Goal: Task Accomplishment & Management: Use online tool/utility

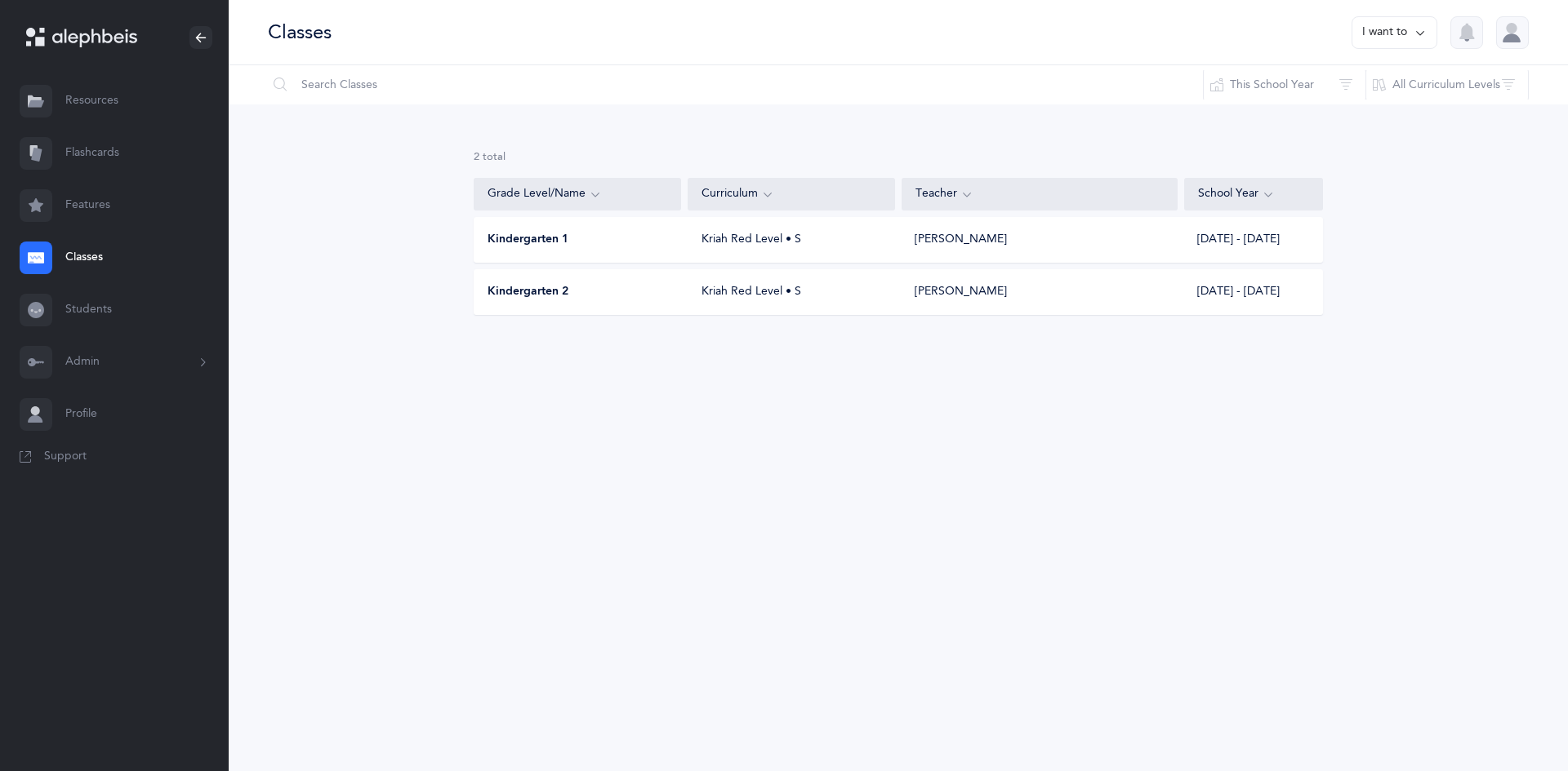
click at [652, 245] on div "Kindergarten 1" at bounding box center [578, 240] width 208 height 16
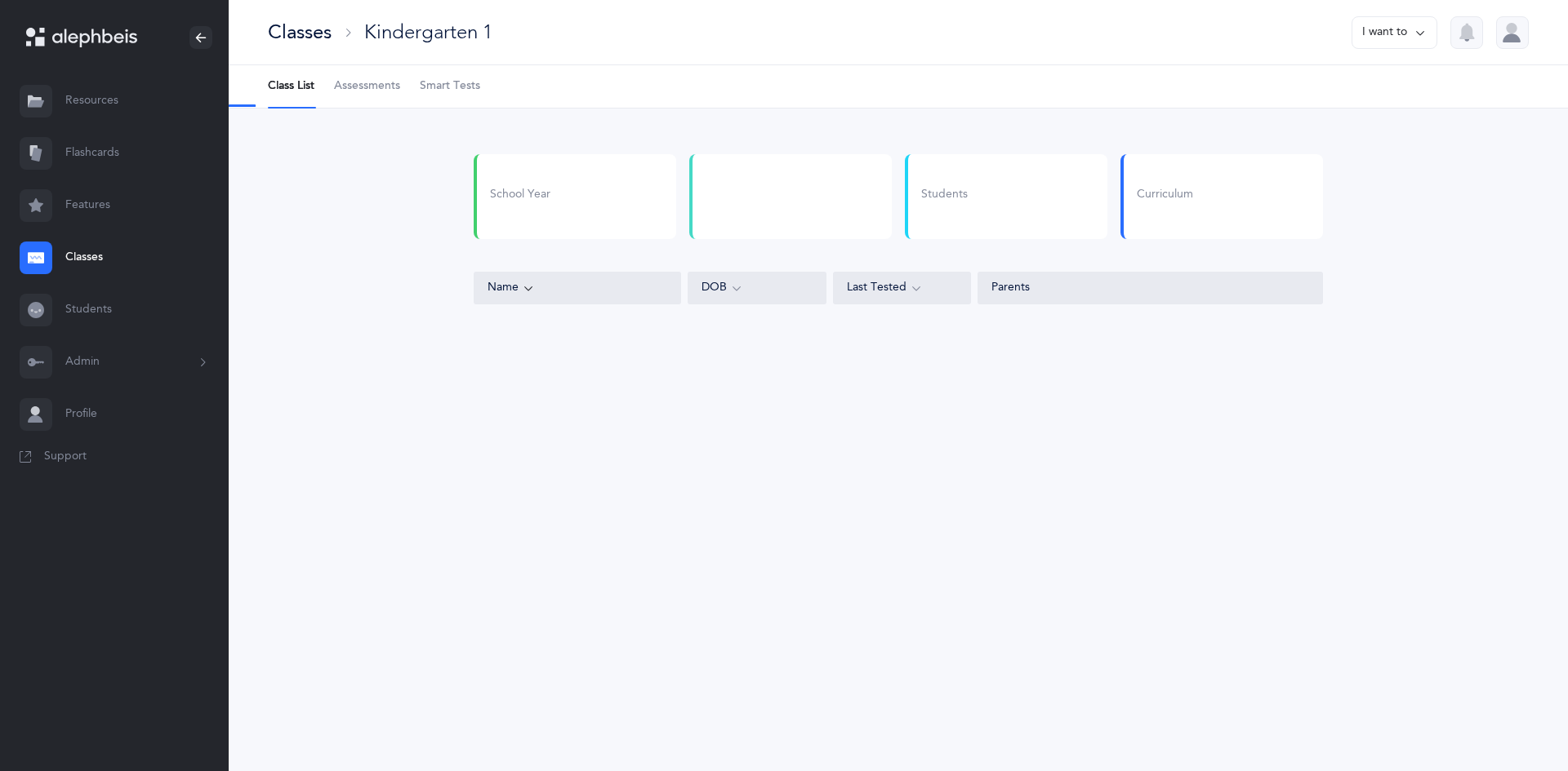
click at [460, 91] on span "Smart Tests" at bounding box center [450, 86] width 60 height 16
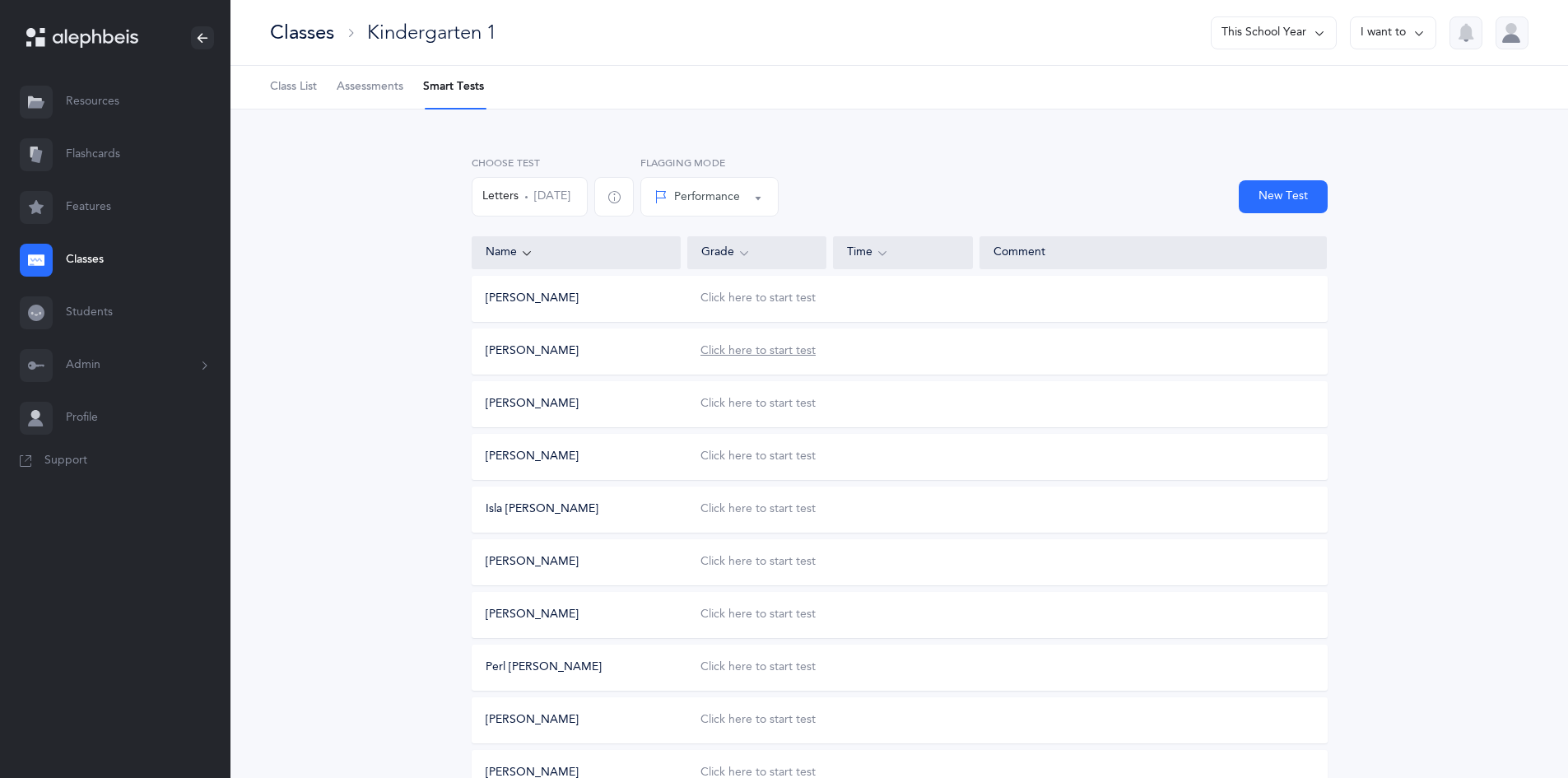
click at [747, 356] on div "Click here to start test" at bounding box center [758, 352] width 116 height 17
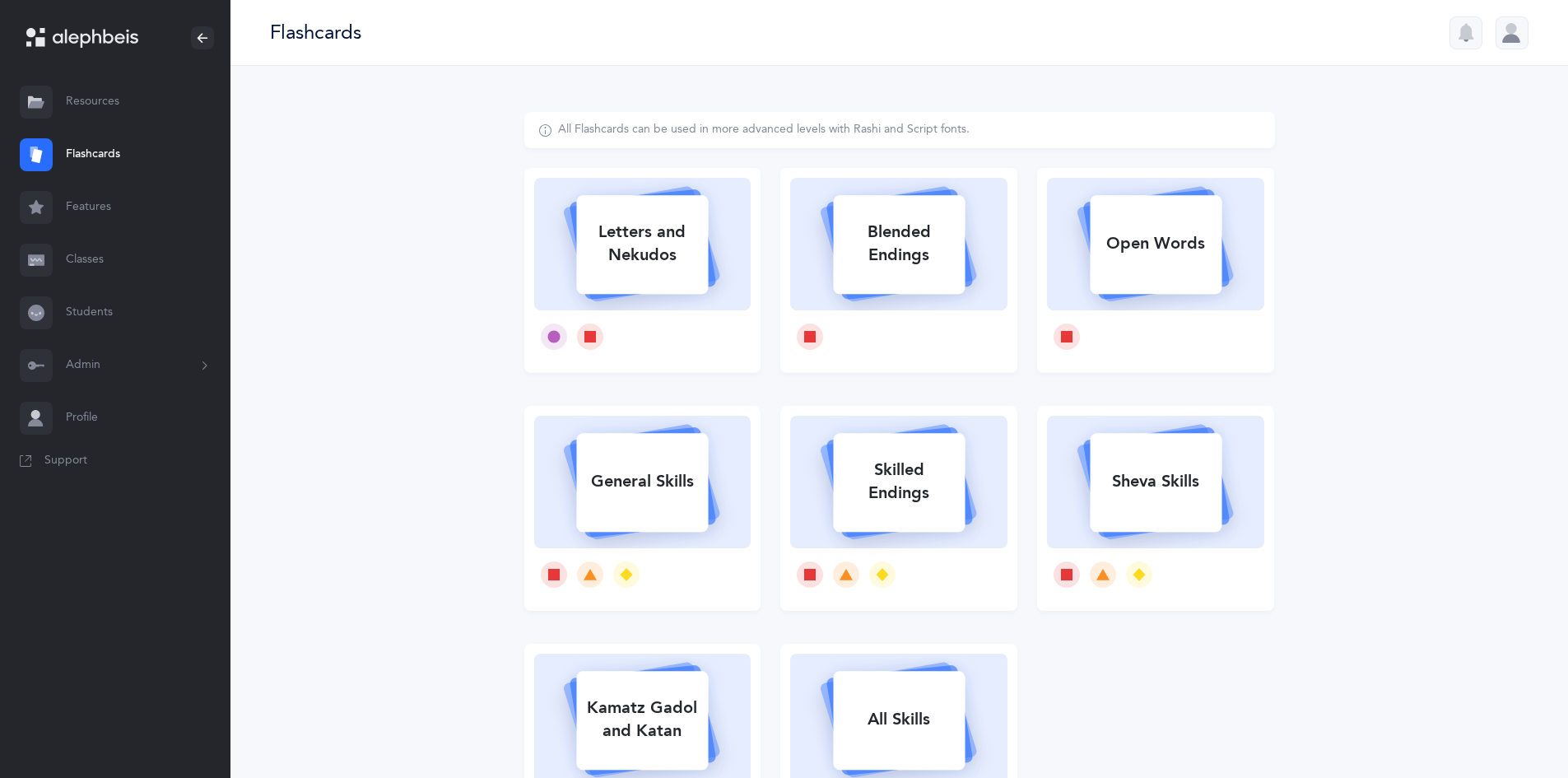
select select
select select "single"
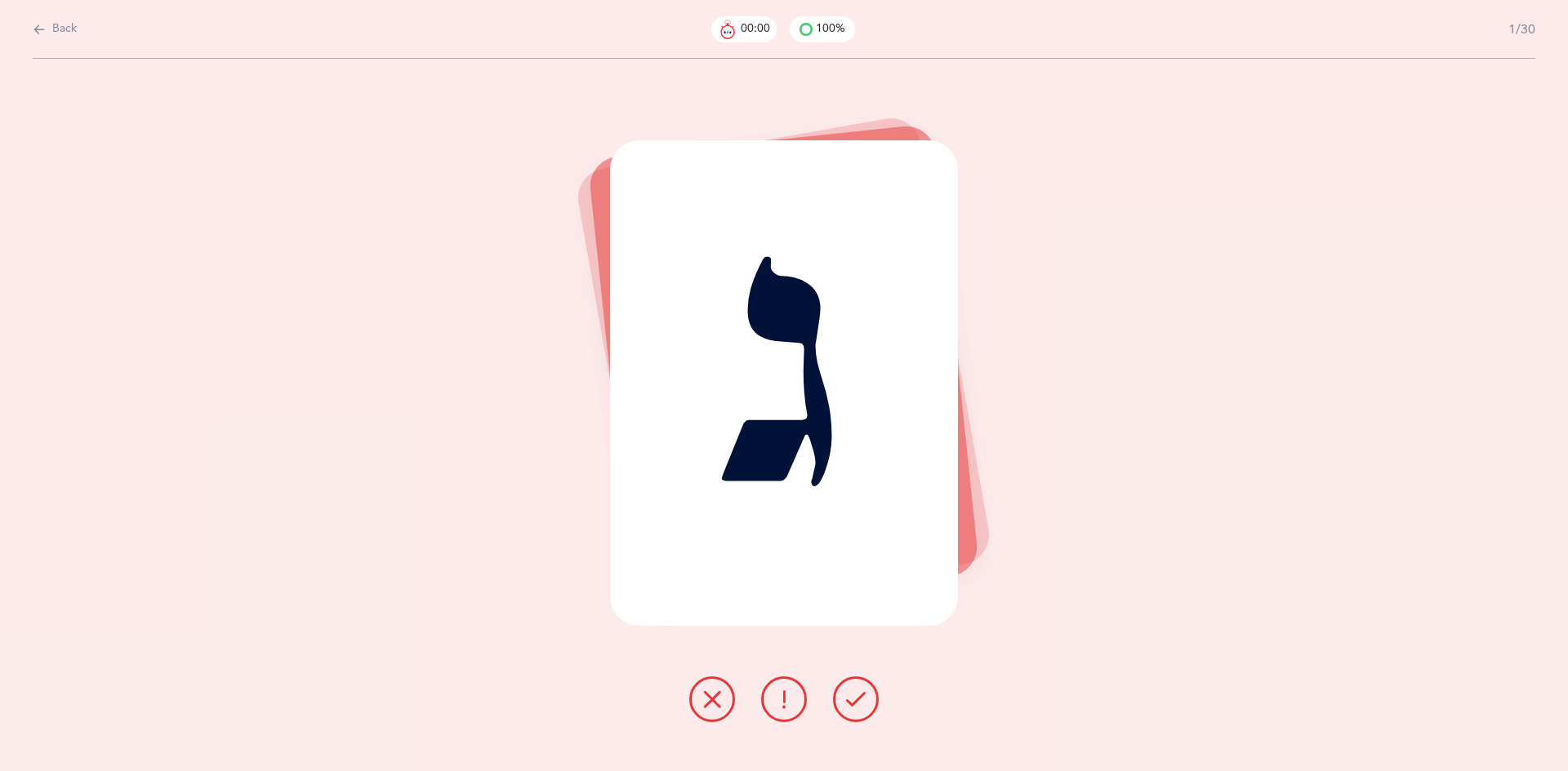
click at [851, 697] on icon at bounding box center [856, 700] width 20 height 20
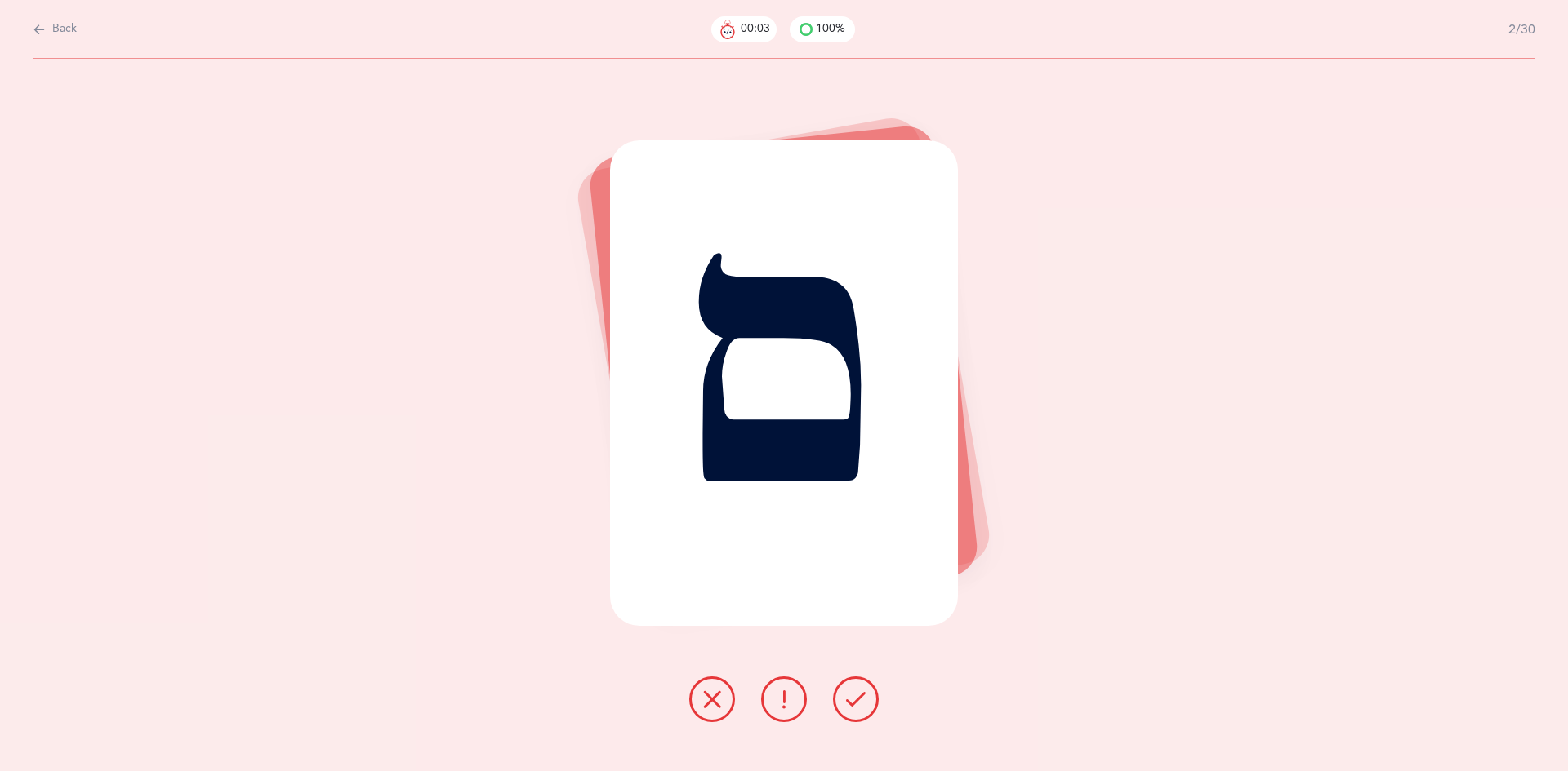
click at [850, 692] on icon at bounding box center [856, 700] width 20 height 20
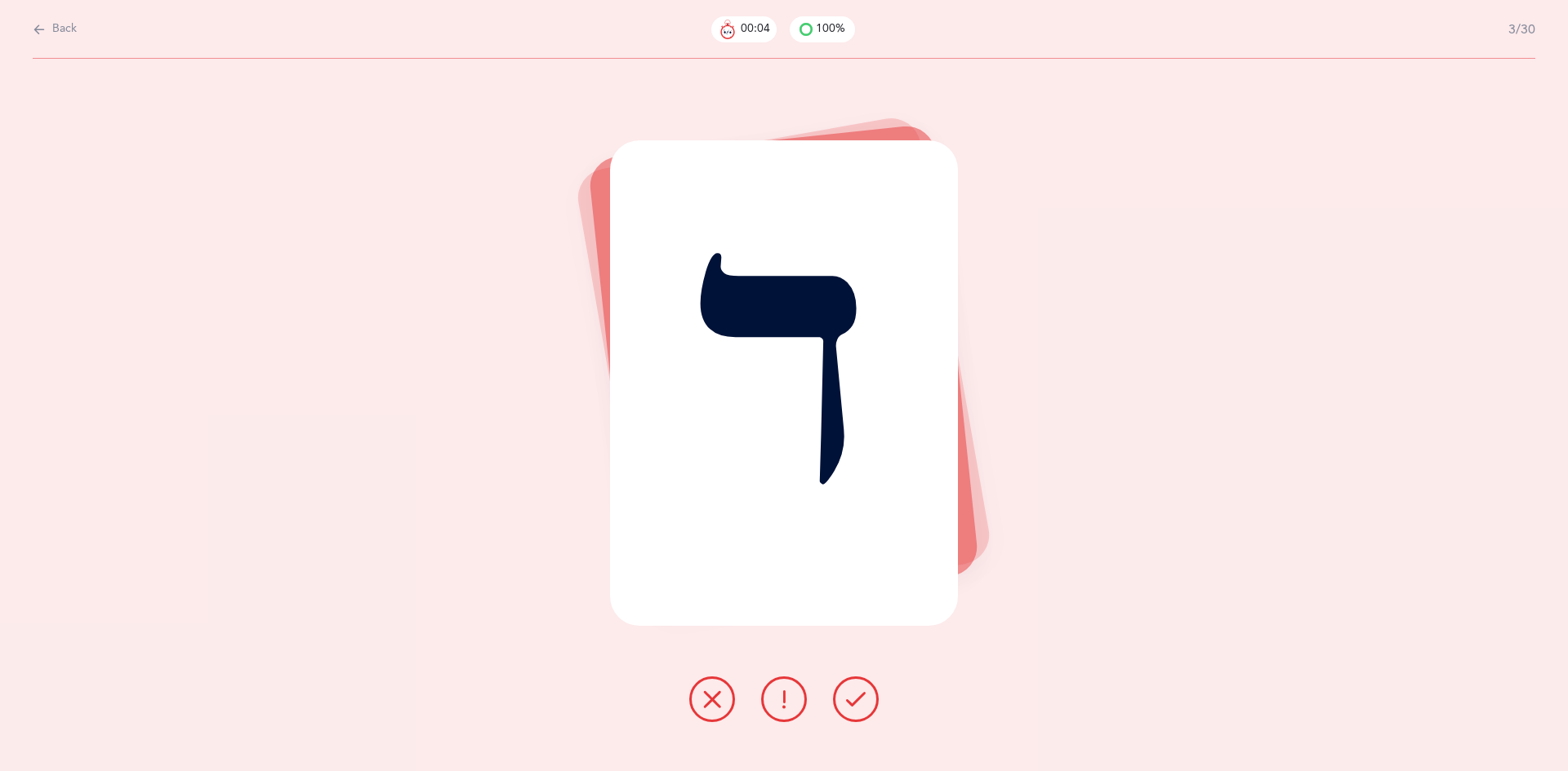
click at [854, 695] on icon at bounding box center [856, 700] width 20 height 20
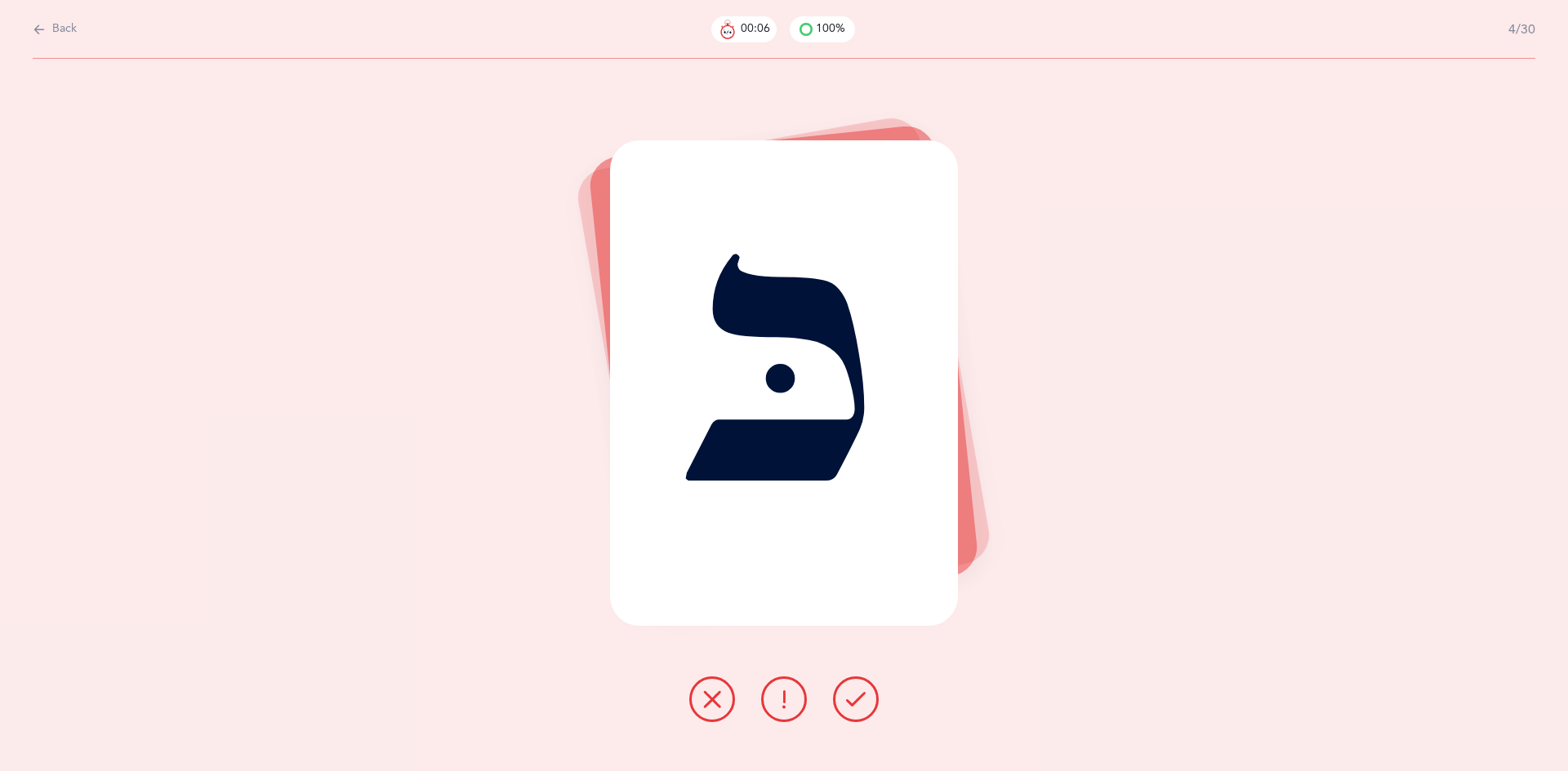
click at [855, 691] on icon at bounding box center [856, 700] width 20 height 20
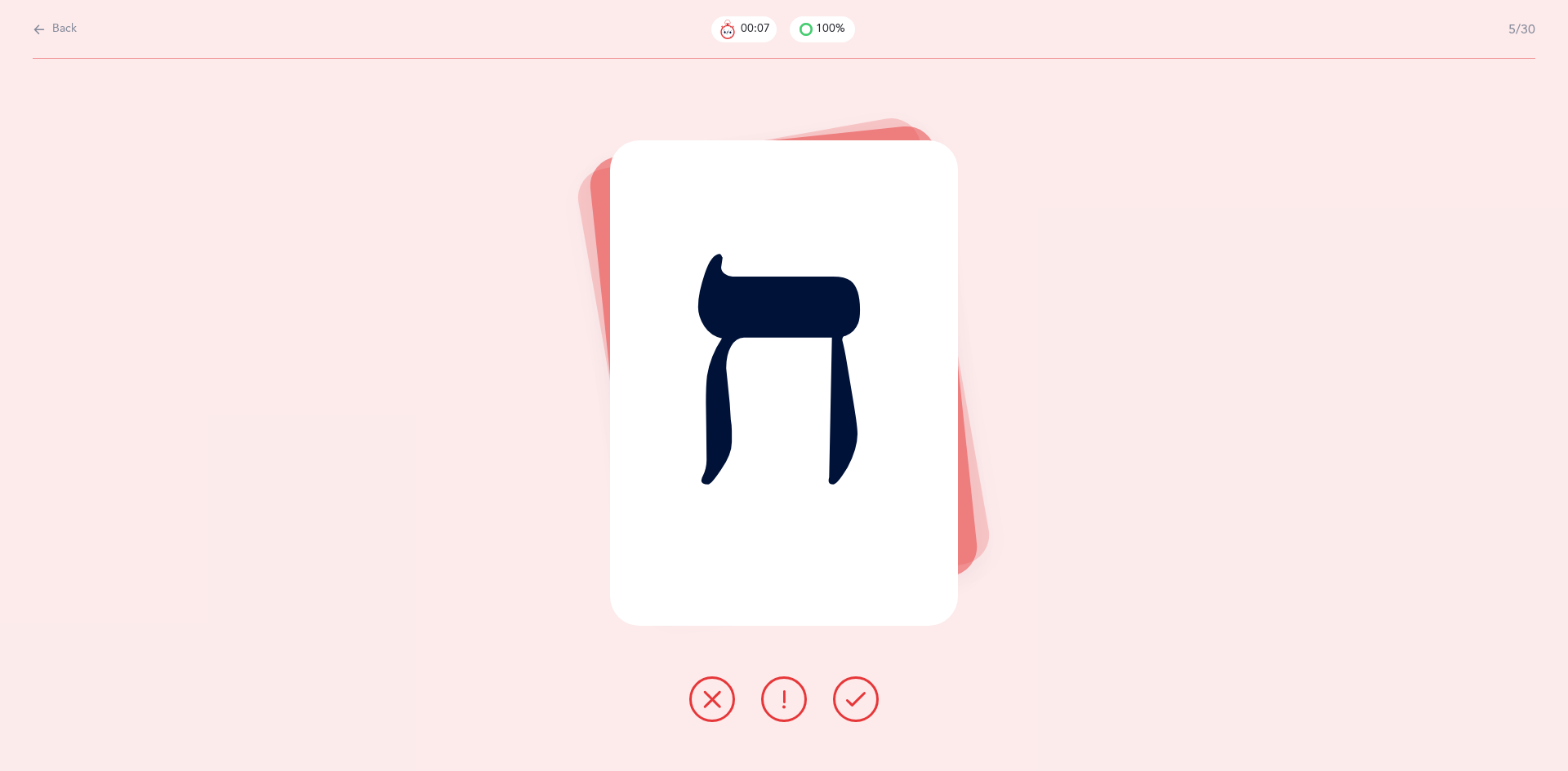
click at [847, 700] on icon at bounding box center [856, 700] width 20 height 20
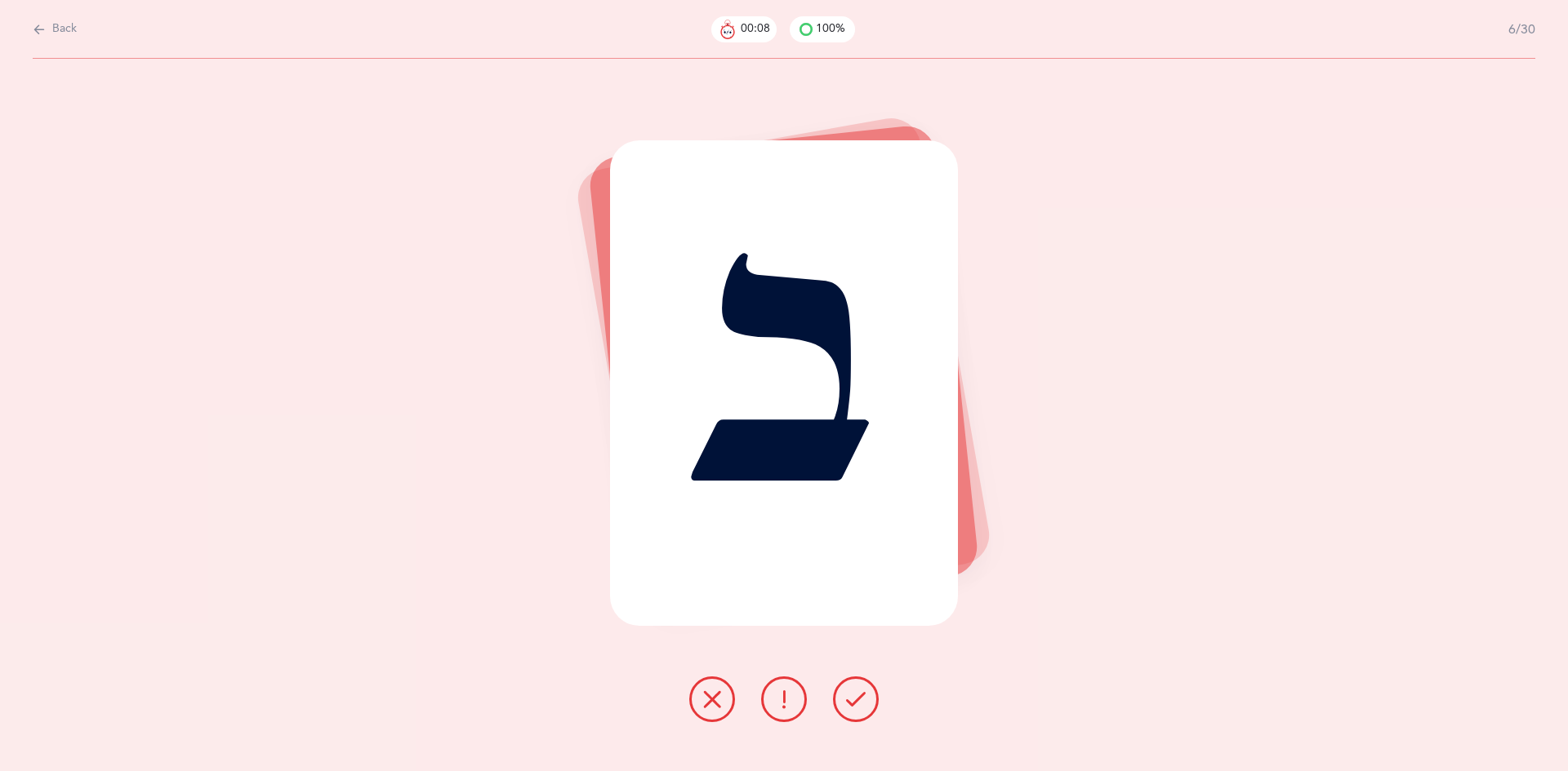
click at [850, 692] on icon at bounding box center [856, 700] width 20 height 20
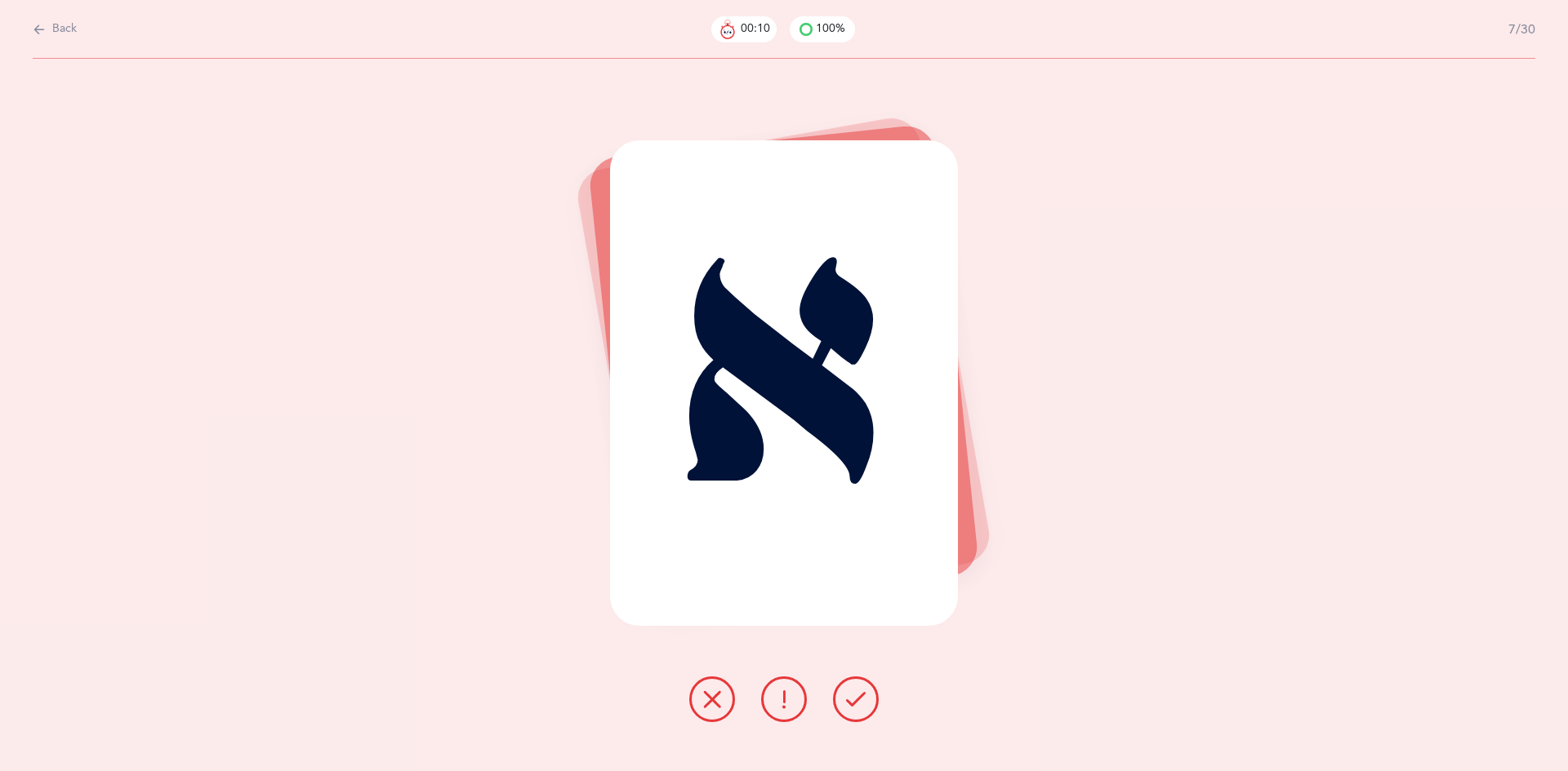
click at [853, 699] on icon at bounding box center [856, 700] width 20 height 20
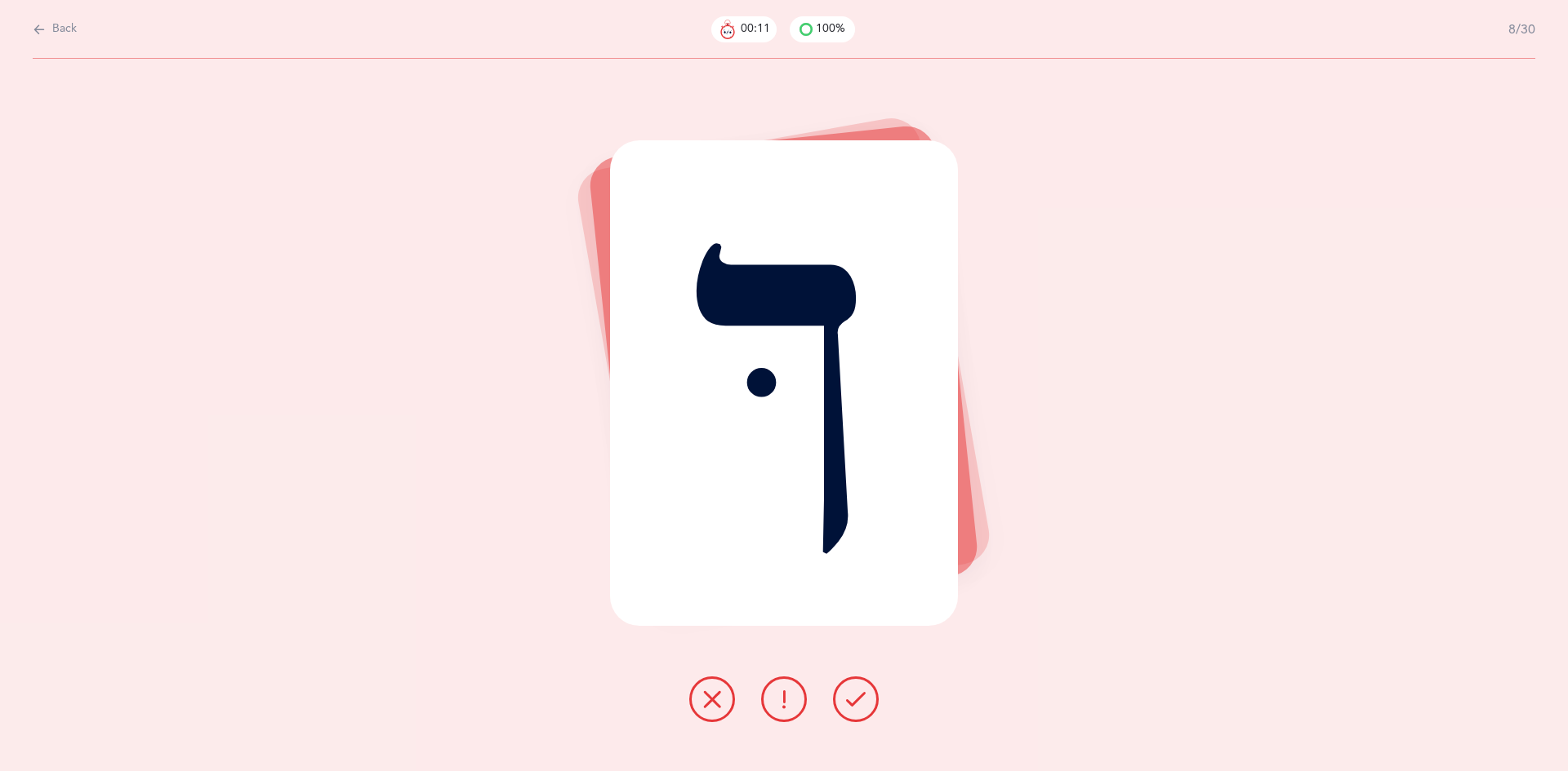
click at [850, 695] on icon at bounding box center [856, 700] width 20 height 20
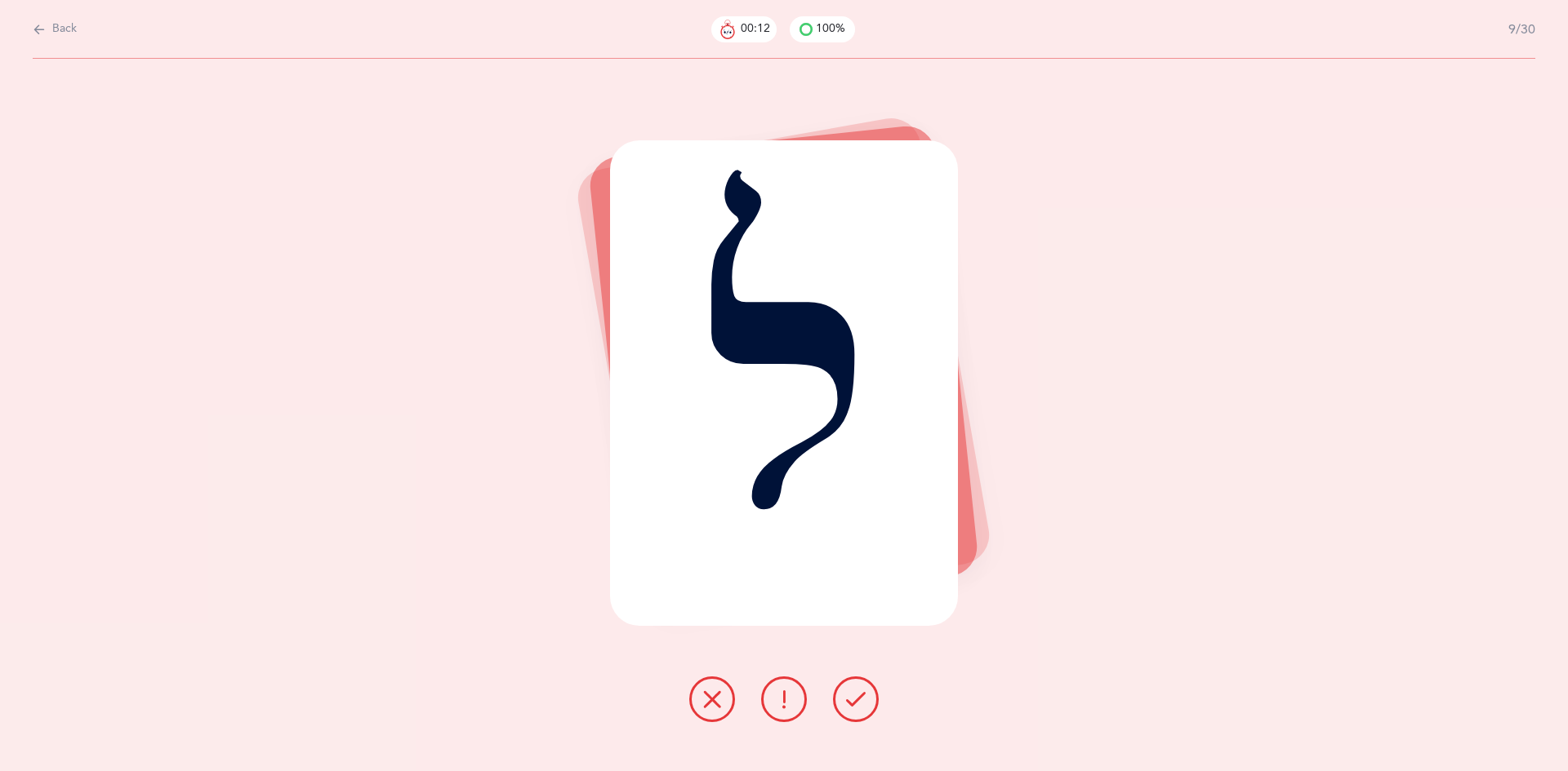
click at [852, 699] on icon at bounding box center [856, 700] width 20 height 20
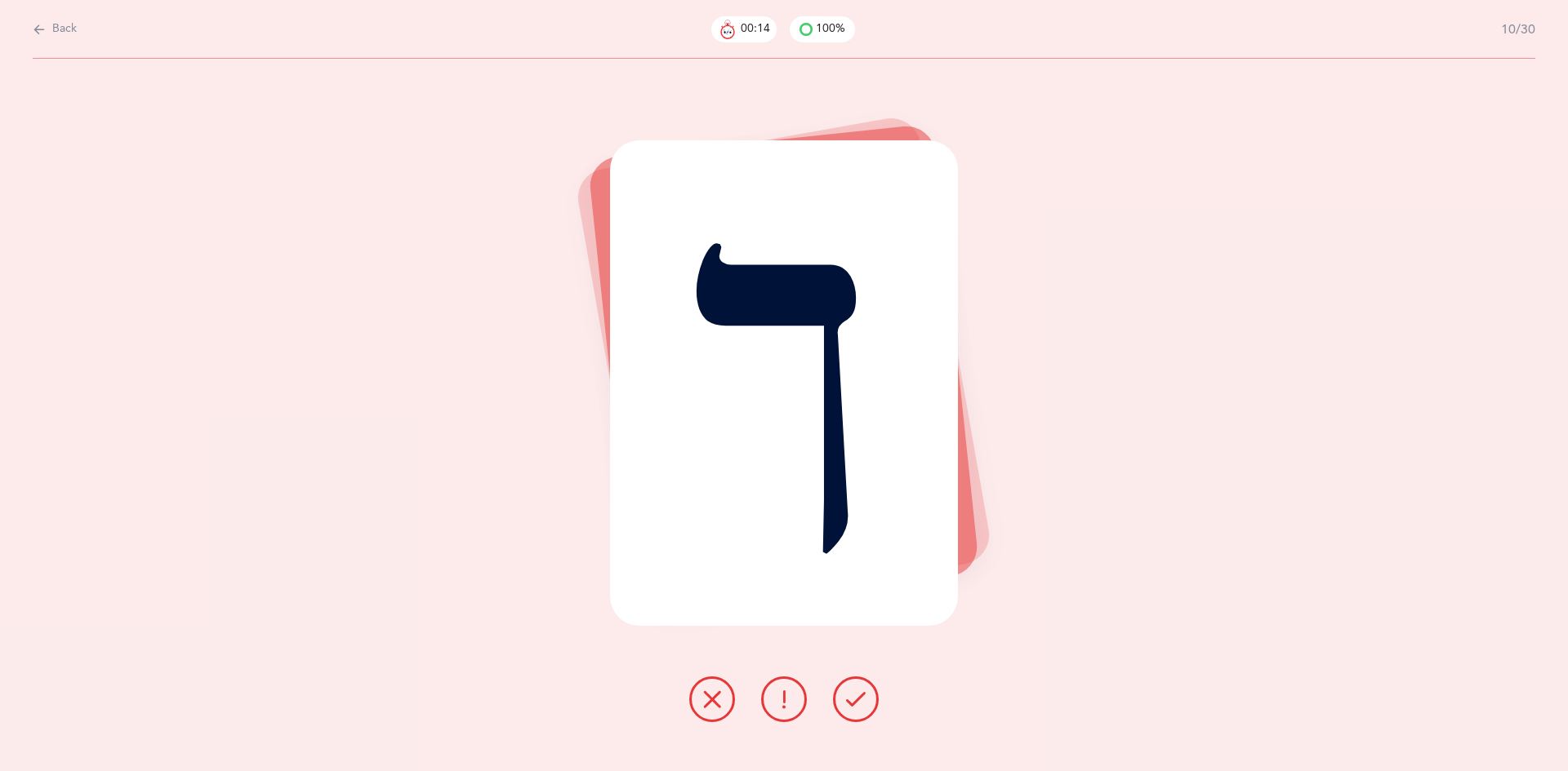
click at [851, 699] on icon at bounding box center [856, 700] width 20 height 20
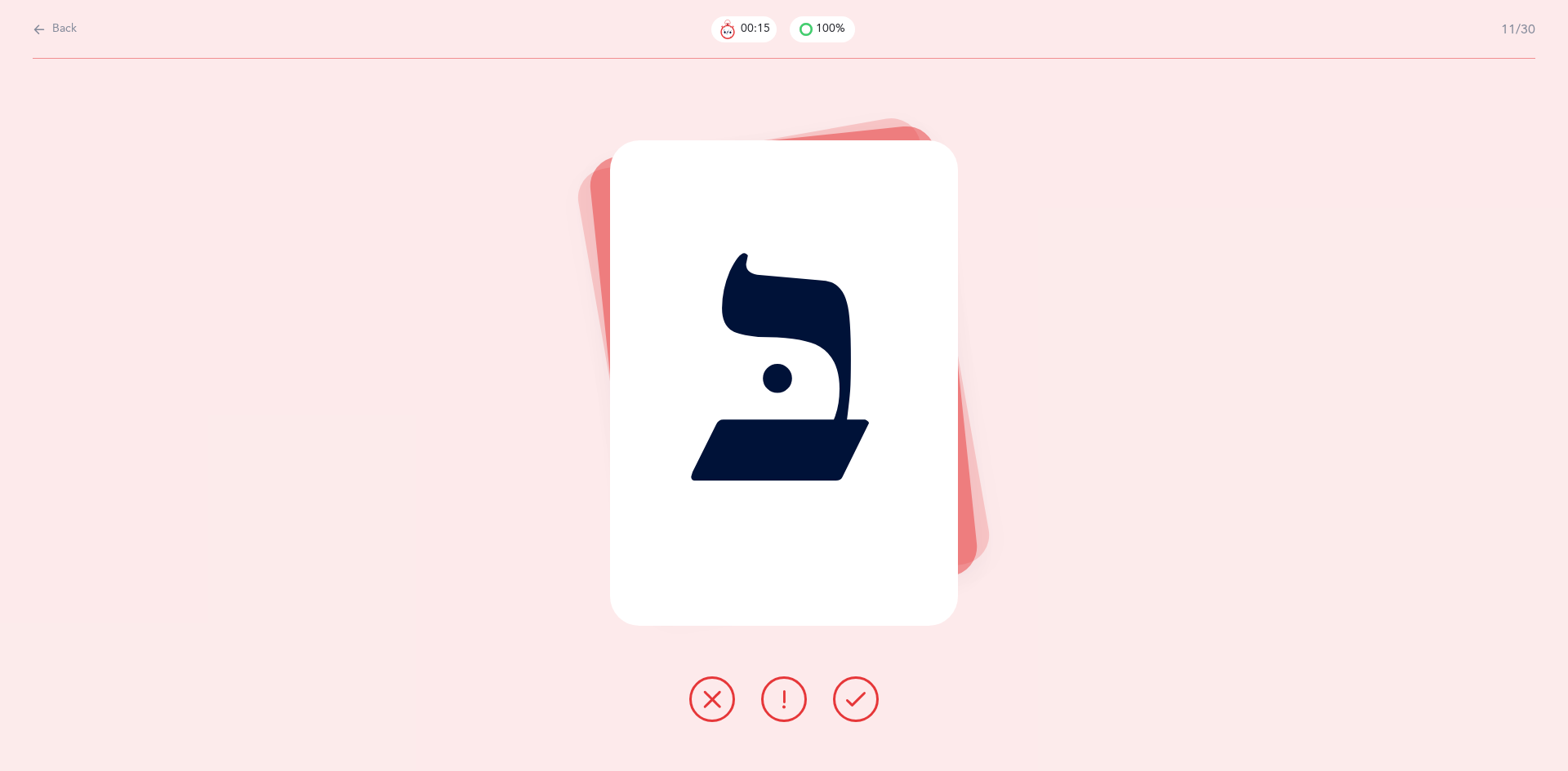
click at [846, 699] on icon at bounding box center [856, 700] width 20 height 20
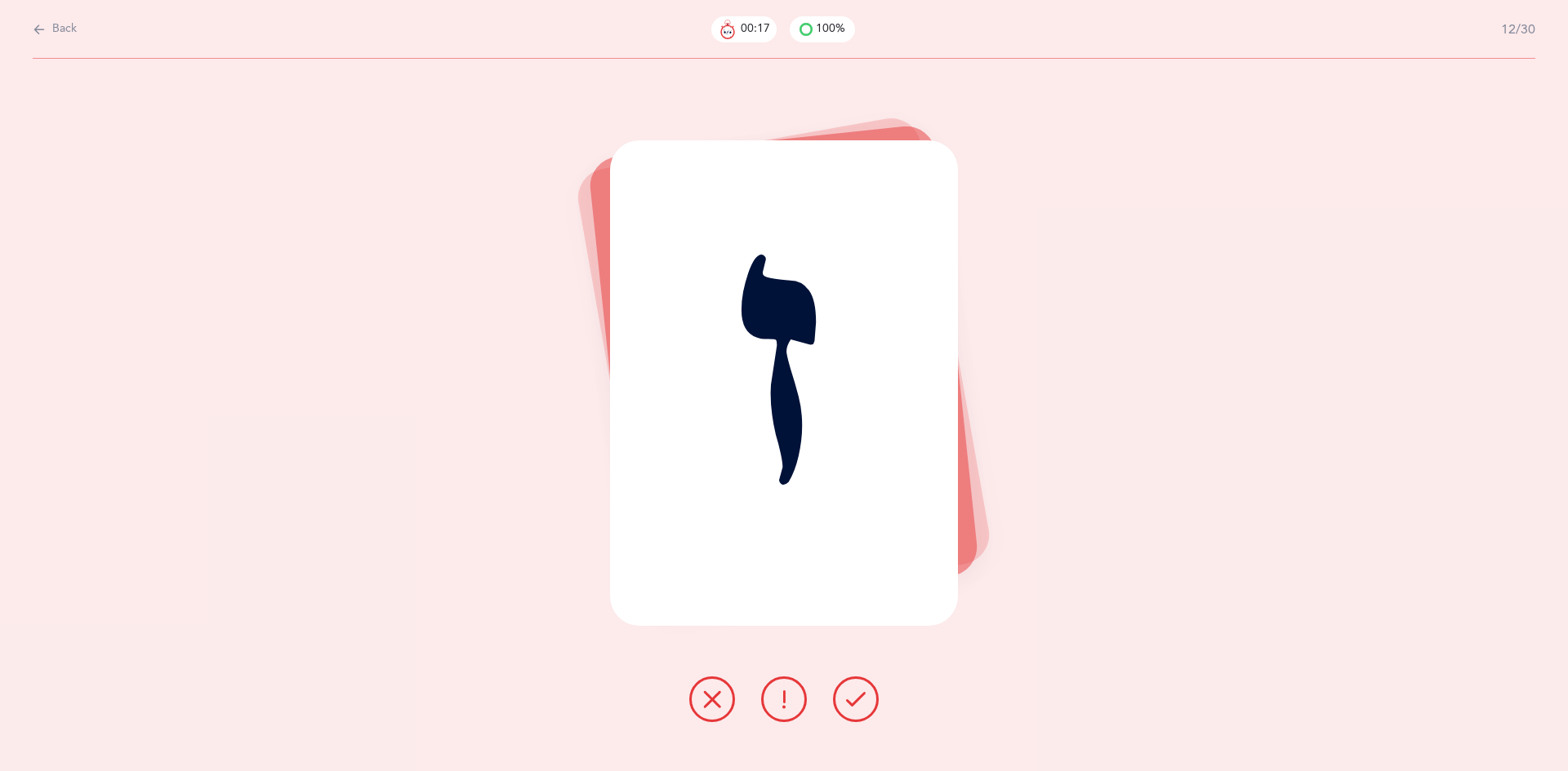
click at [850, 694] on icon at bounding box center [856, 700] width 20 height 20
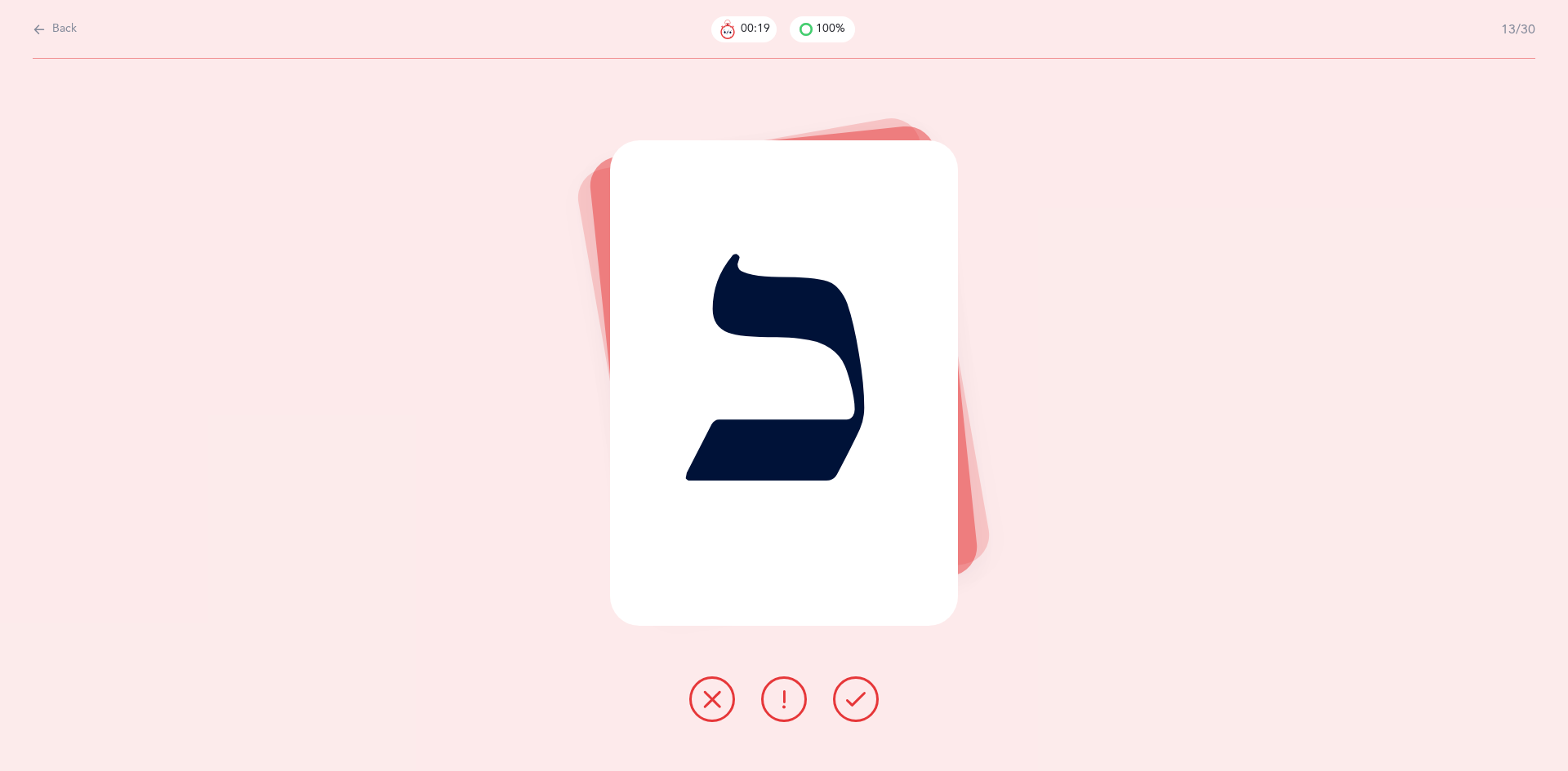
click at [850, 694] on icon at bounding box center [856, 700] width 20 height 20
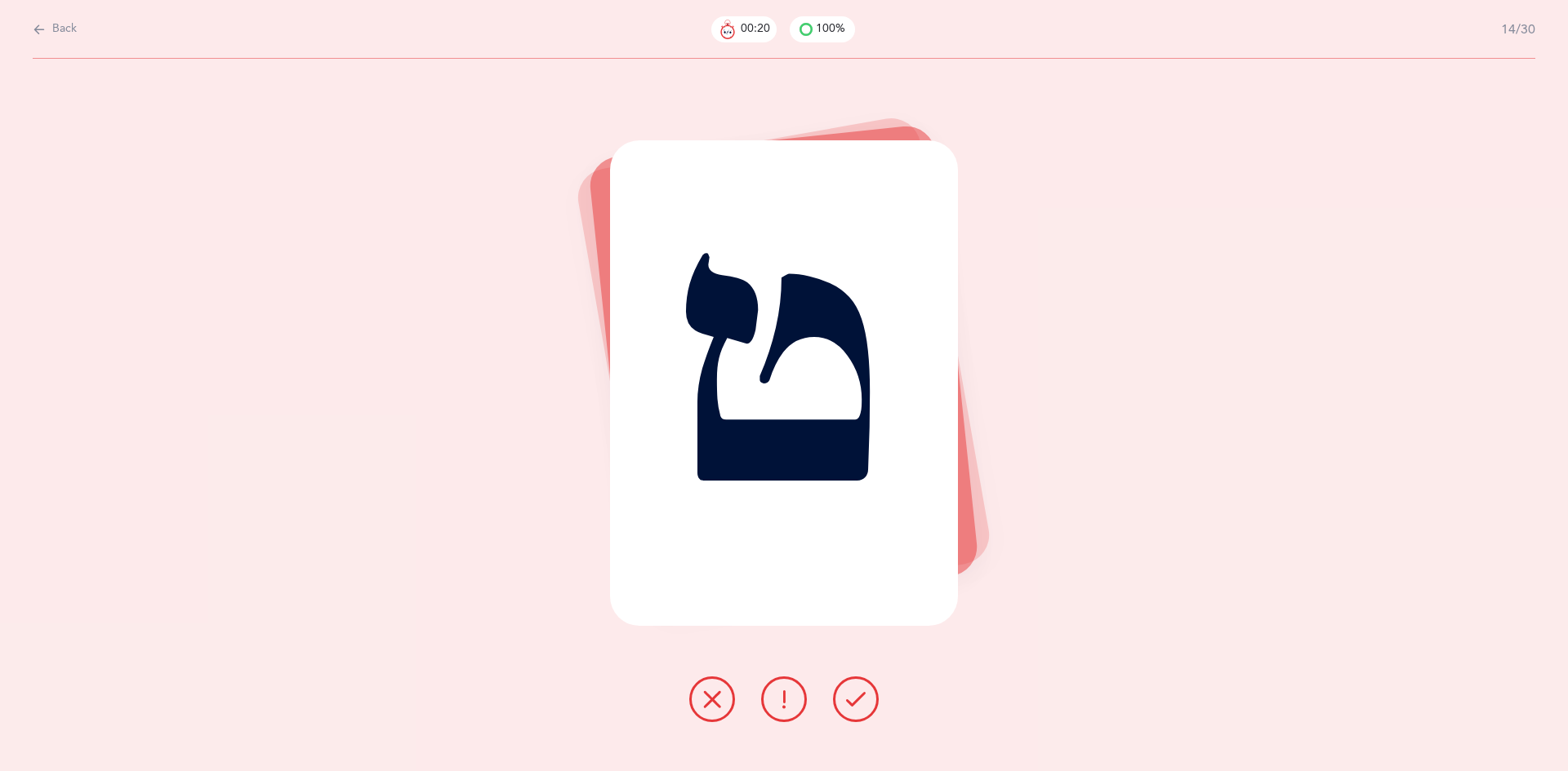
click at [853, 693] on icon at bounding box center [856, 700] width 20 height 20
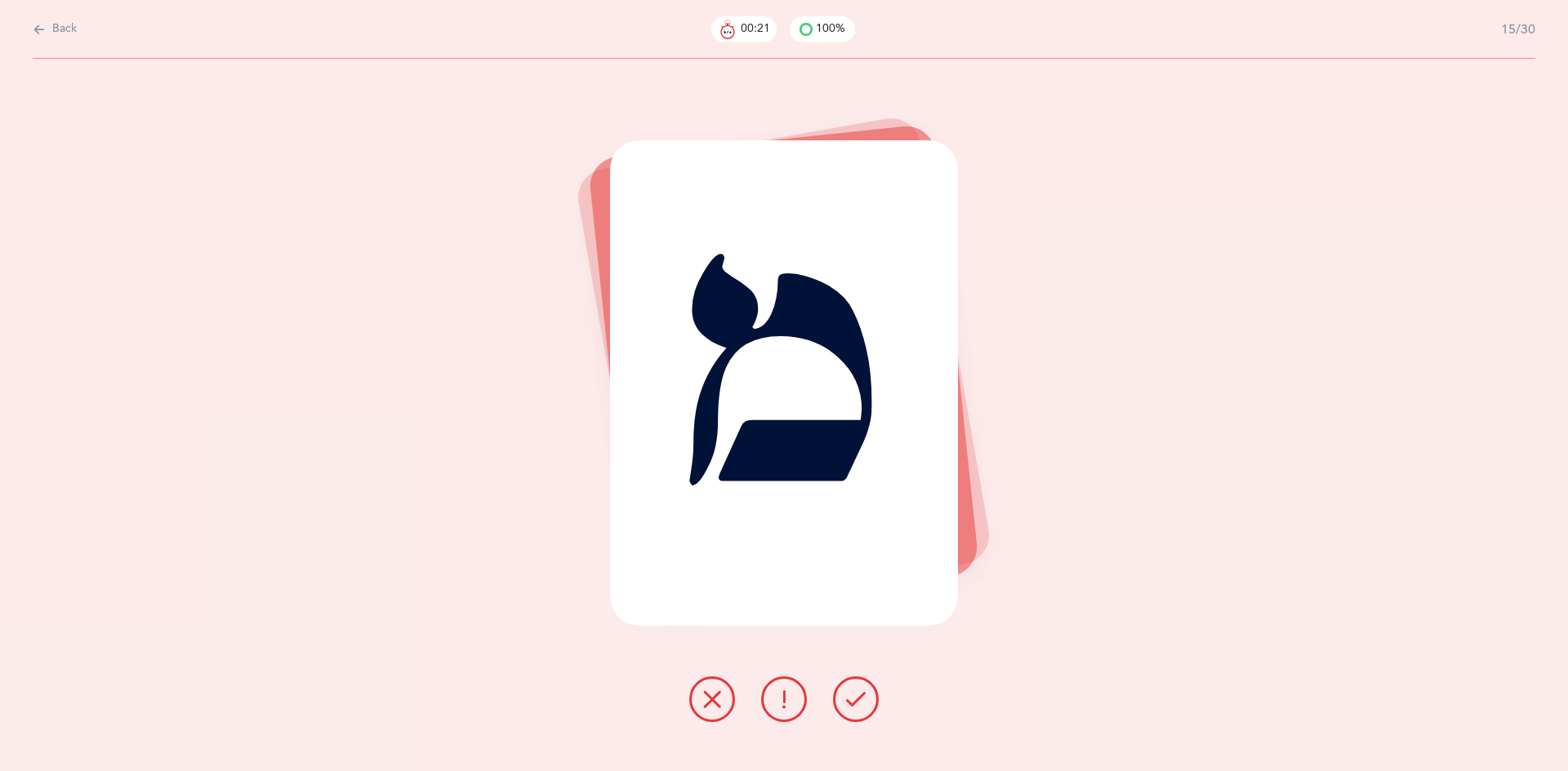
click at [850, 696] on icon at bounding box center [856, 700] width 20 height 20
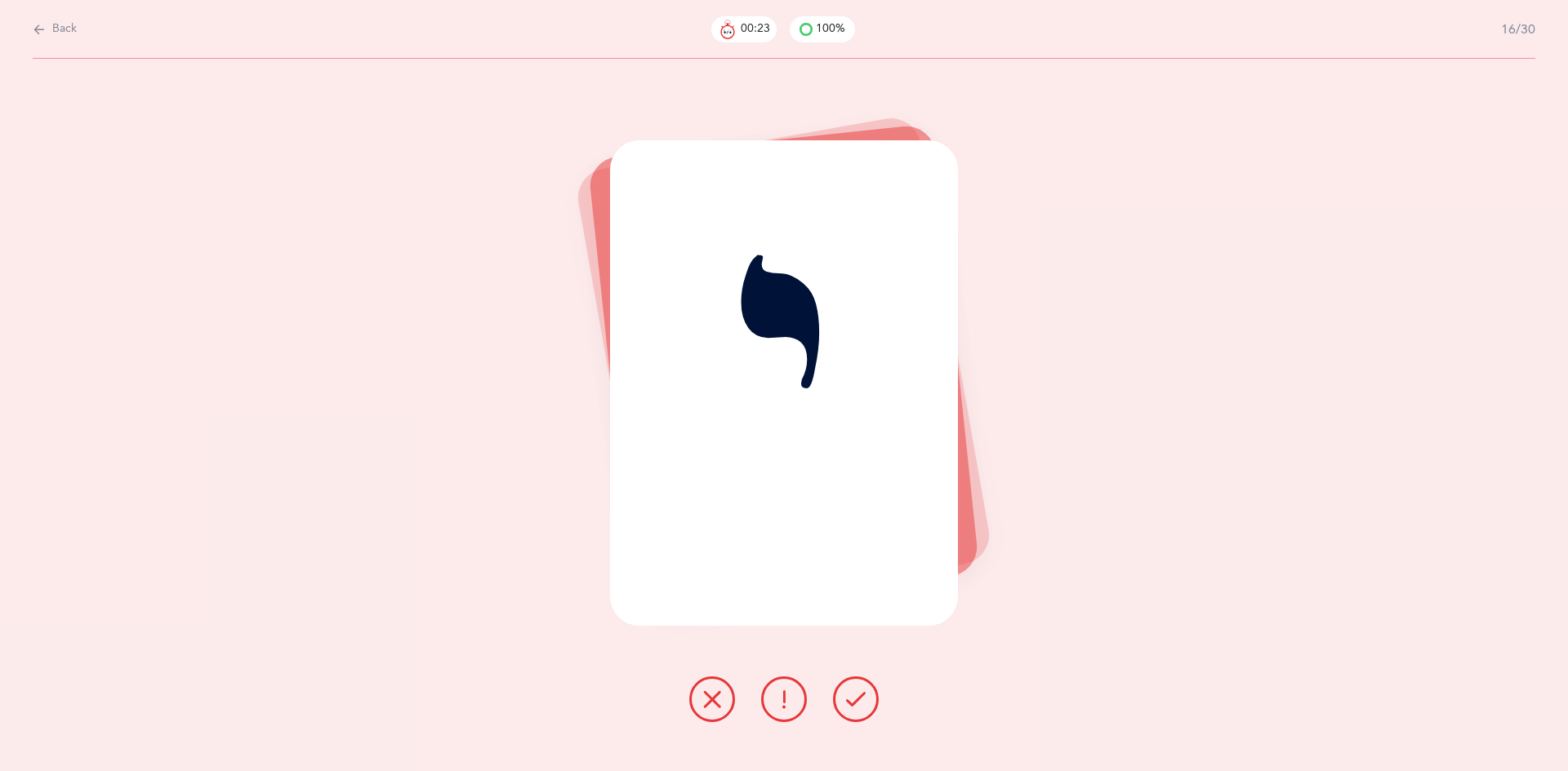
click at [850, 693] on icon at bounding box center [856, 700] width 20 height 20
click at [847, 698] on icon at bounding box center [856, 700] width 20 height 20
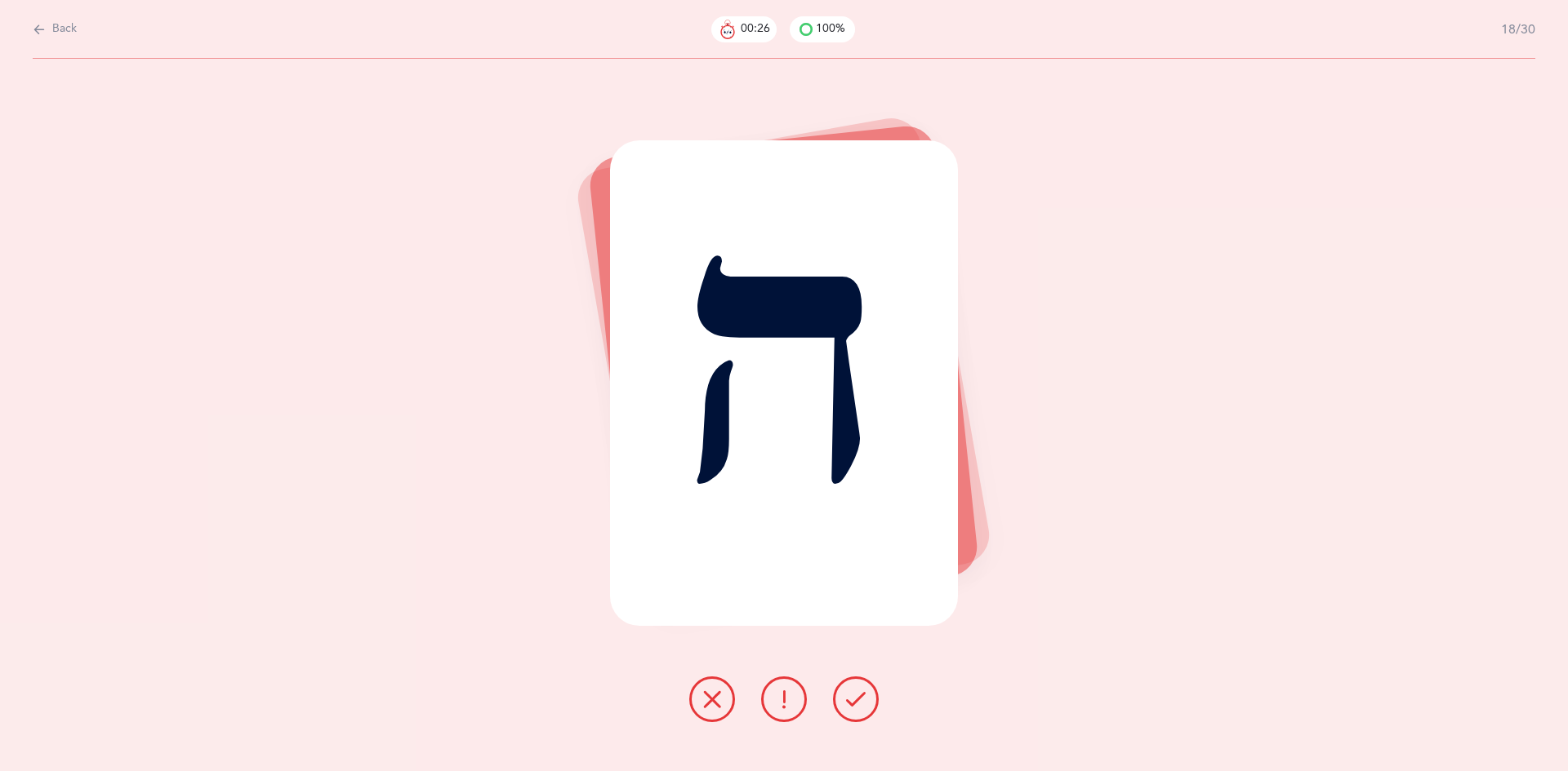
click at [849, 694] on icon at bounding box center [856, 700] width 20 height 20
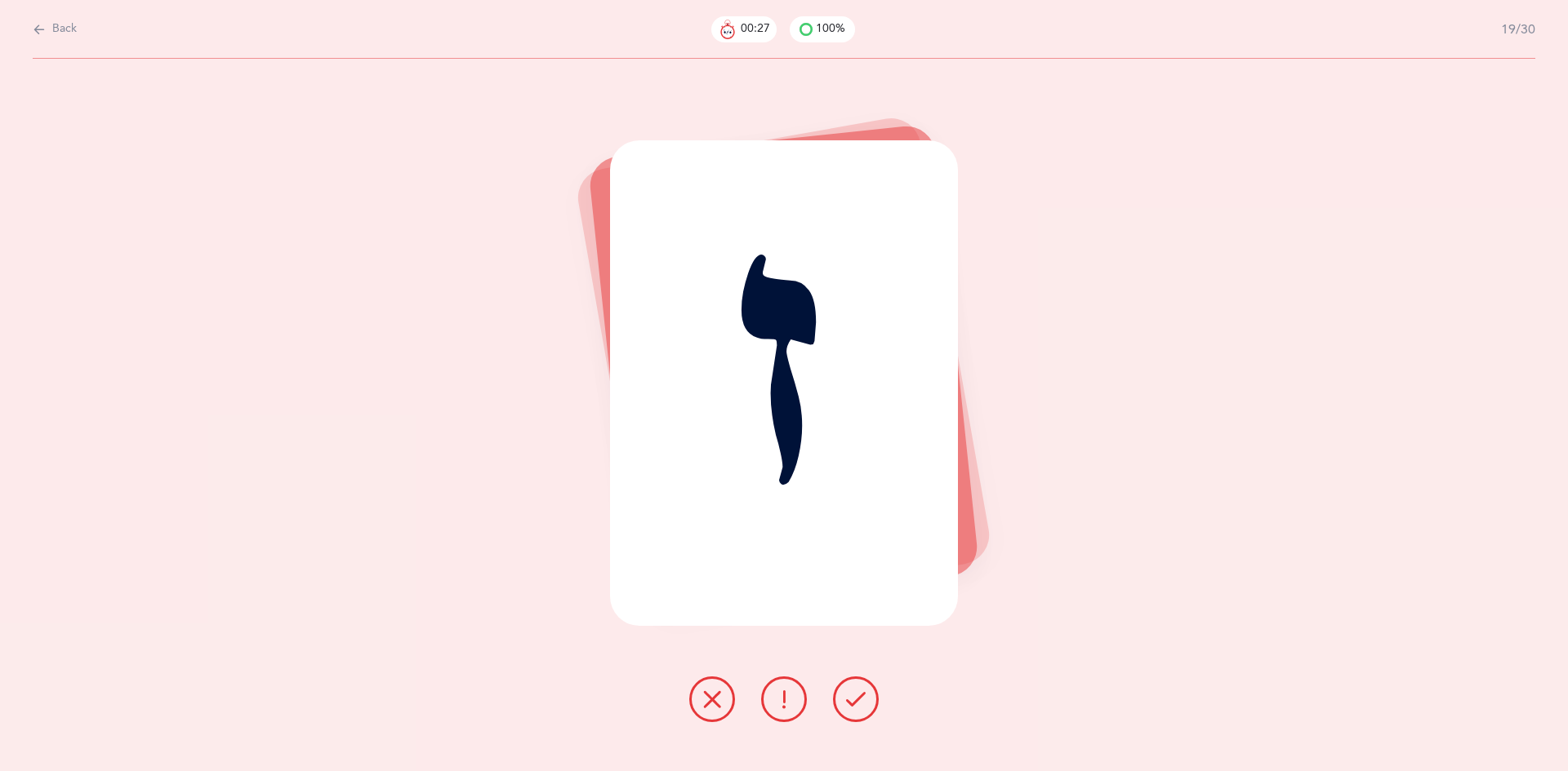
click at [851, 696] on icon at bounding box center [856, 700] width 20 height 20
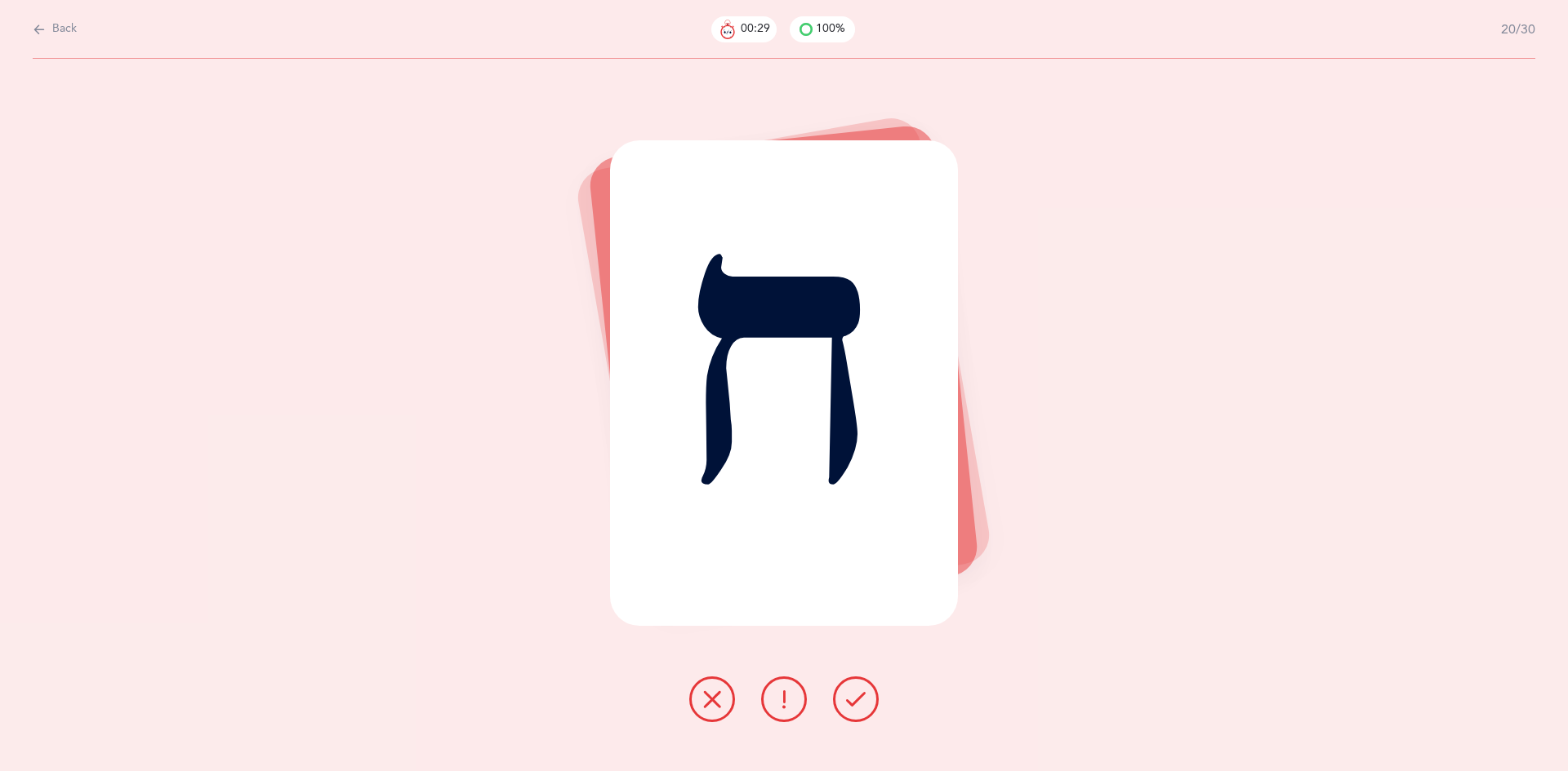
click at [848, 690] on icon at bounding box center [856, 700] width 20 height 20
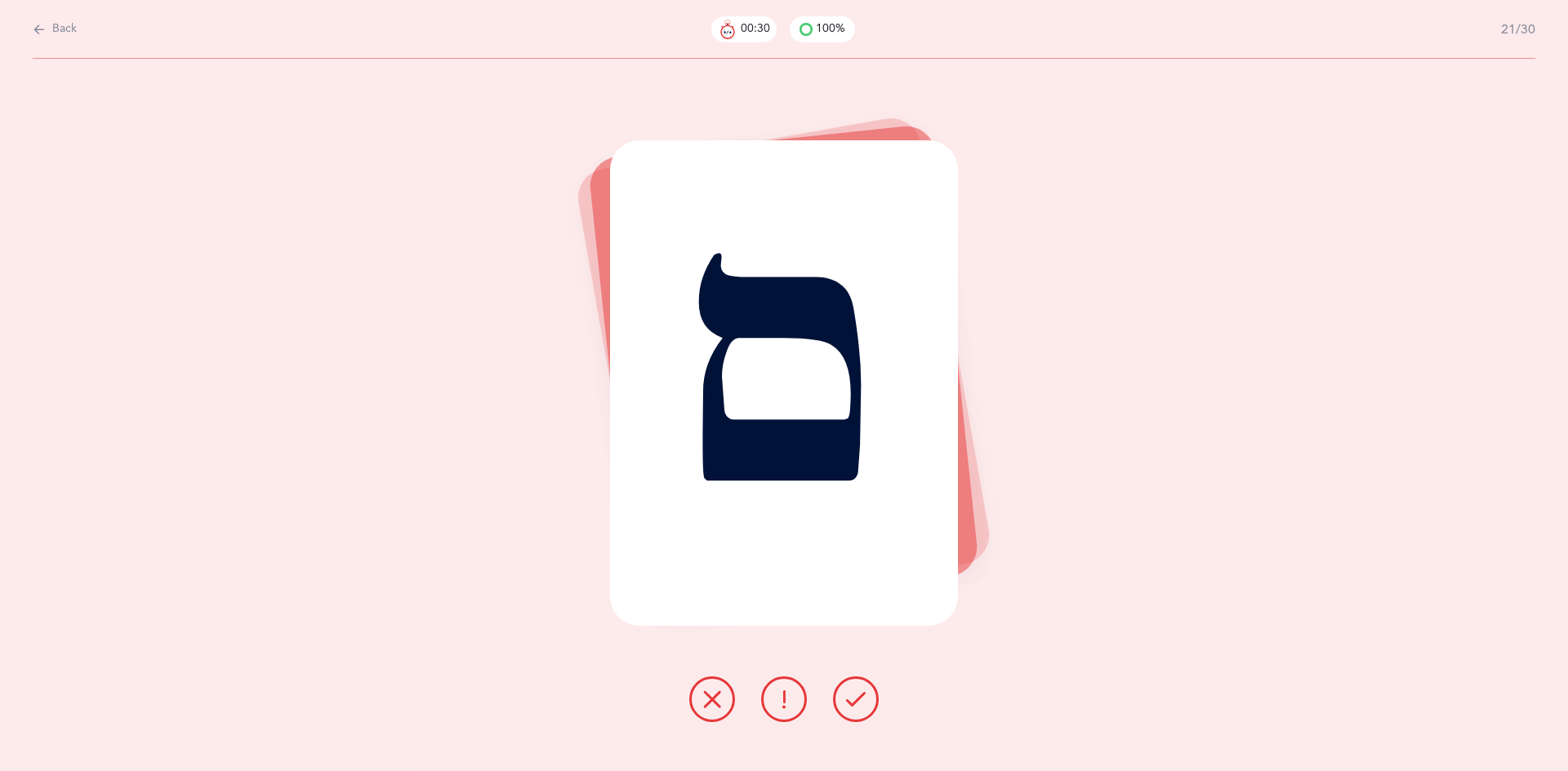
click at [850, 695] on icon at bounding box center [856, 700] width 20 height 20
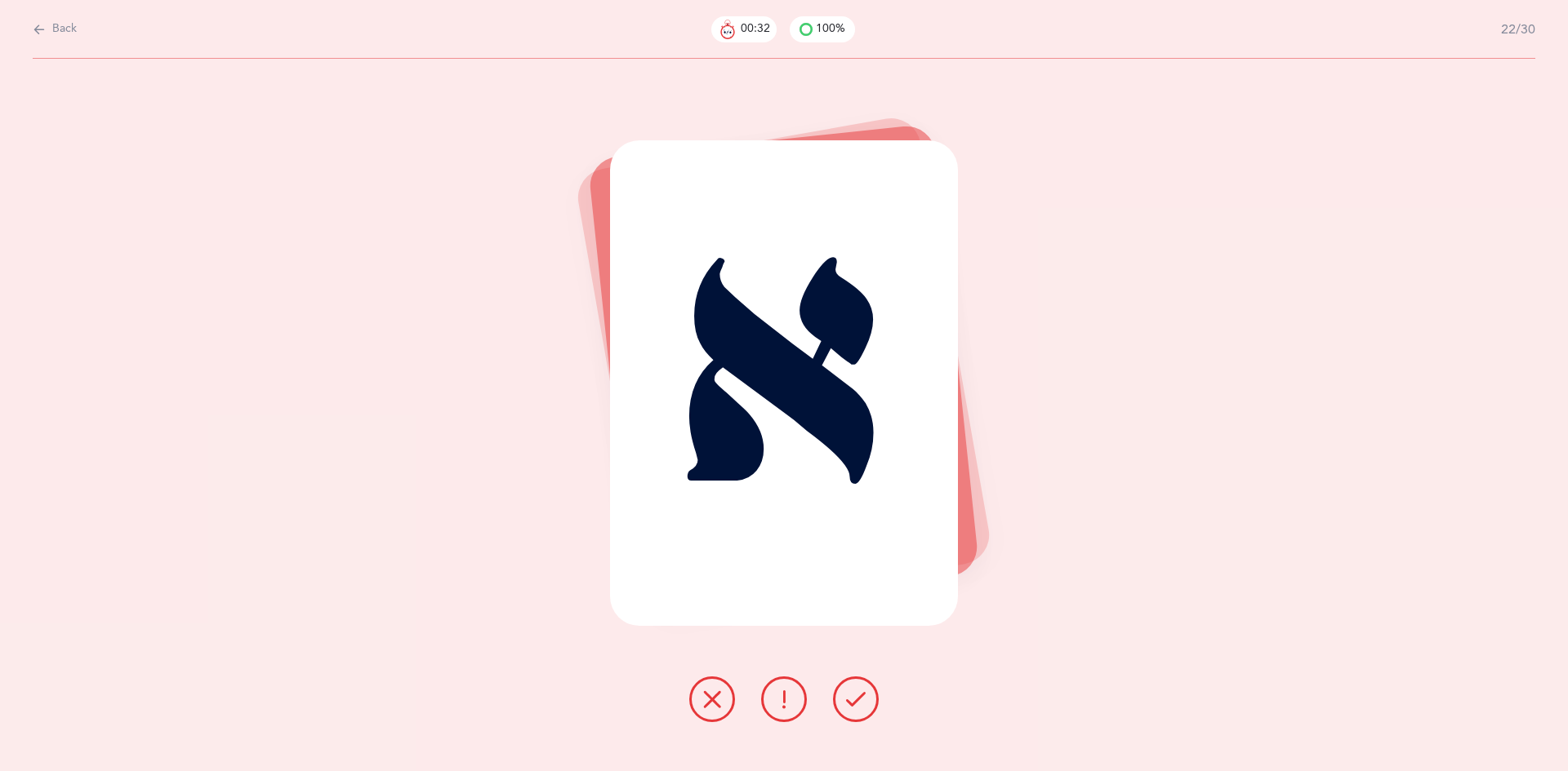
click at [850, 695] on icon at bounding box center [856, 700] width 20 height 20
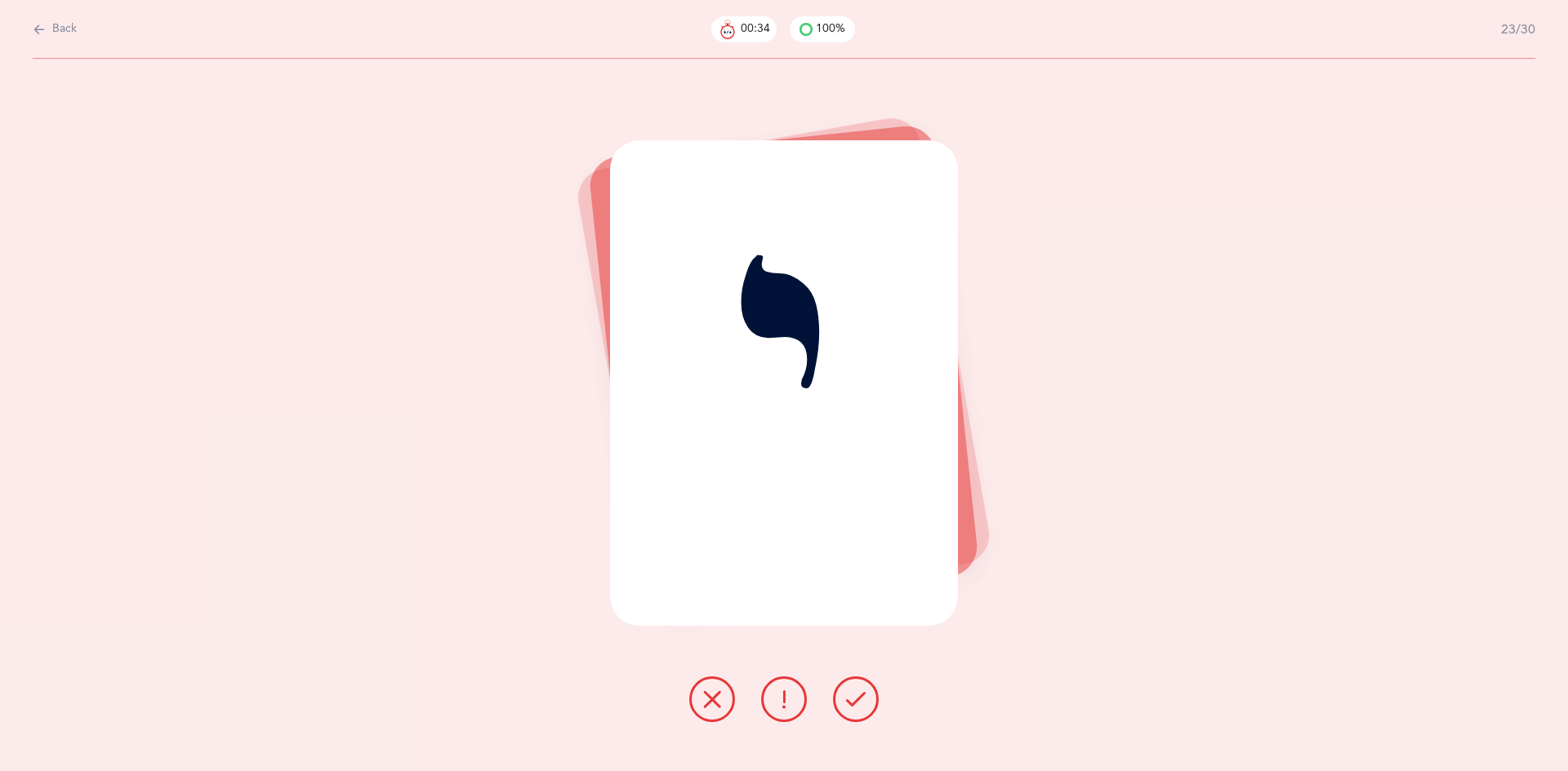
click at [851, 699] on icon at bounding box center [856, 700] width 20 height 20
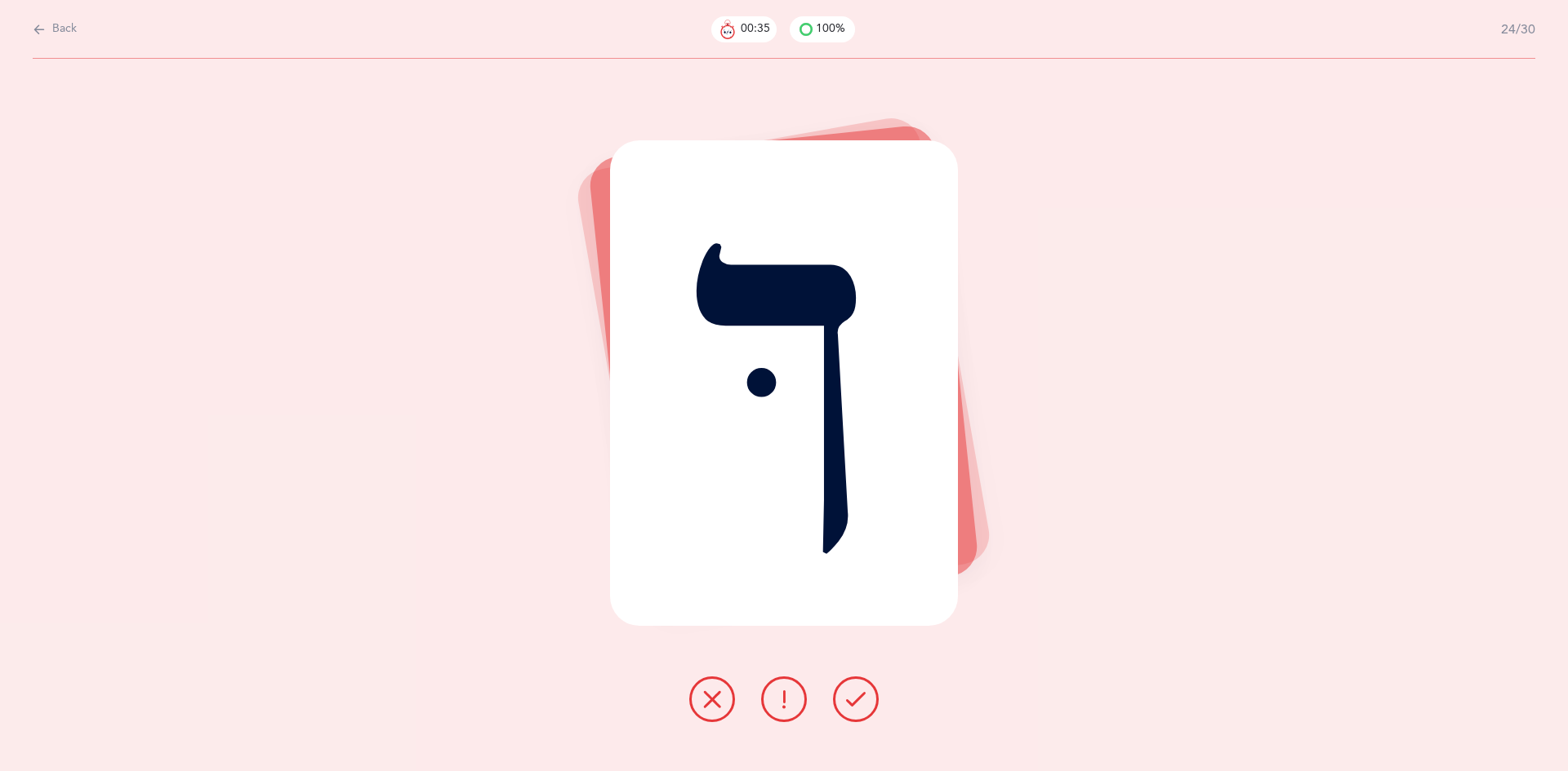
click at [850, 697] on icon at bounding box center [856, 700] width 20 height 20
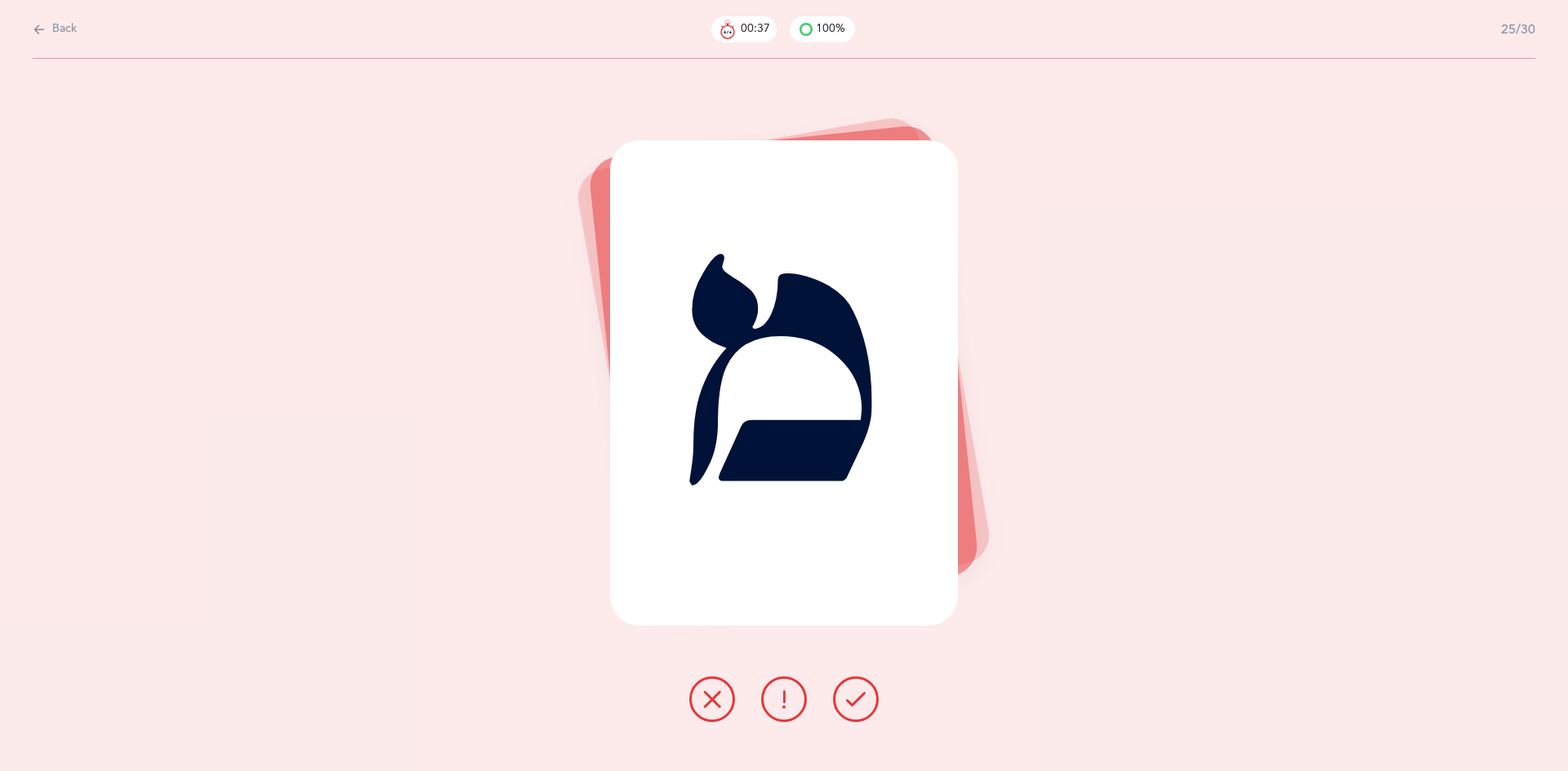
click at [850, 691] on icon at bounding box center [856, 700] width 20 height 20
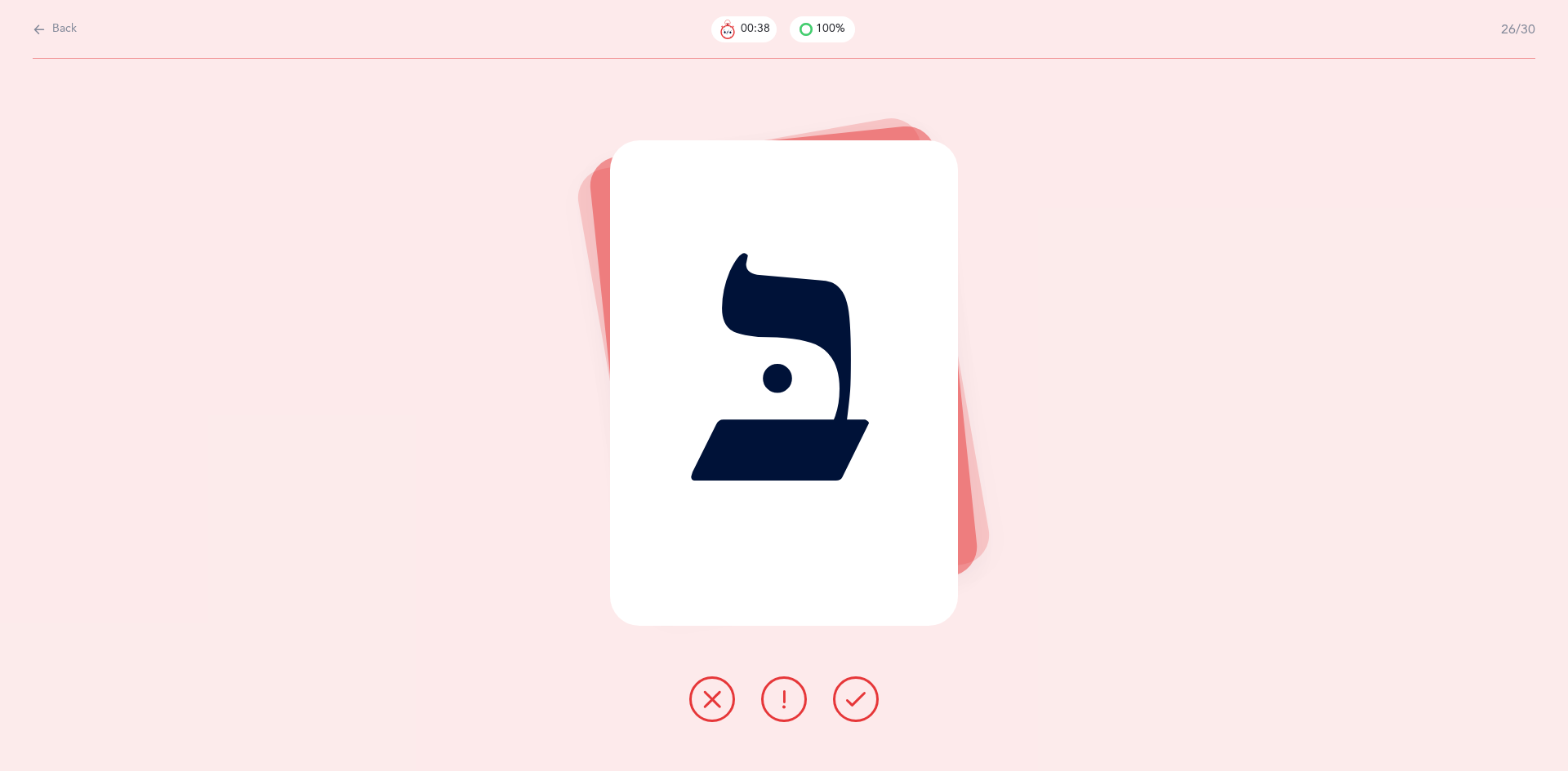
click at [850, 691] on icon at bounding box center [856, 700] width 20 height 20
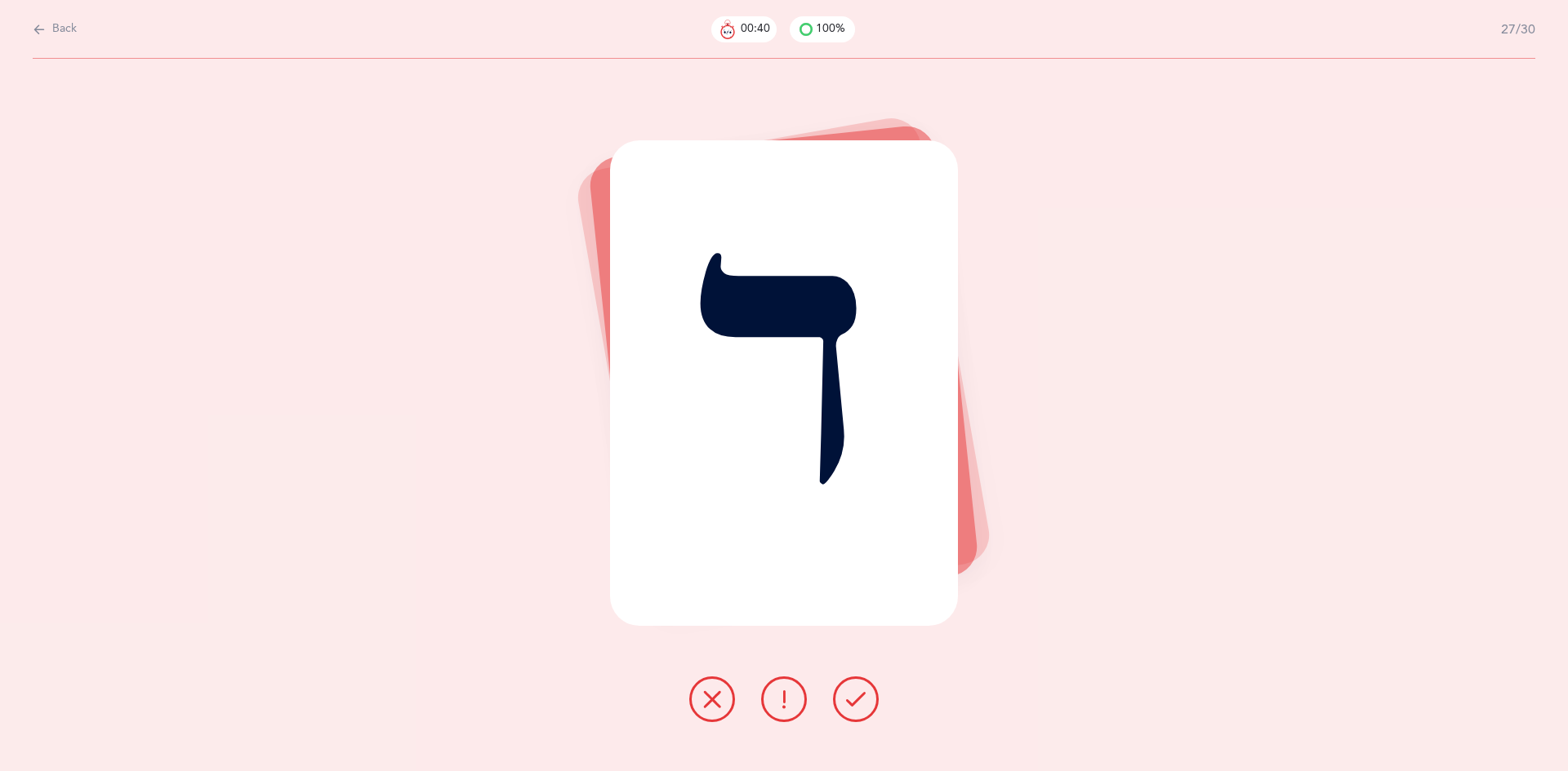
click at [850, 697] on icon at bounding box center [856, 700] width 20 height 20
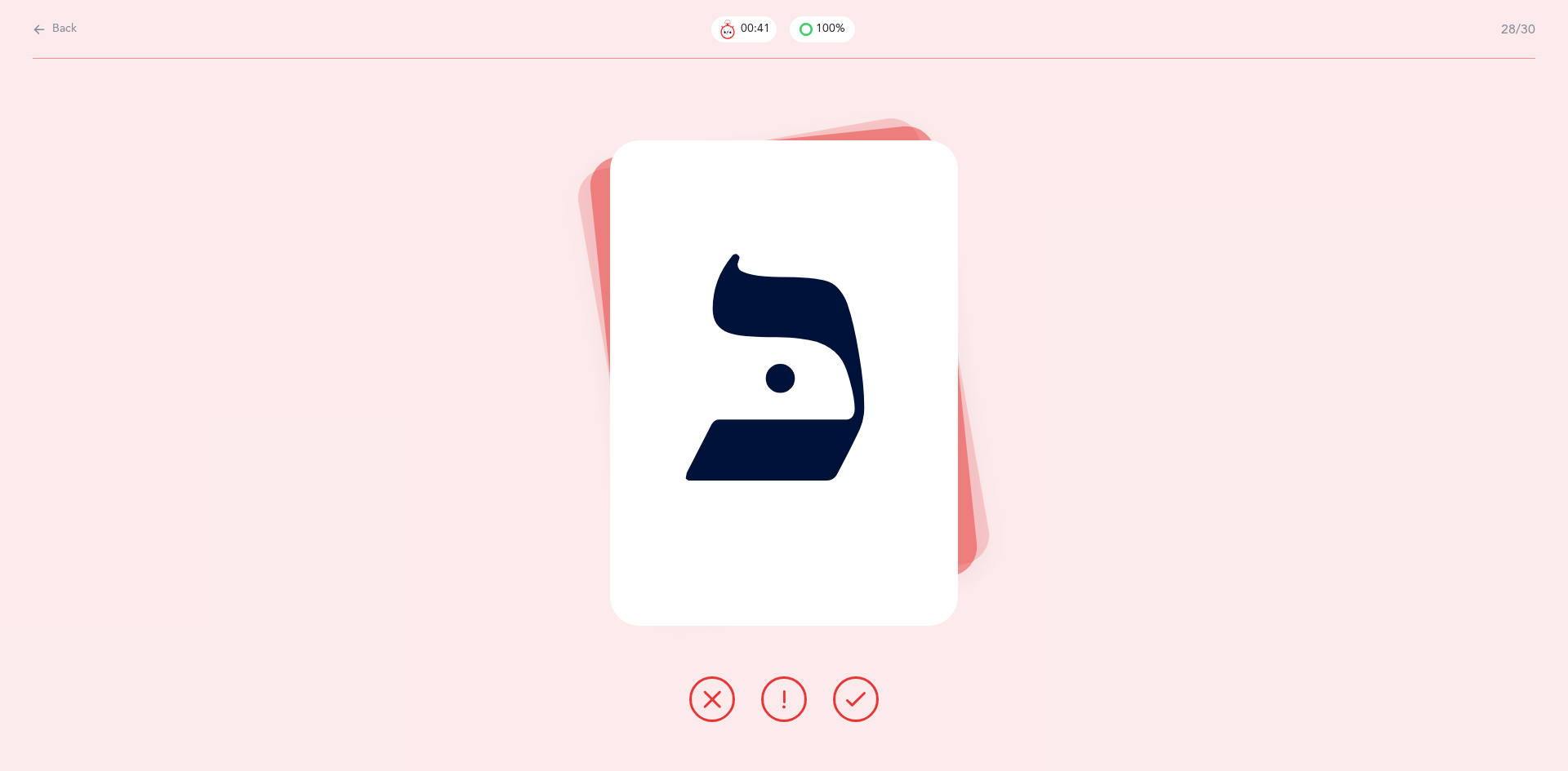
click at [850, 698] on icon at bounding box center [856, 700] width 20 height 20
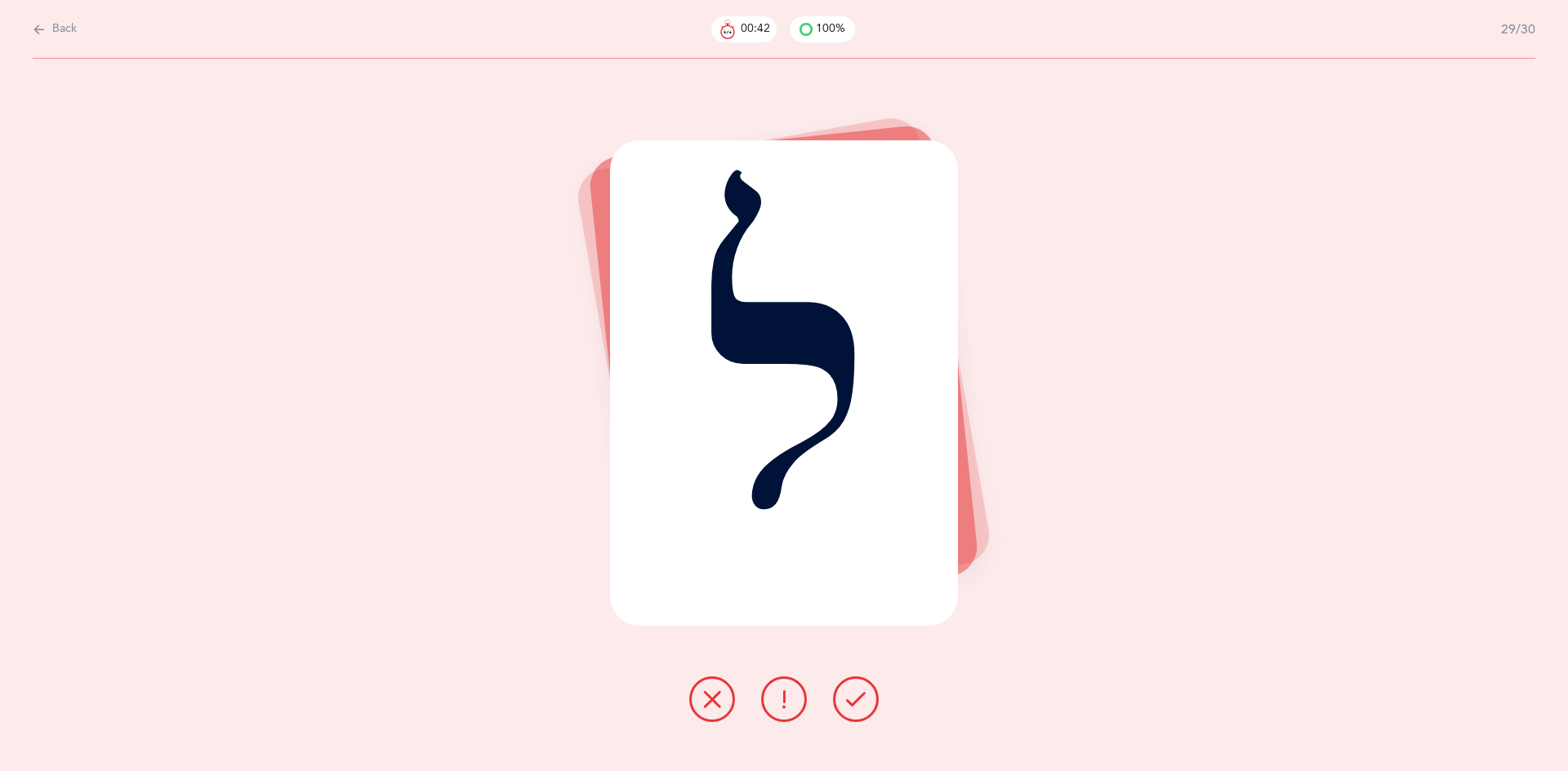
click at [852, 699] on icon at bounding box center [856, 700] width 20 height 20
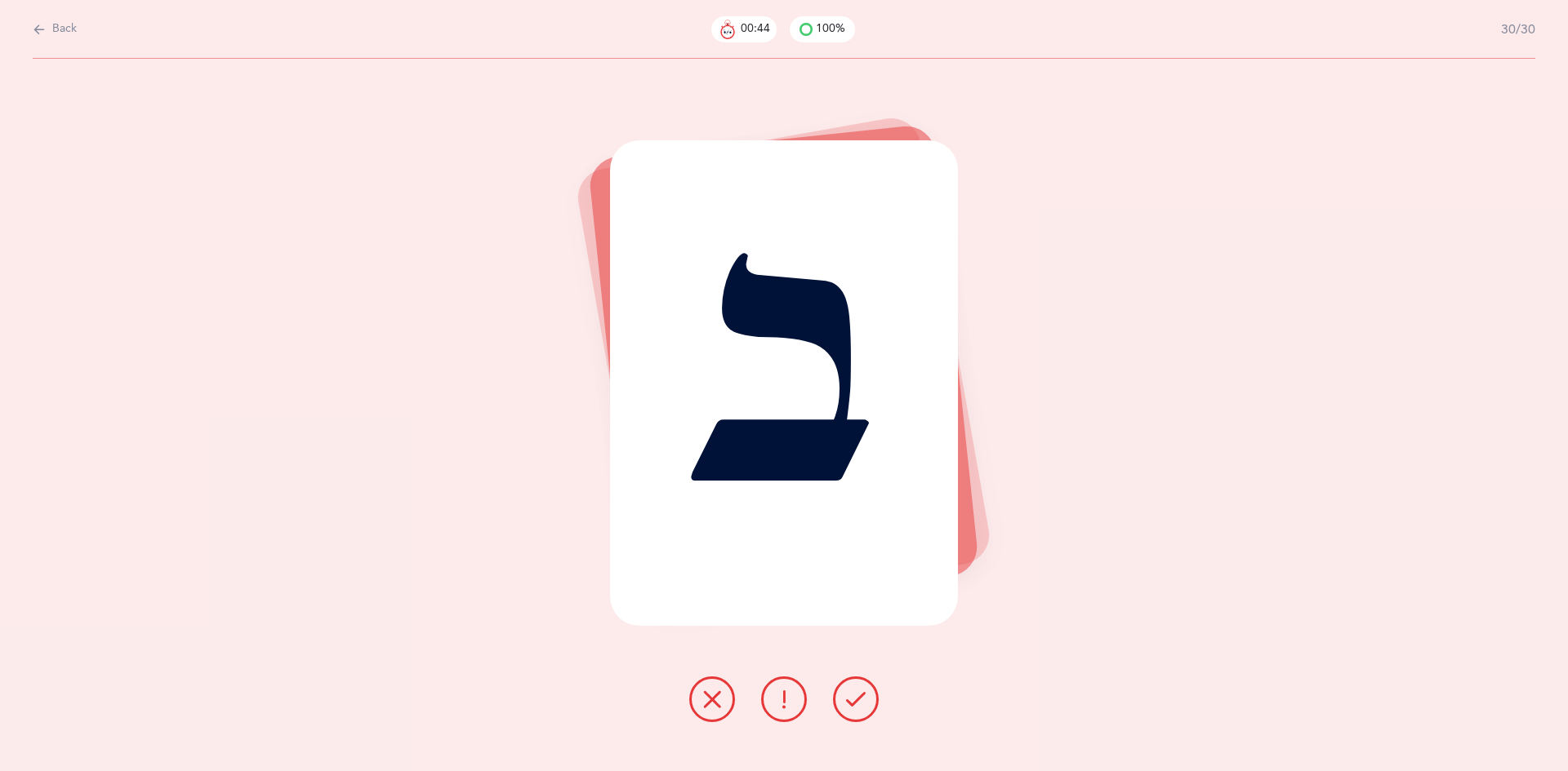
click at [851, 700] on icon at bounding box center [856, 700] width 20 height 20
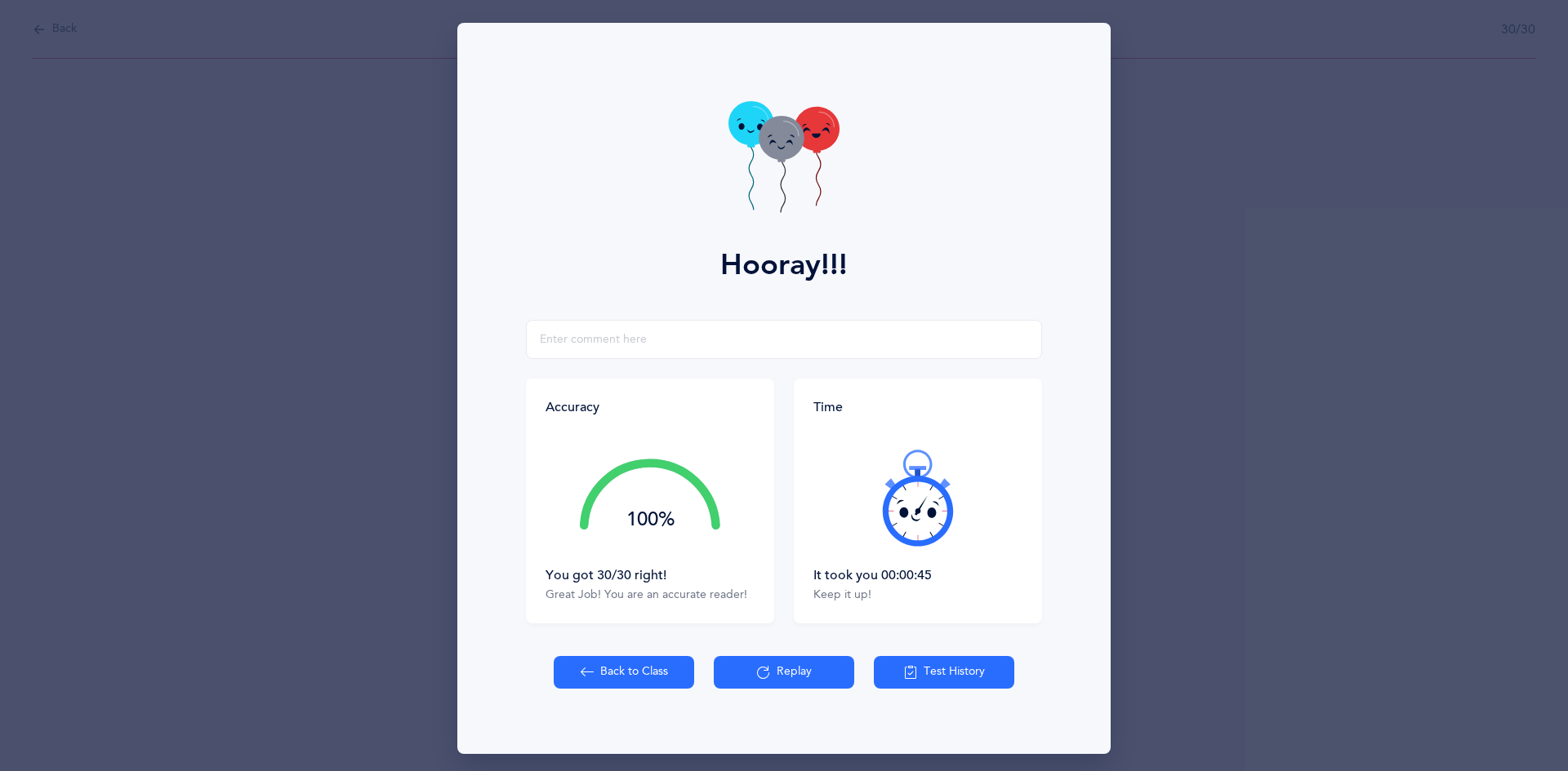
click at [604, 675] on button "Back to Class" at bounding box center [624, 673] width 140 height 33
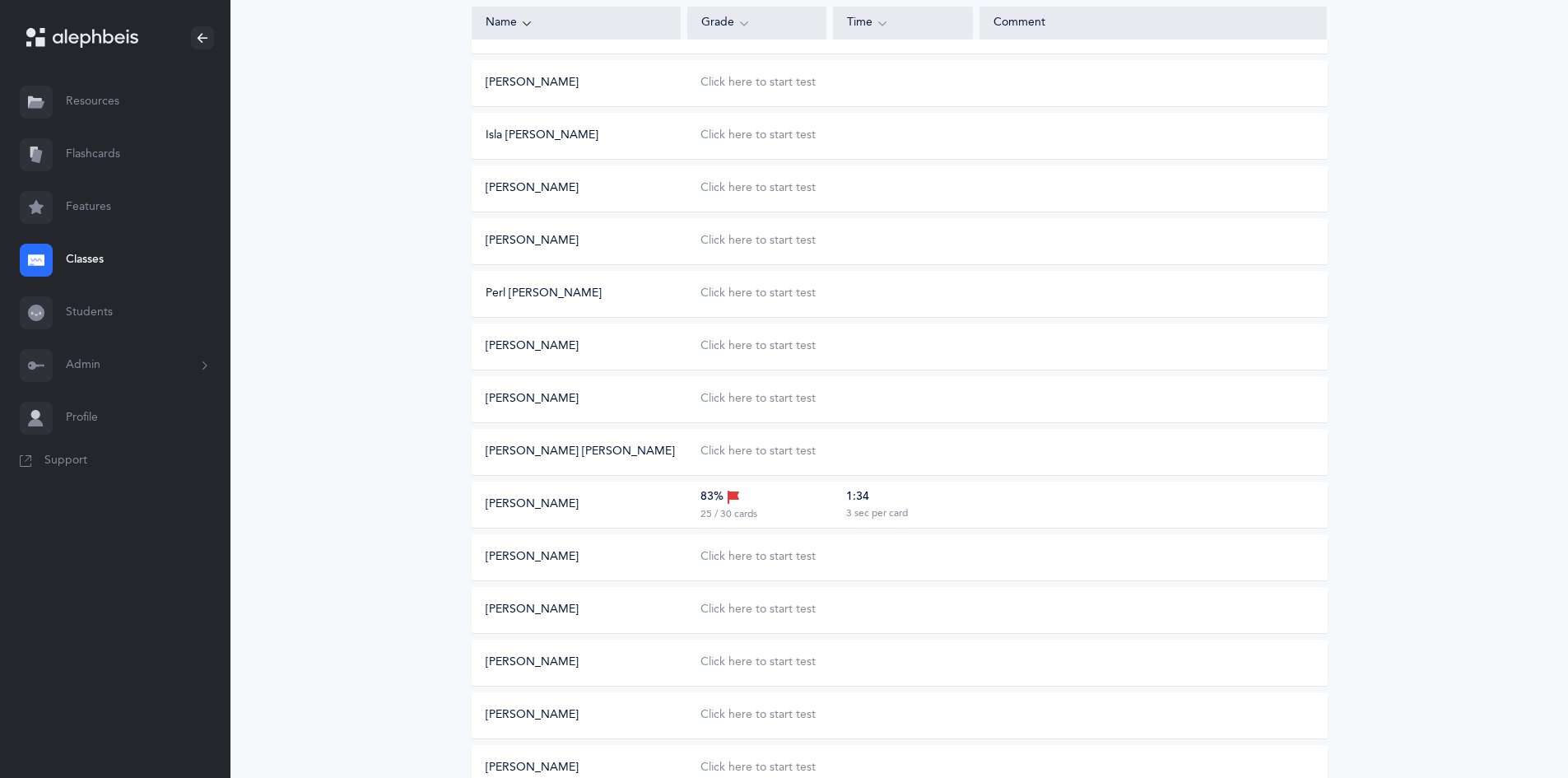
scroll to position [375, 0]
click at [717, 513] on div "25 / 30 cards" at bounding box center [729, 513] width 57 height 13
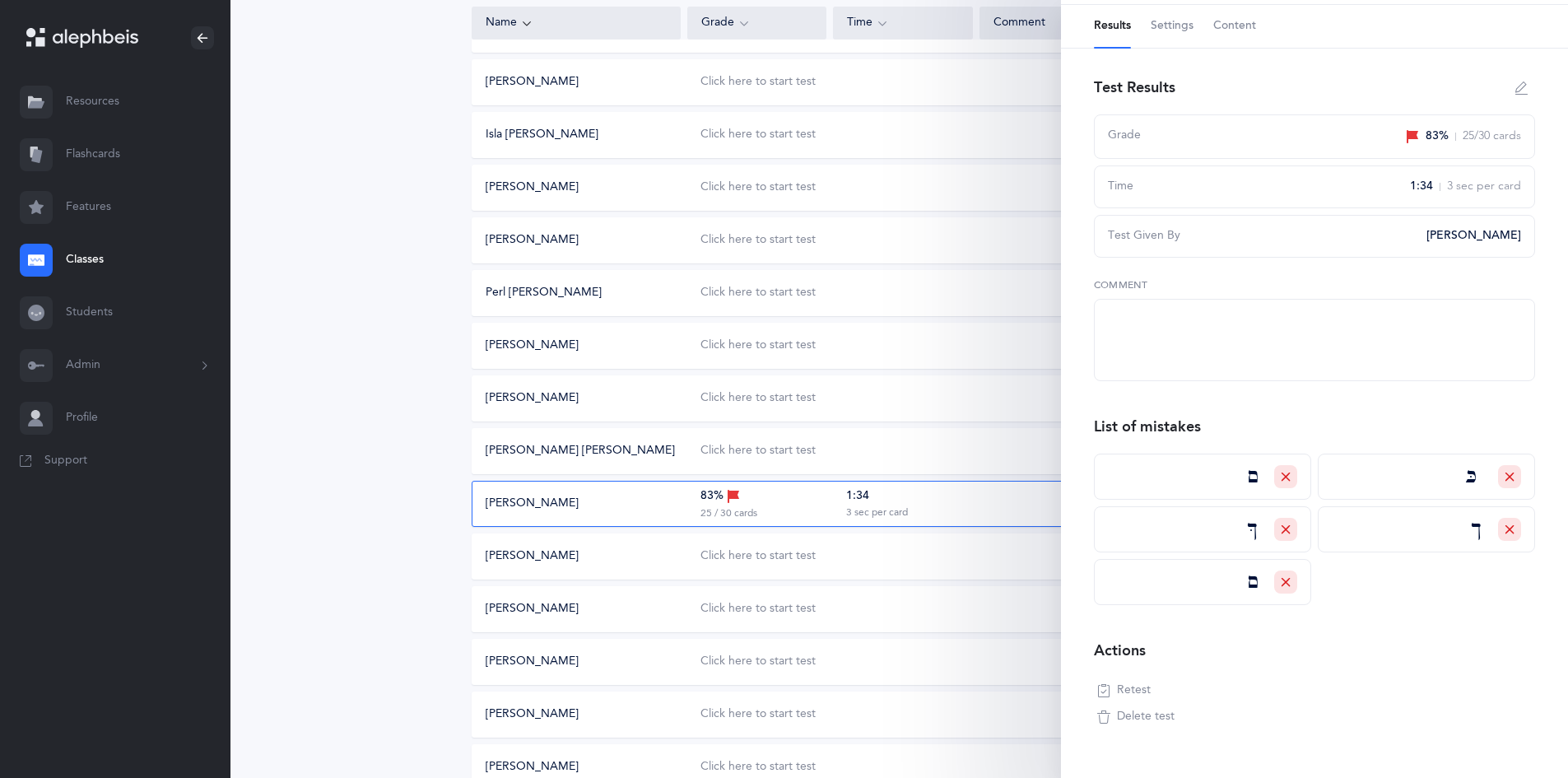
scroll to position [106, 0]
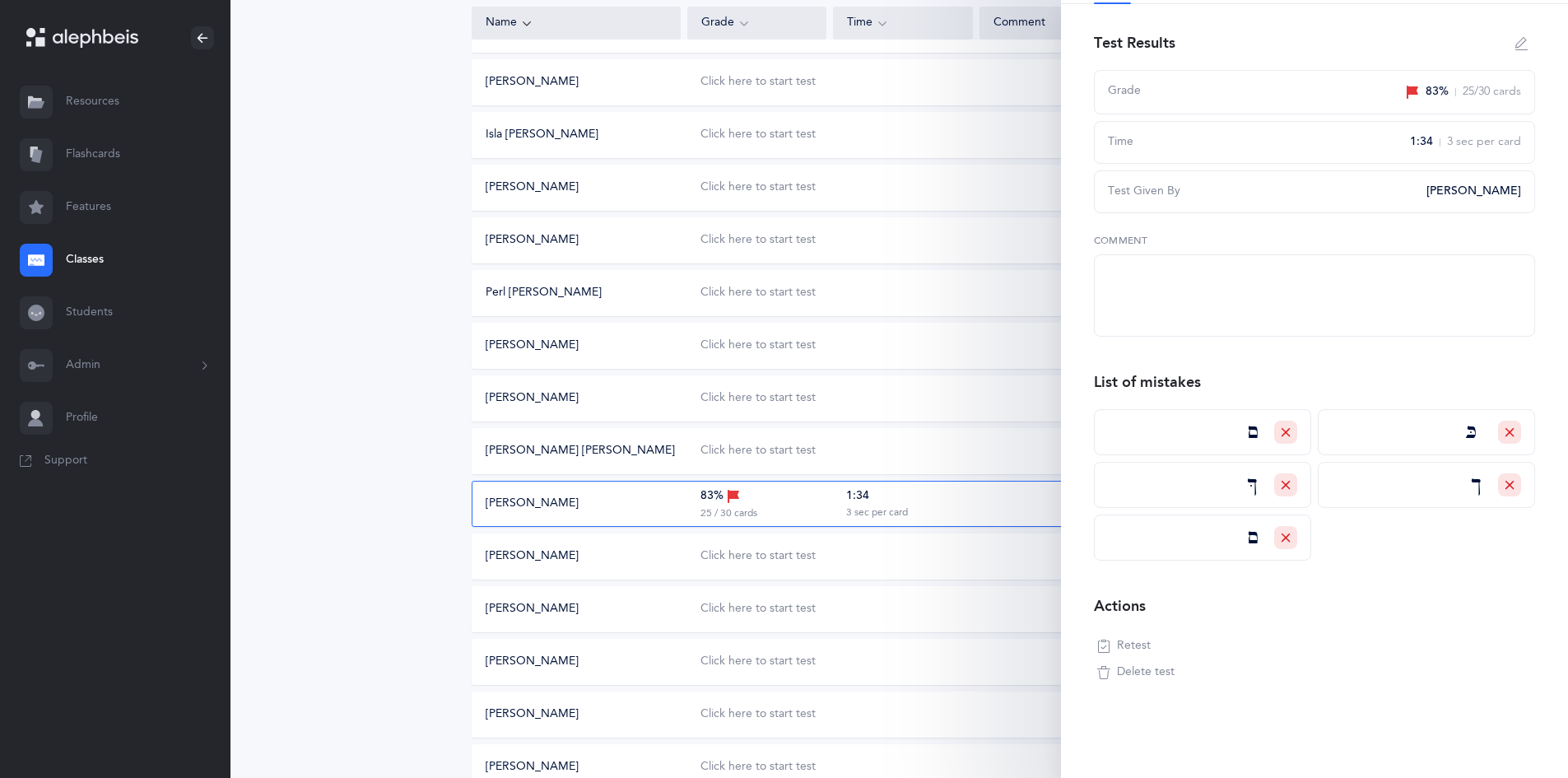
click at [1132, 650] on span "Retest" at bounding box center [1134, 647] width 34 height 17
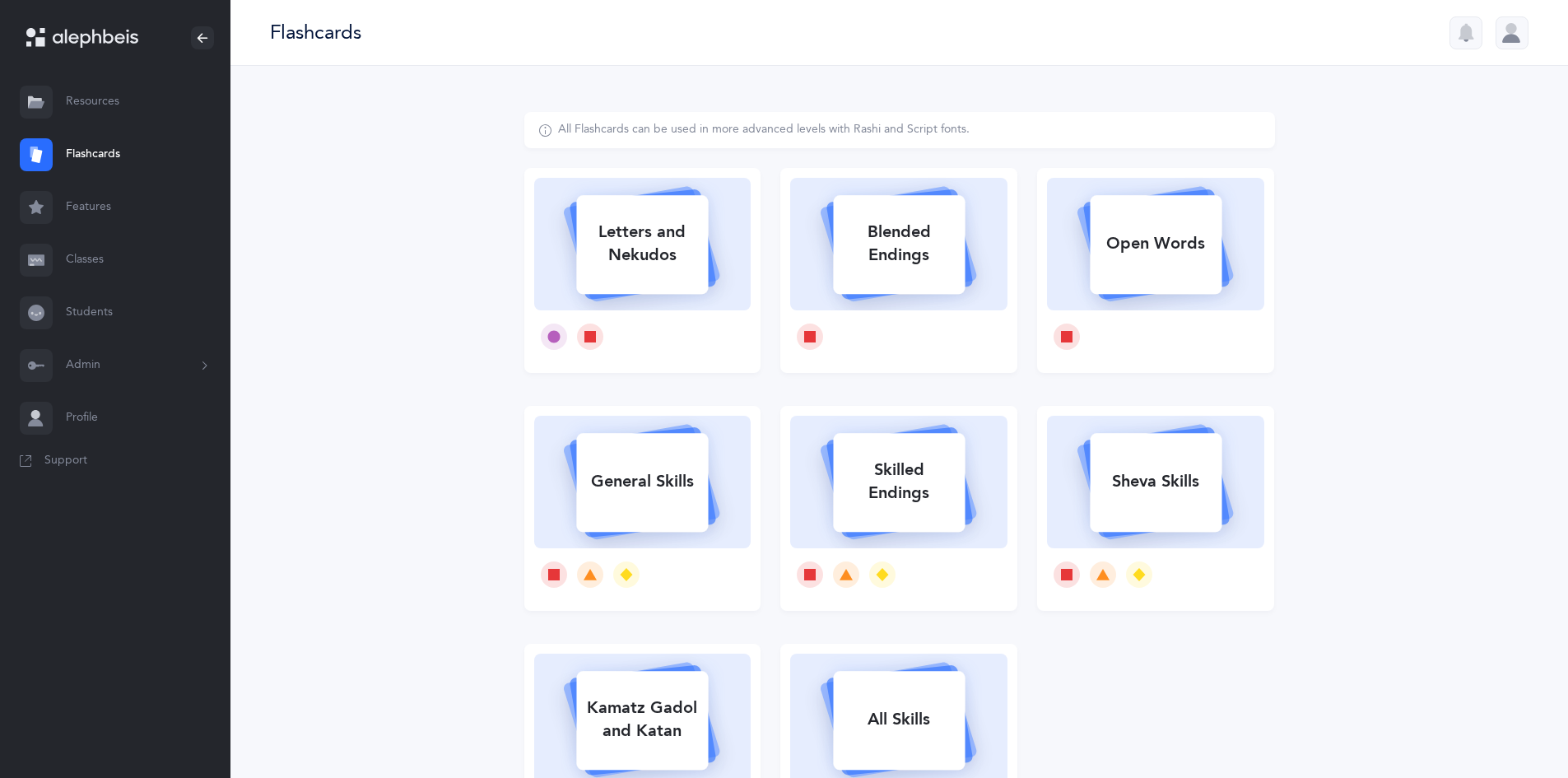
select select
select select "single"
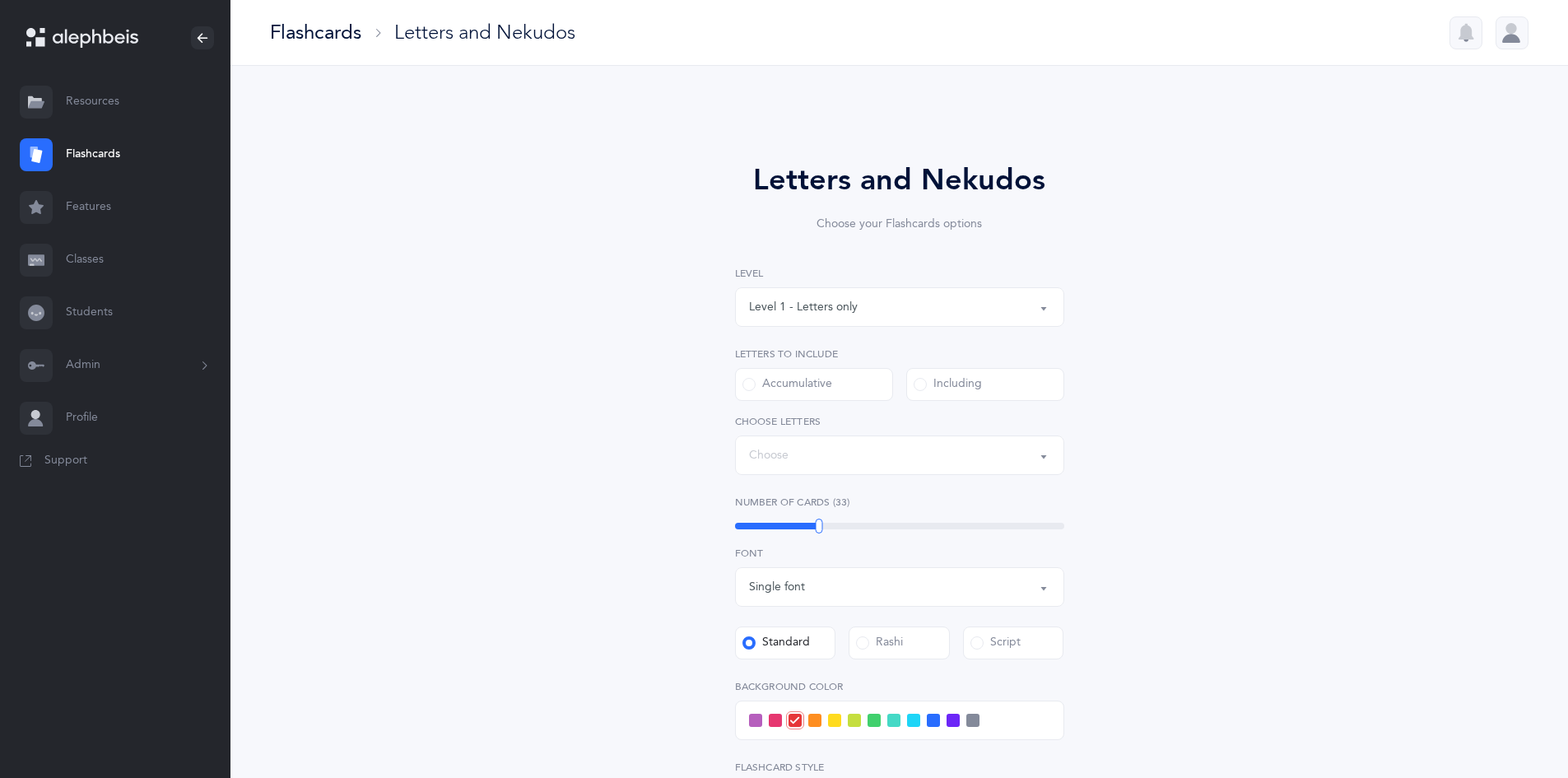
select select "14"
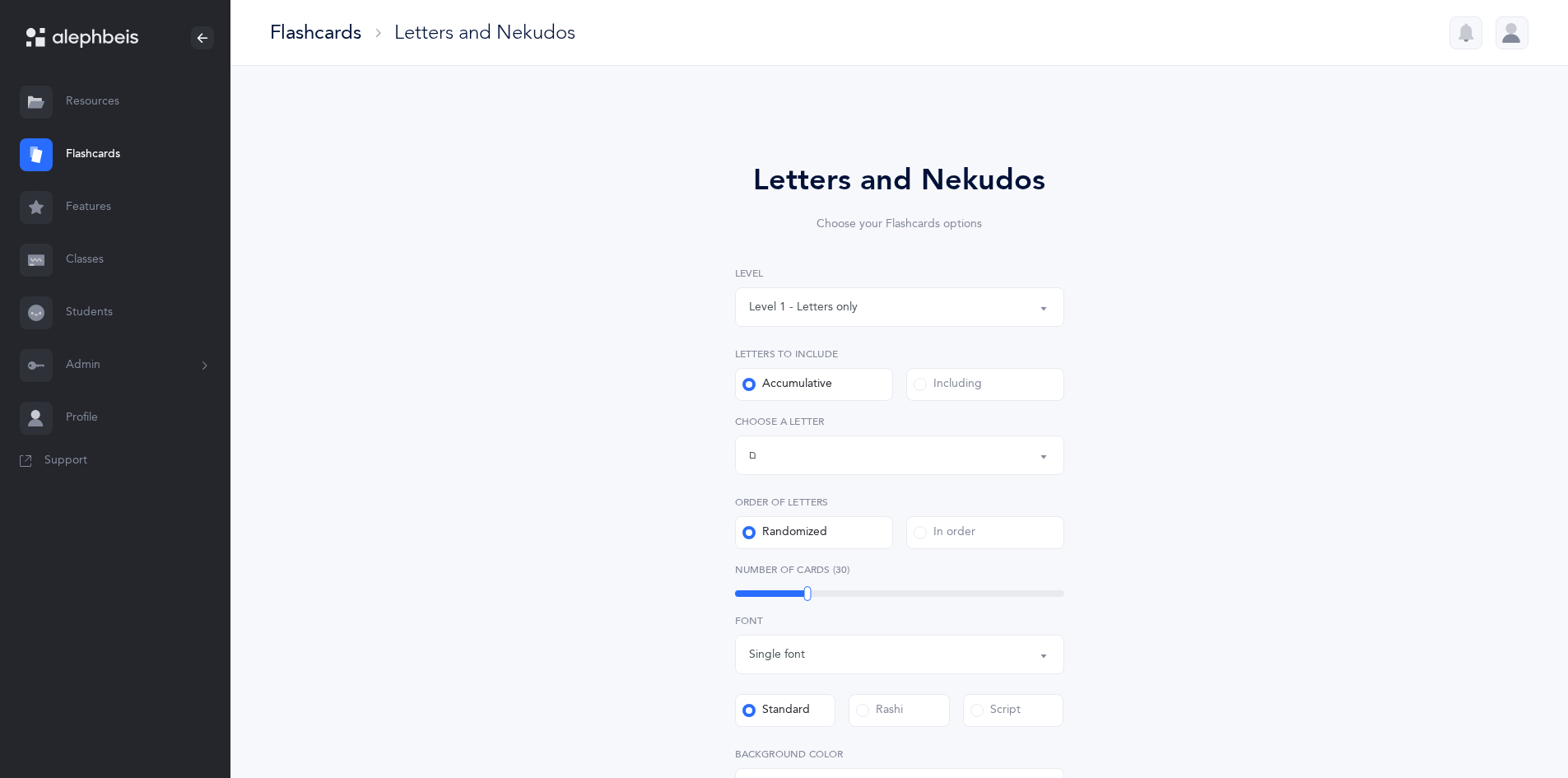
select select "15062"
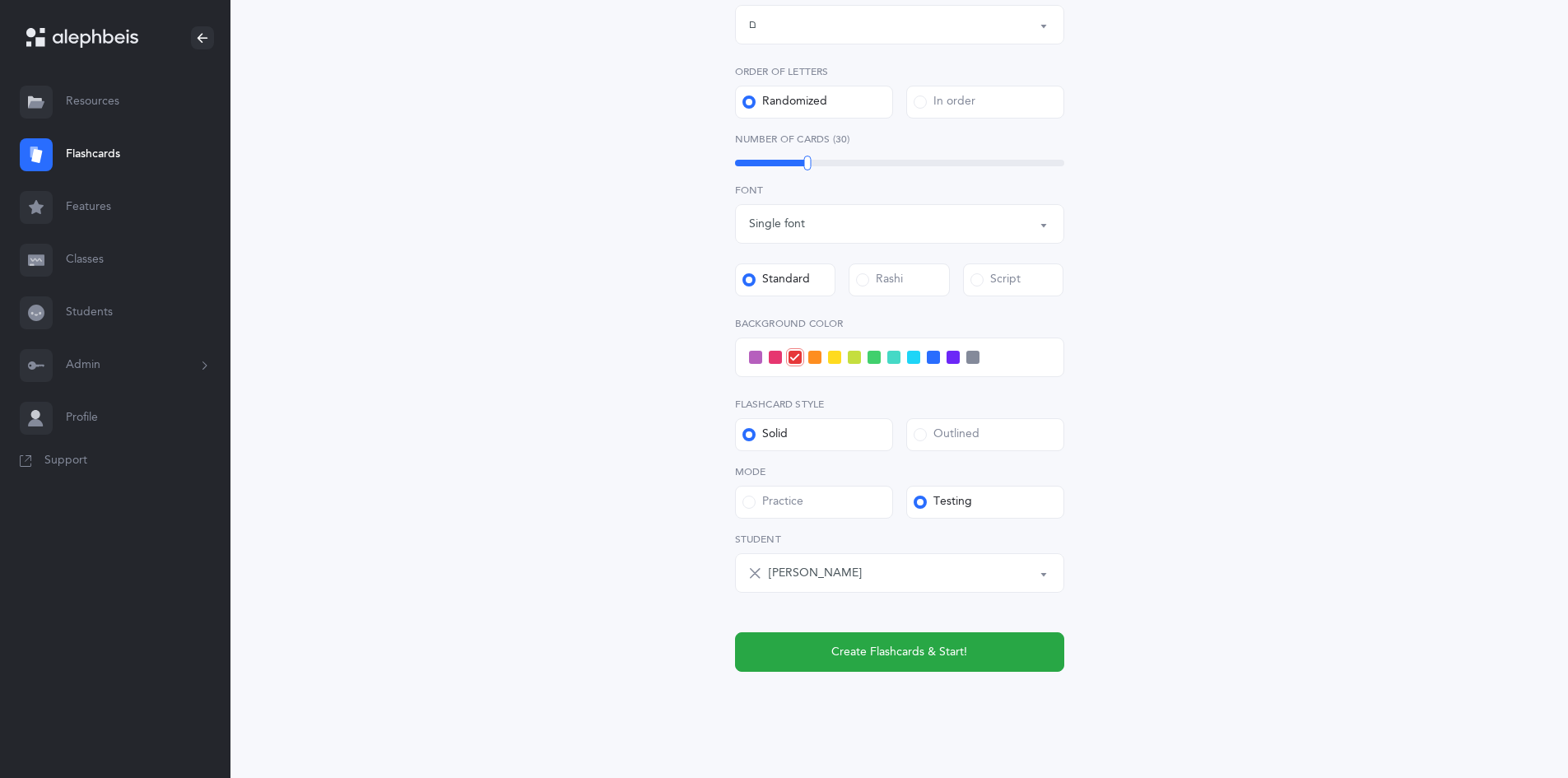
scroll to position [457, 0]
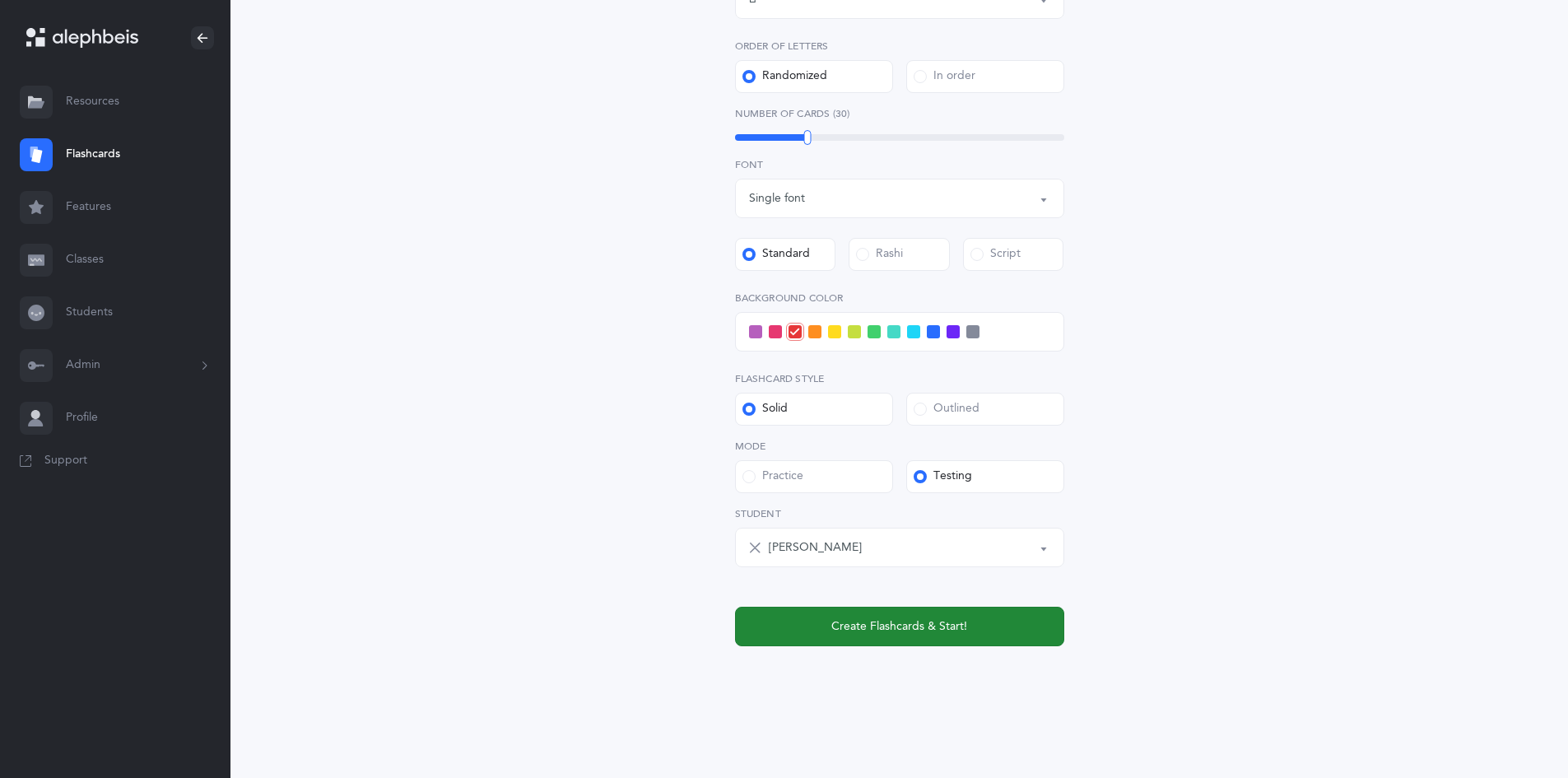
click at [869, 618] on span "Create Flashcards & Start!" at bounding box center [900, 626] width 136 height 17
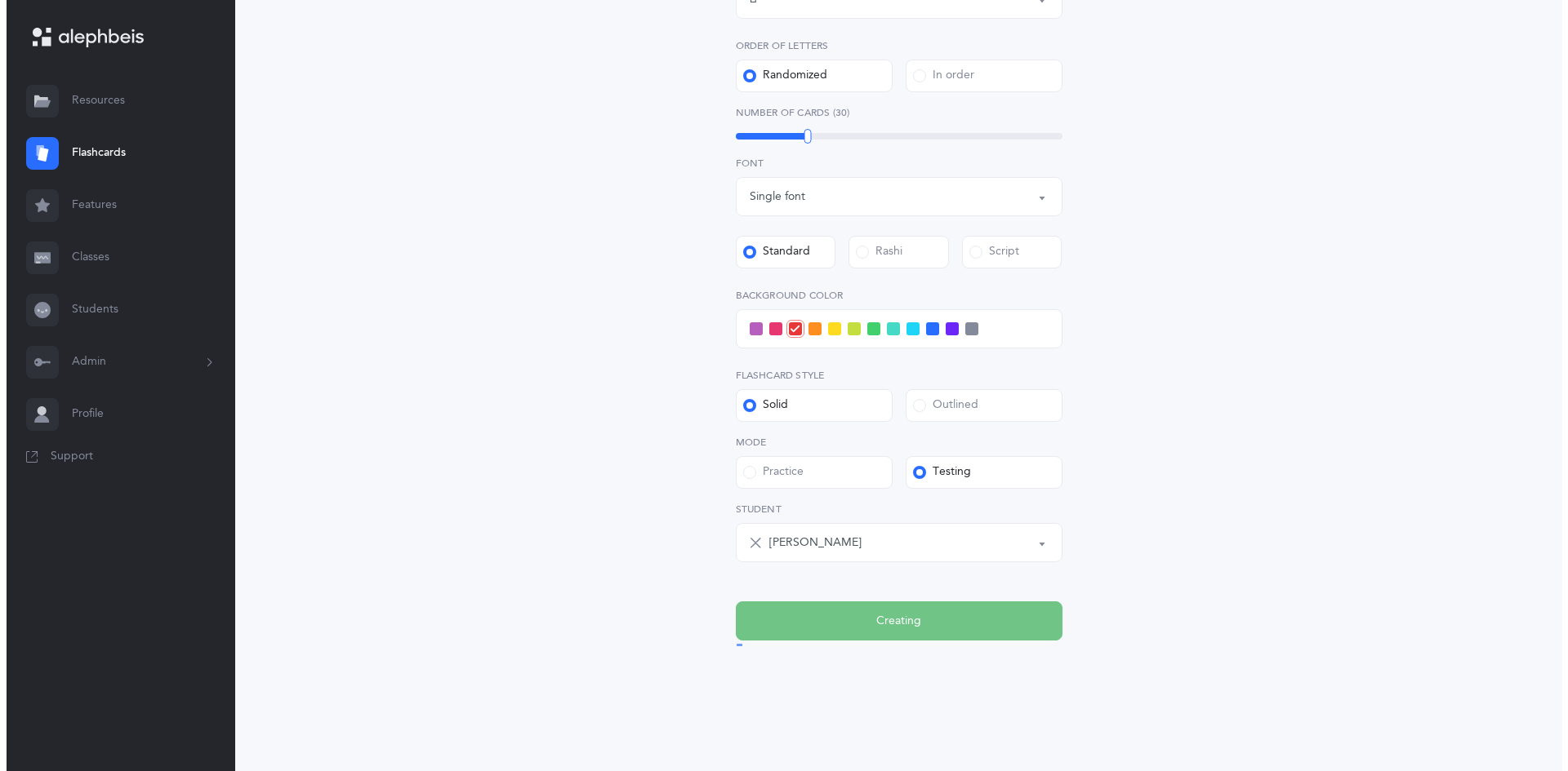
scroll to position [0, 0]
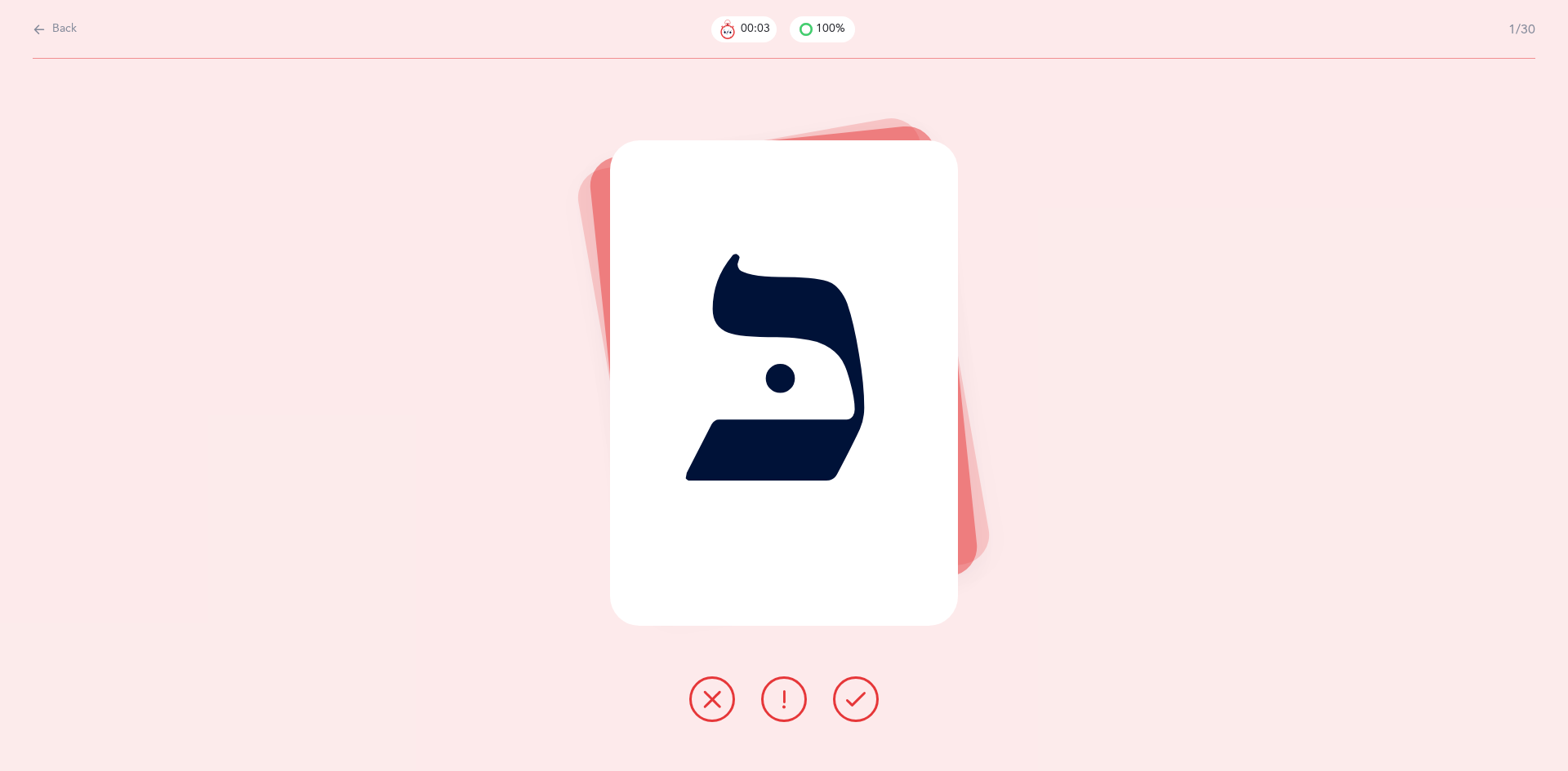
click at [875, 684] on div at bounding box center [783, 699] width 216 height 46
click at [852, 696] on icon at bounding box center [856, 700] width 20 height 20
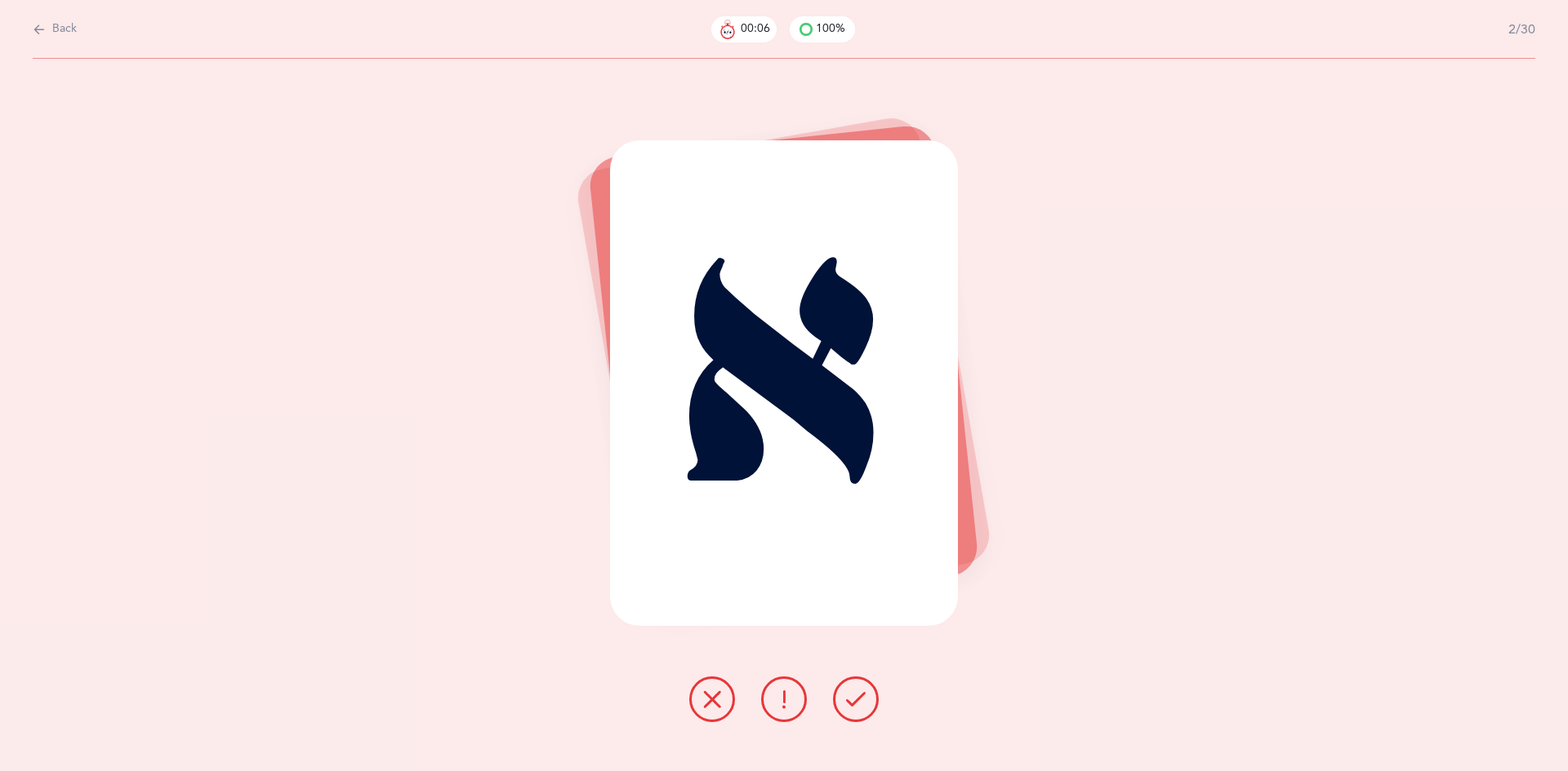
click at [858, 703] on icon at bounding box center [856, 700] width 20 height 20
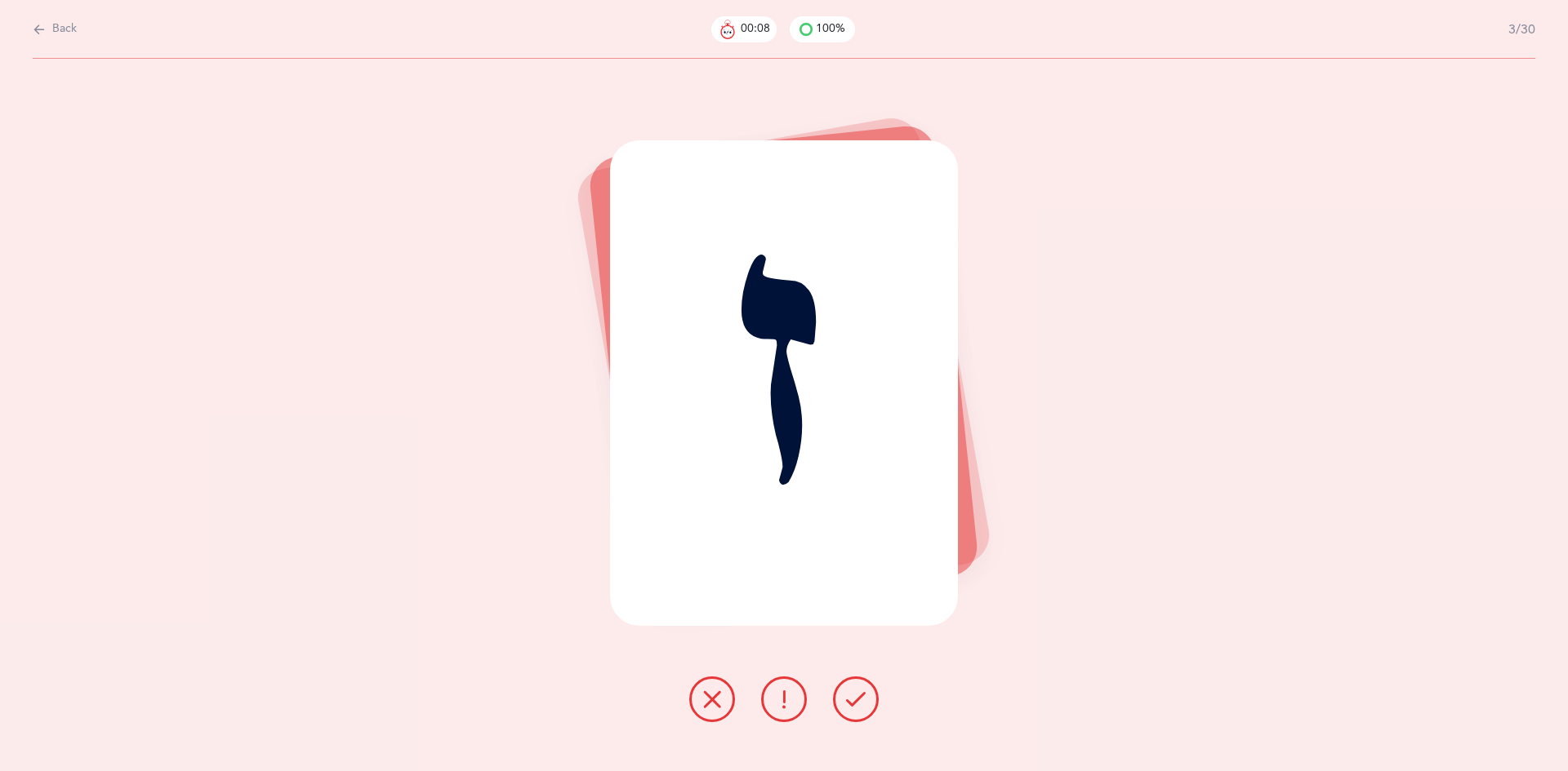
click at [862, 702] on icon at bounding box center [856, 700] width 20 height 20
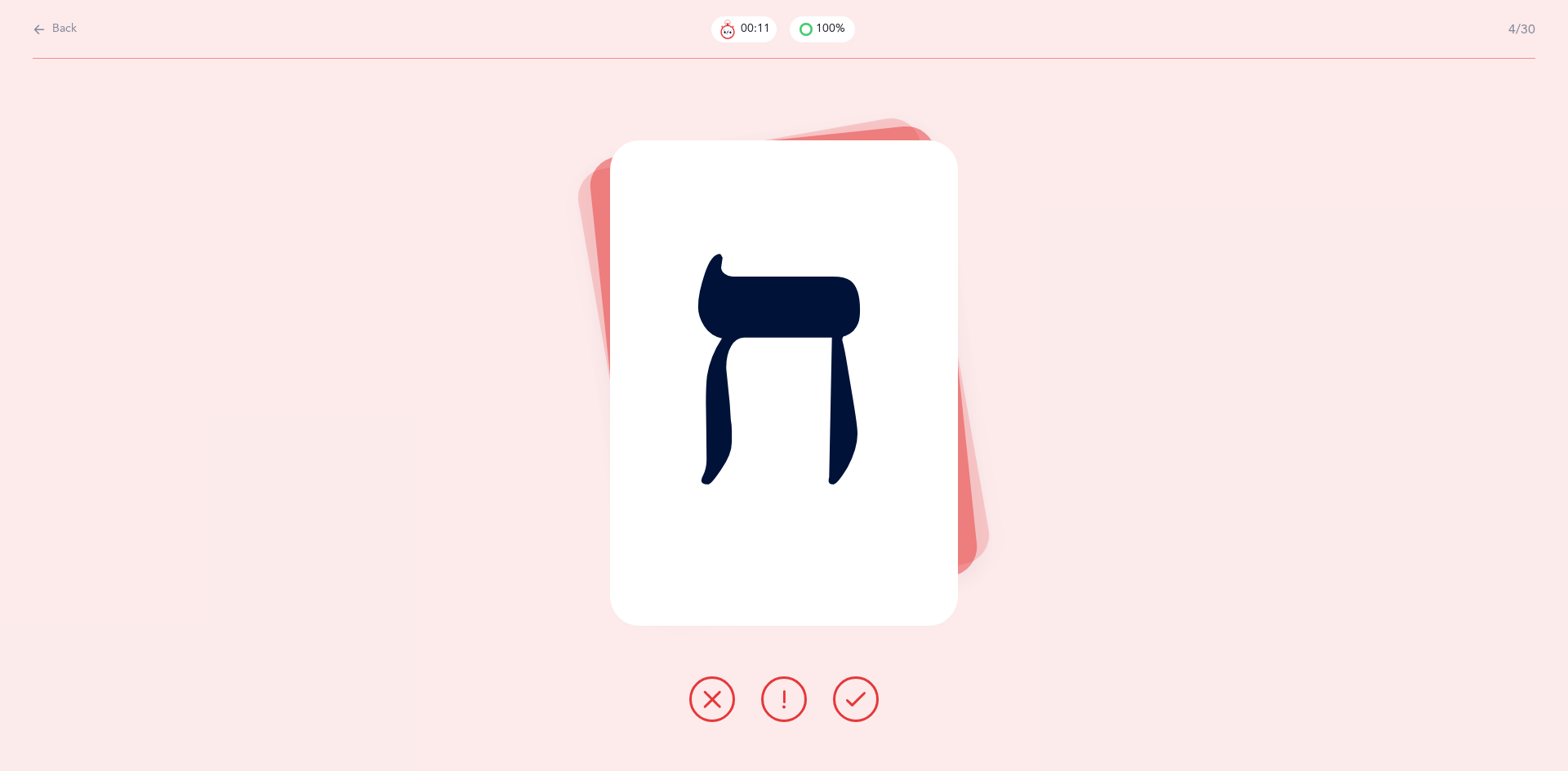
click at [850, 707] on icon at bounding box center [856, 700] width 20 height 20
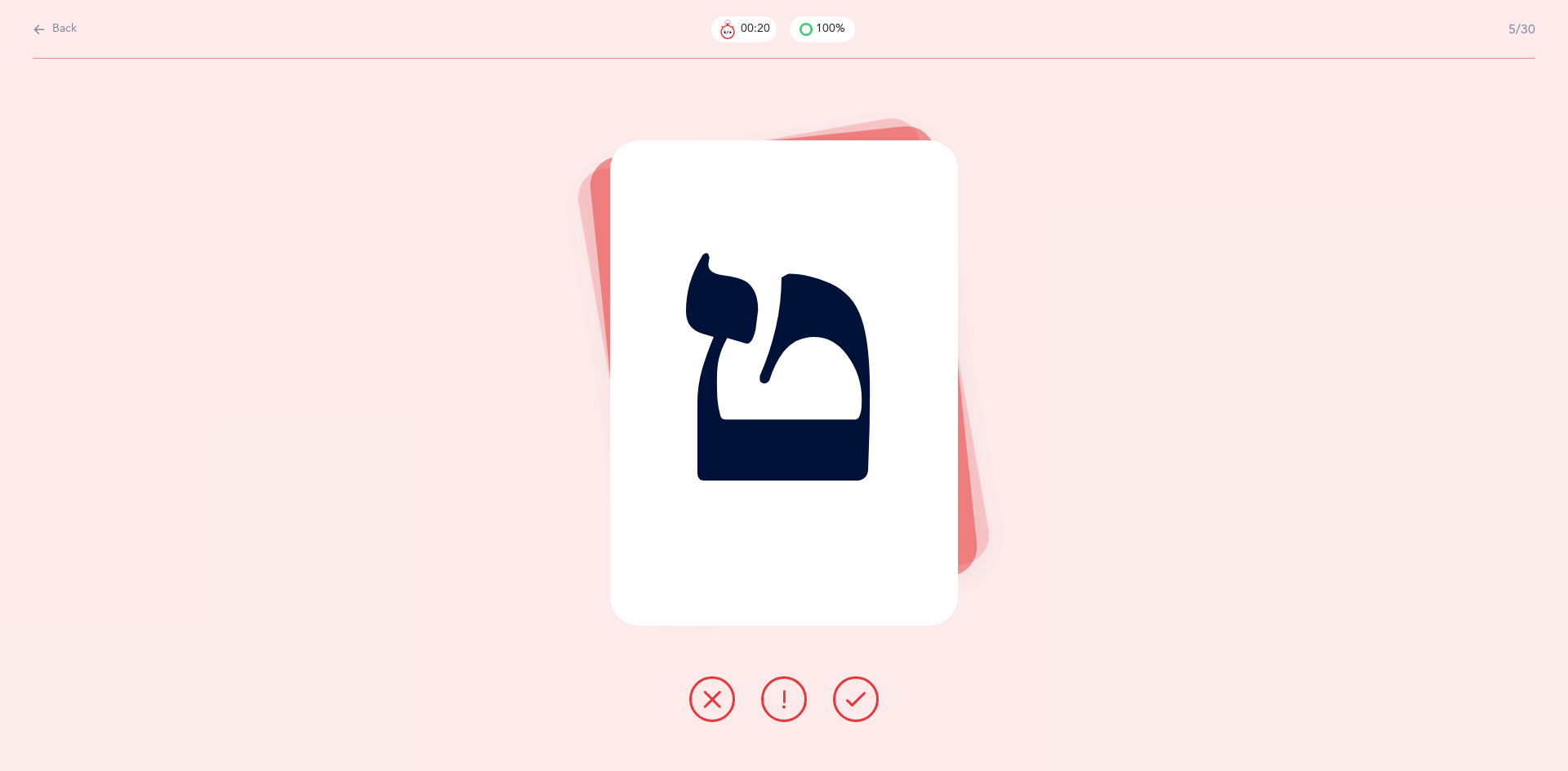
click at [729, 710] on button at bounding box center [712, 699] width 46 height 46
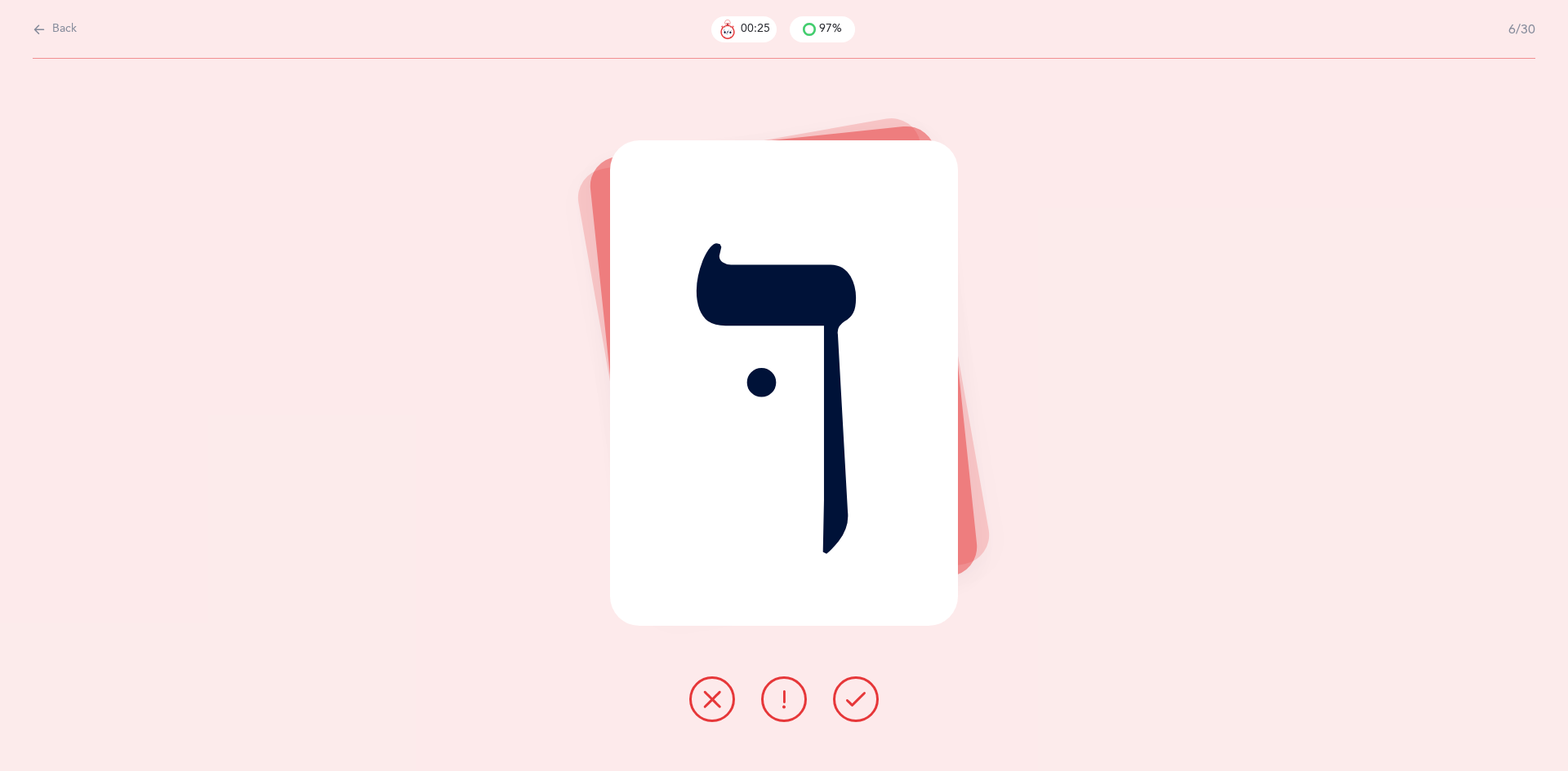
click at [864, 707] on icon at bounding box center [856, 700] width 20 height 20
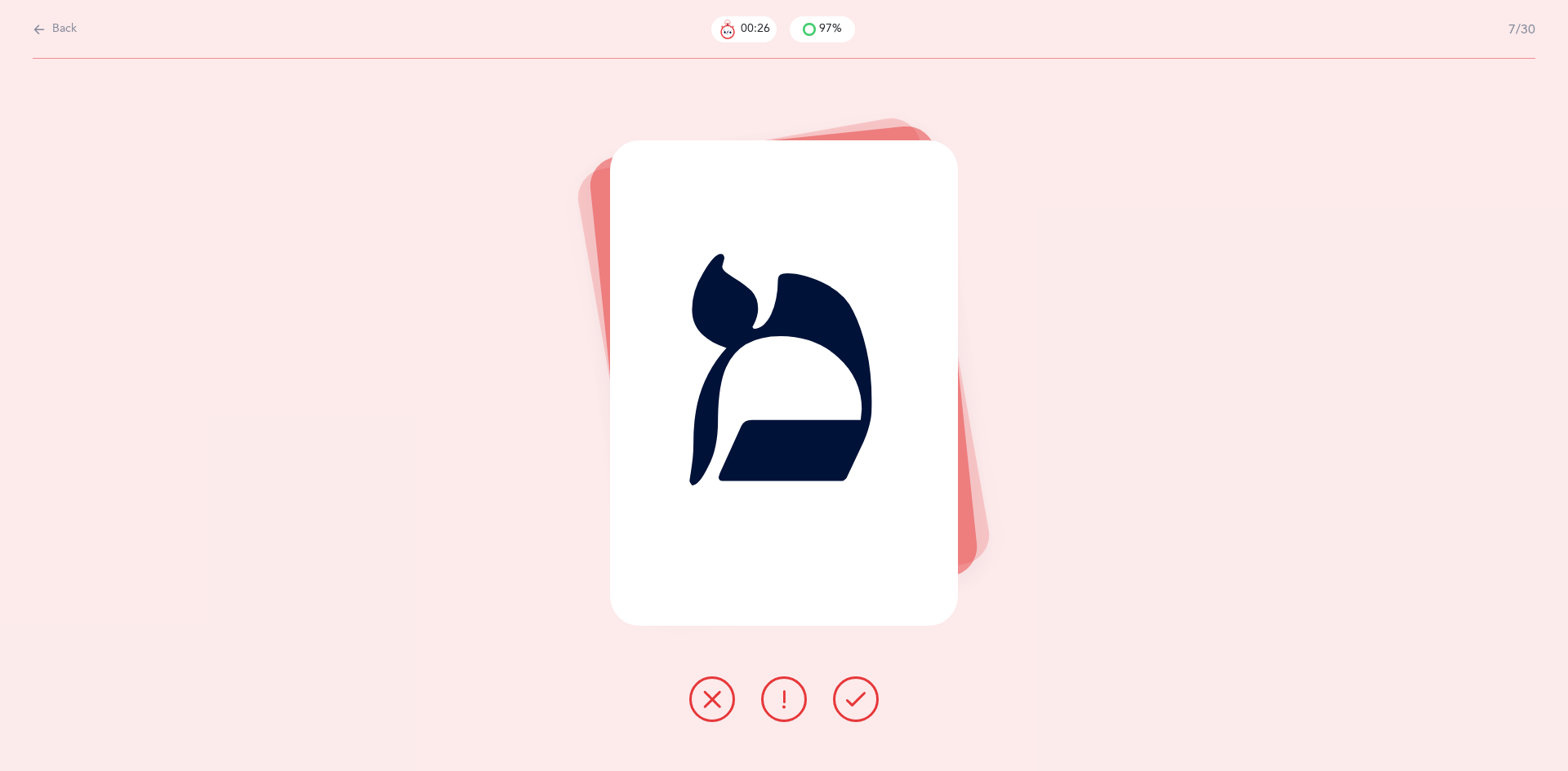
click at [858, 703] on icon at bounding box center [856, 700] width 20 height 20
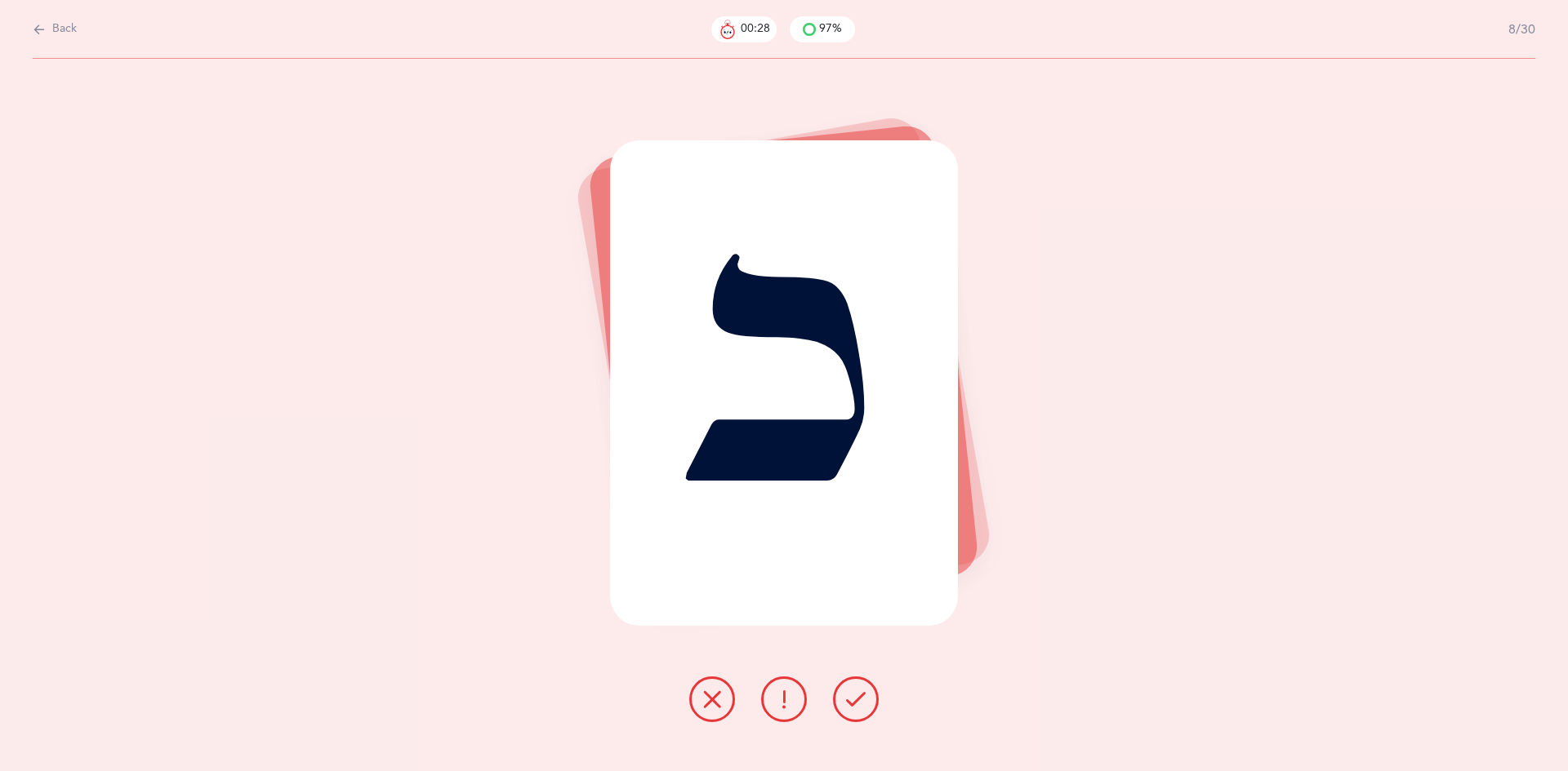
click at [852, 713] on button at bounding box center [856, 699] width 46 height 46
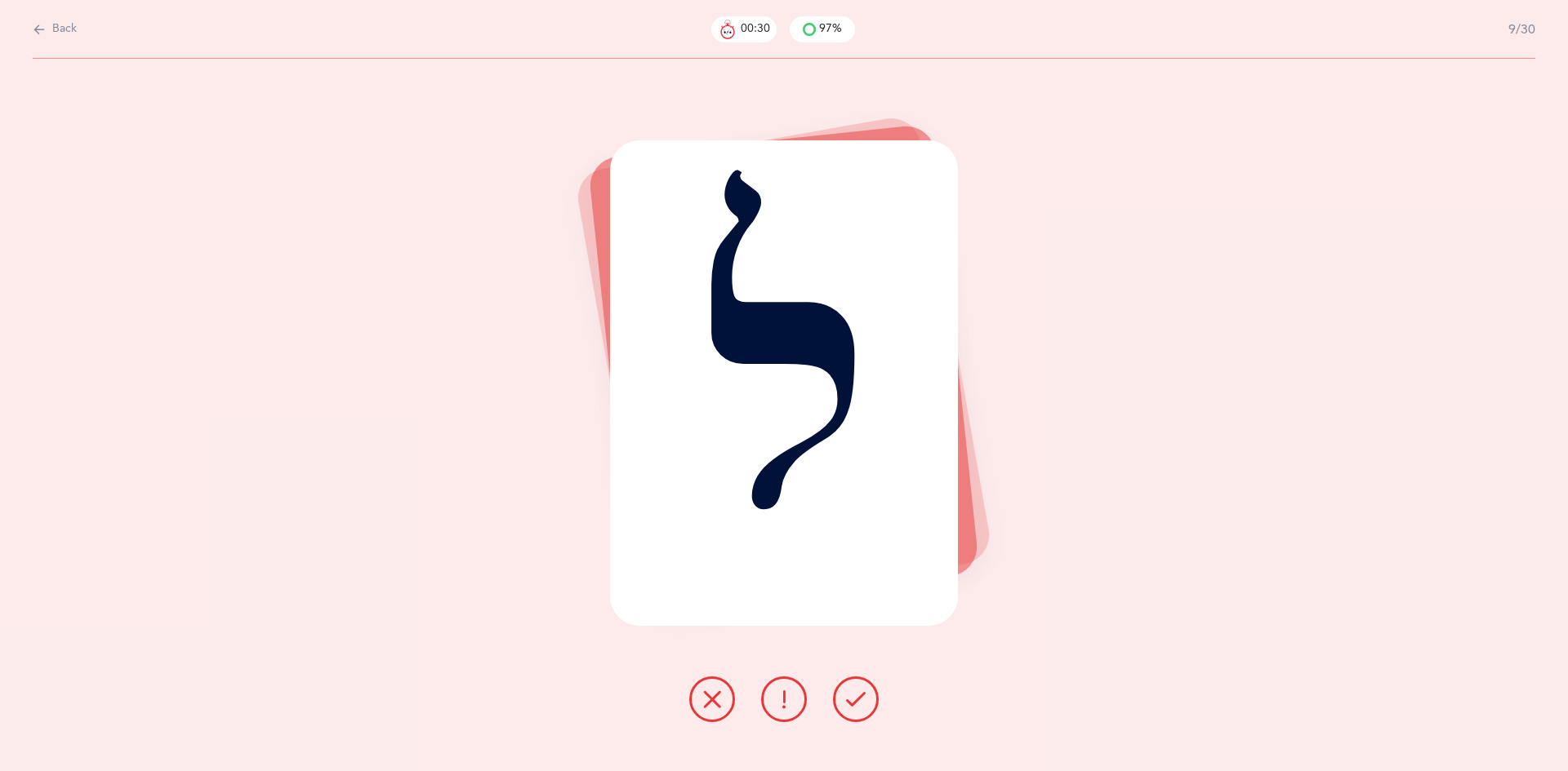
click at [858, 705] on icon at bounding box center [856, 700] width 20 height 20
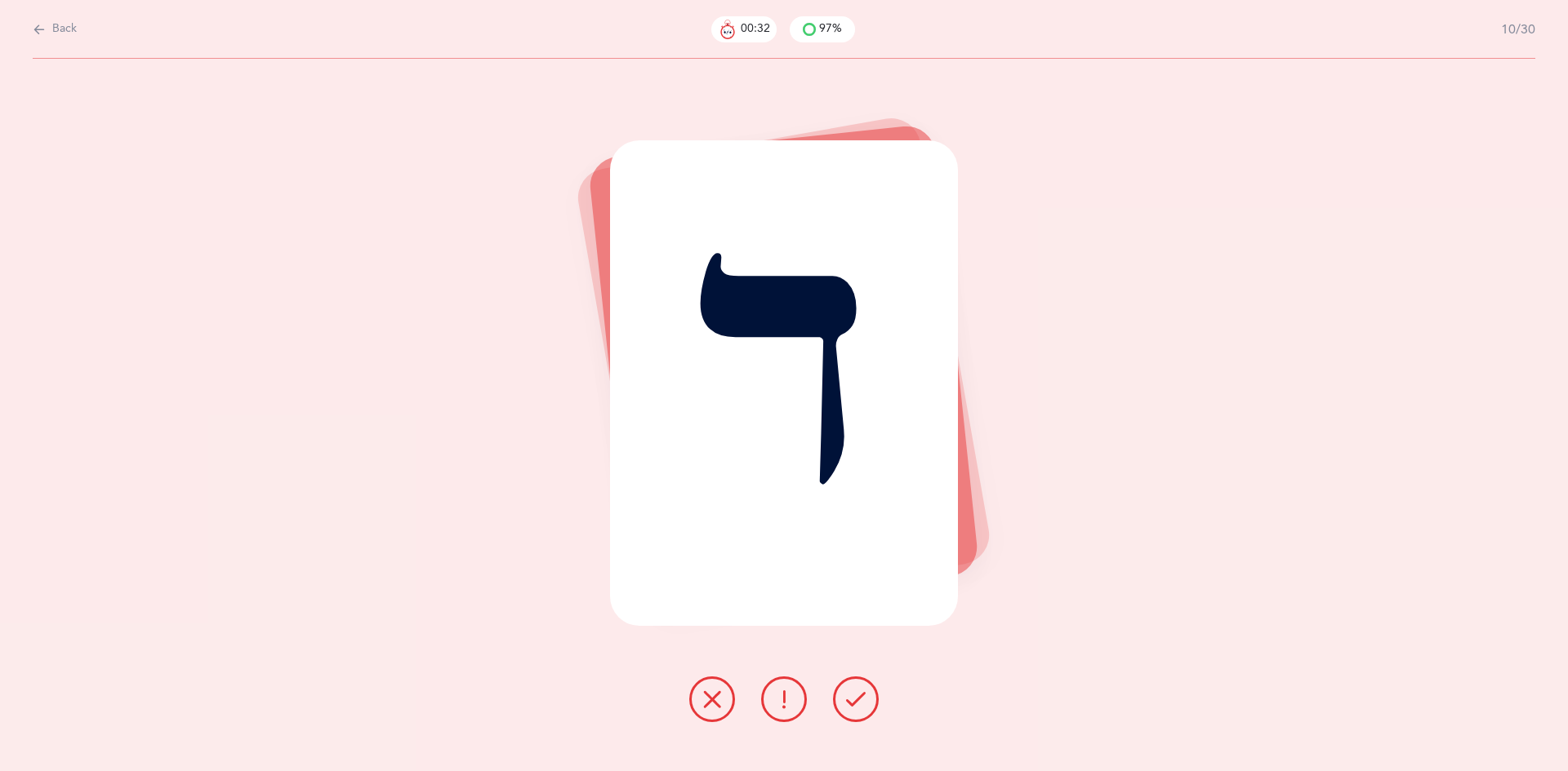
click at [858, 707] on icon at bounding box center [856, 700] width 20 height 20
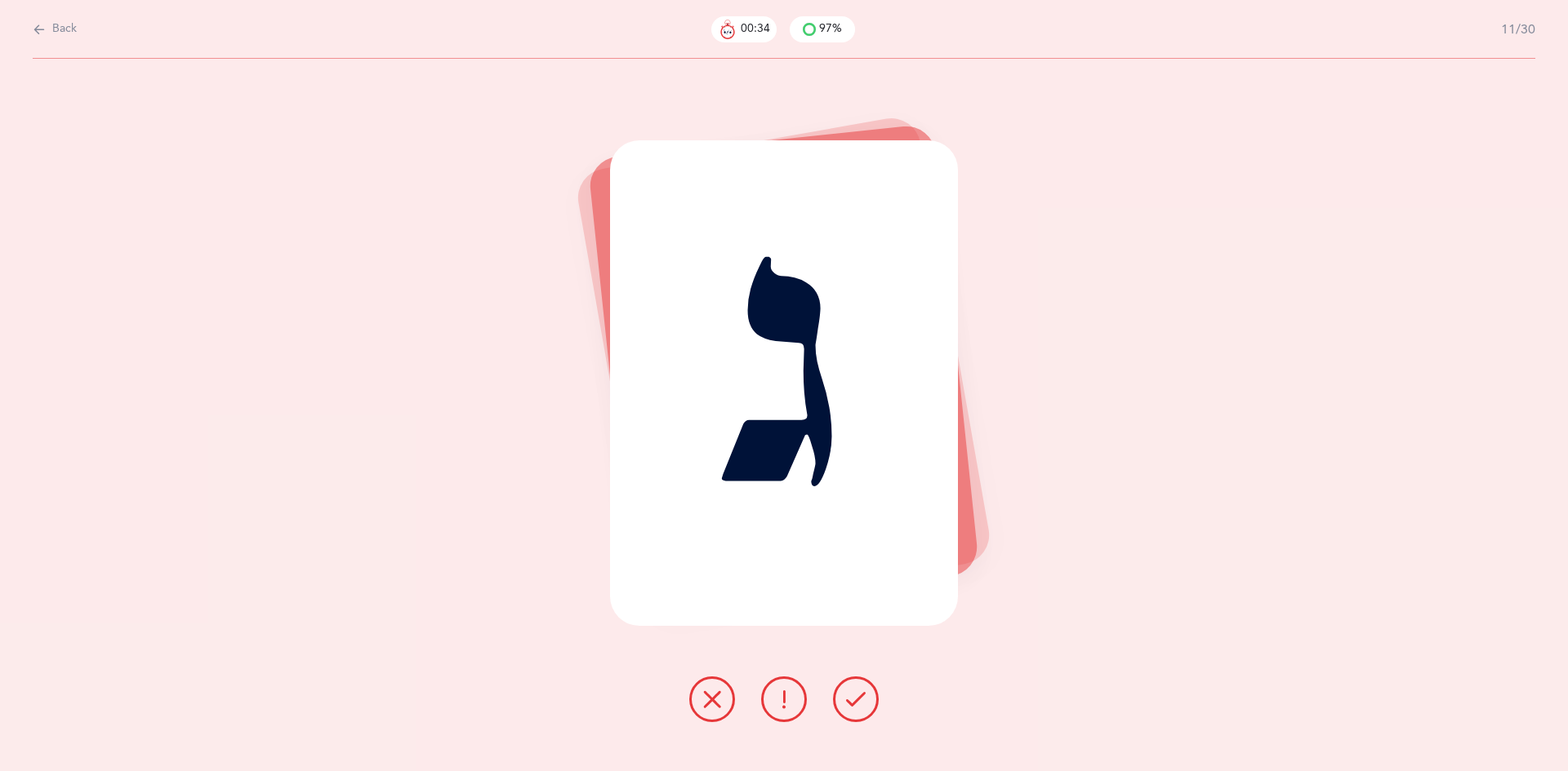
click at [851, 708] on icon at bounding box center [856, 700] width 20 height 20
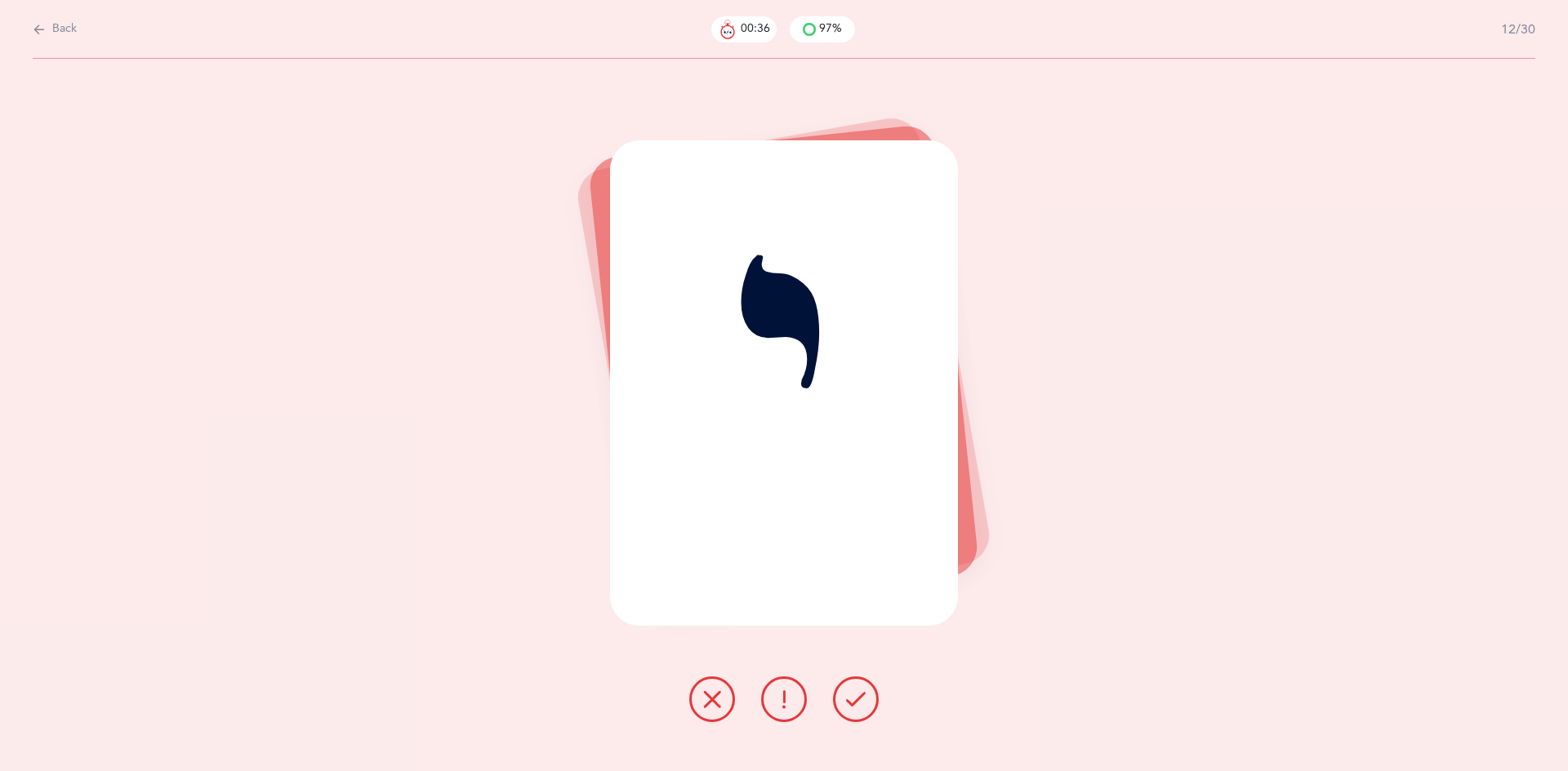
click at [850, 707] on icon at bounding box center [856, 700] width 20 height 20
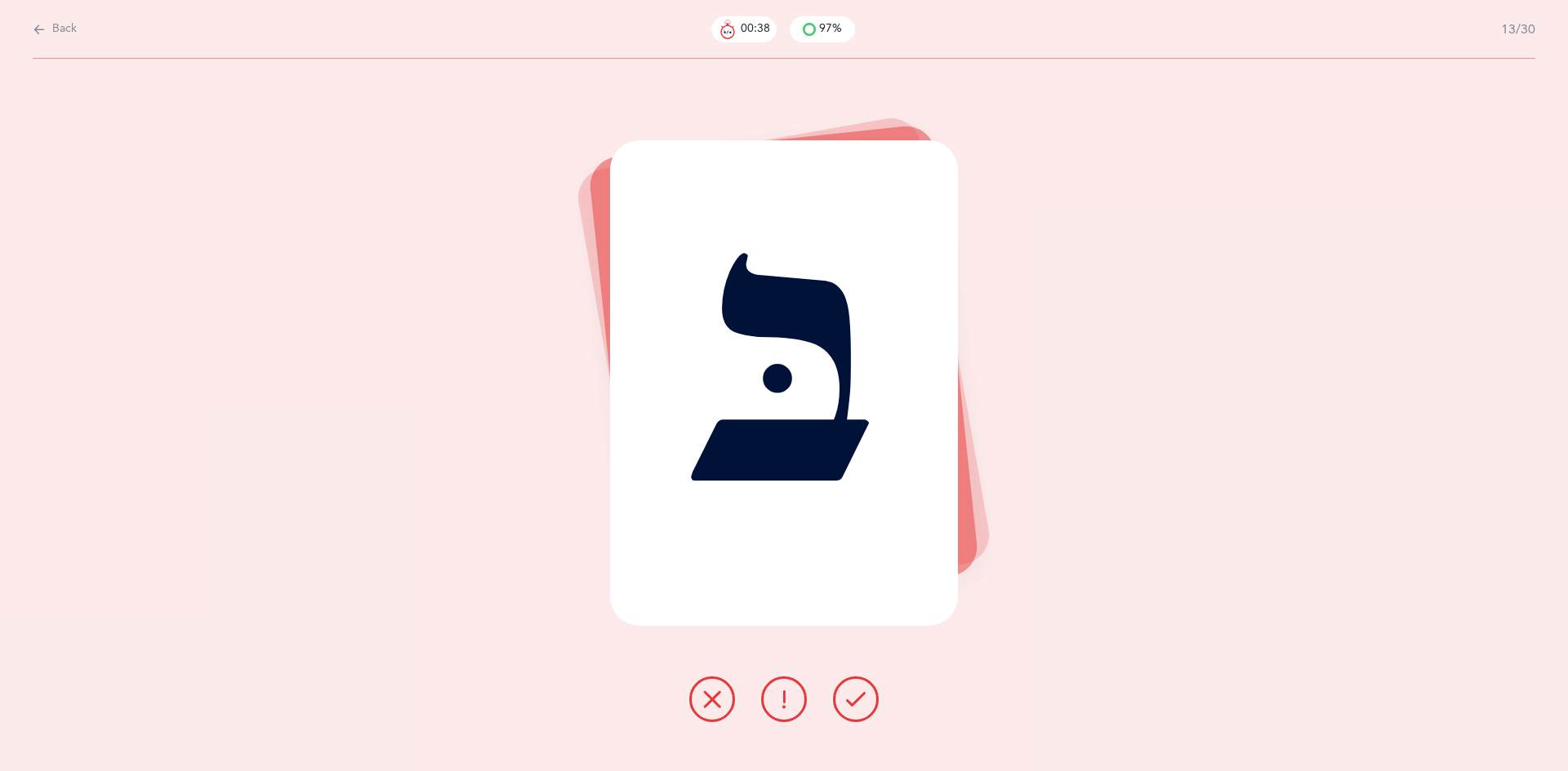
click at [850, 714] on button at bounding box center [856, 699] width 46 height 46
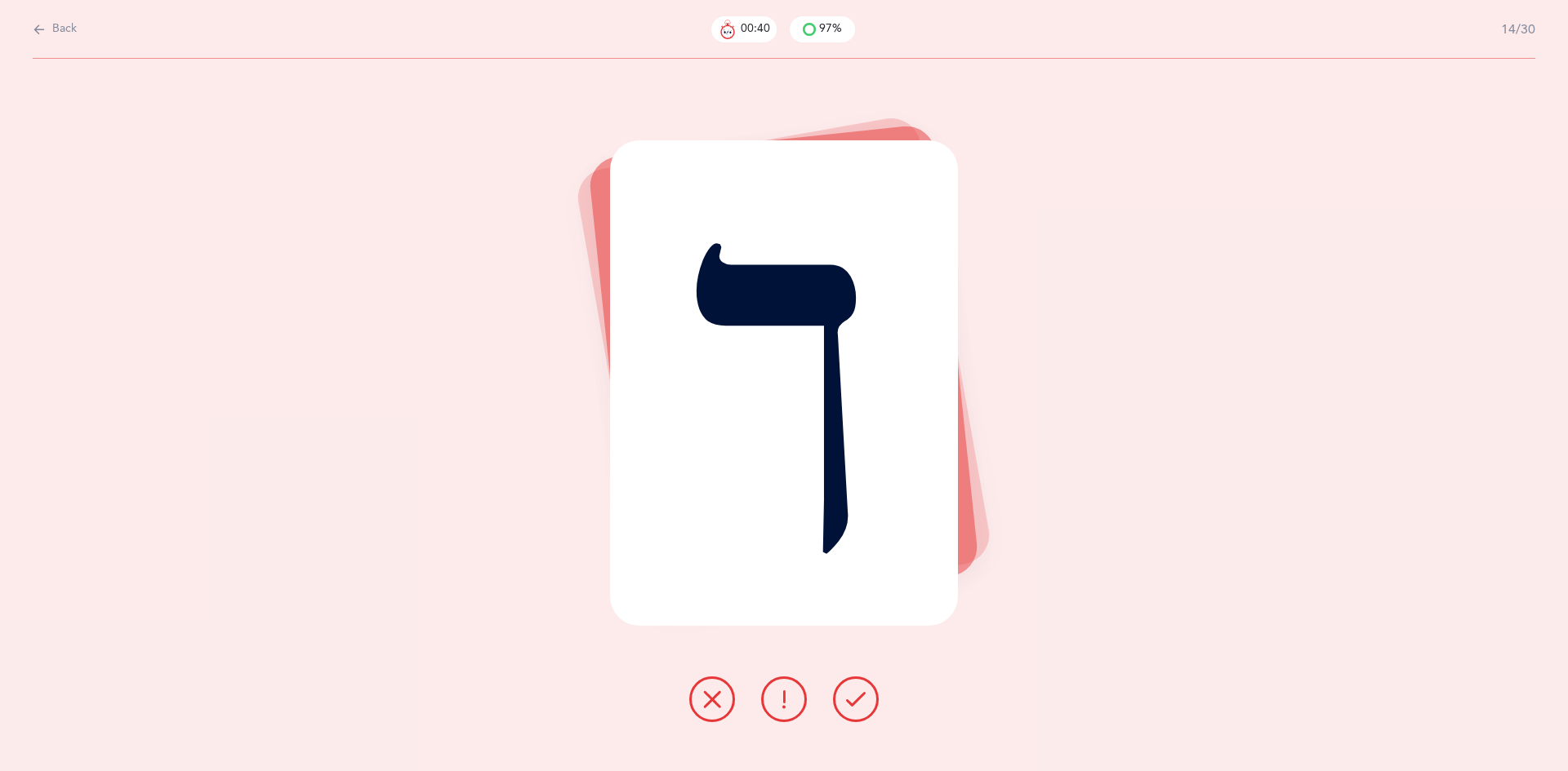
click at [858, 706] on icon at bounding box center [856, 700] width 20 height 20
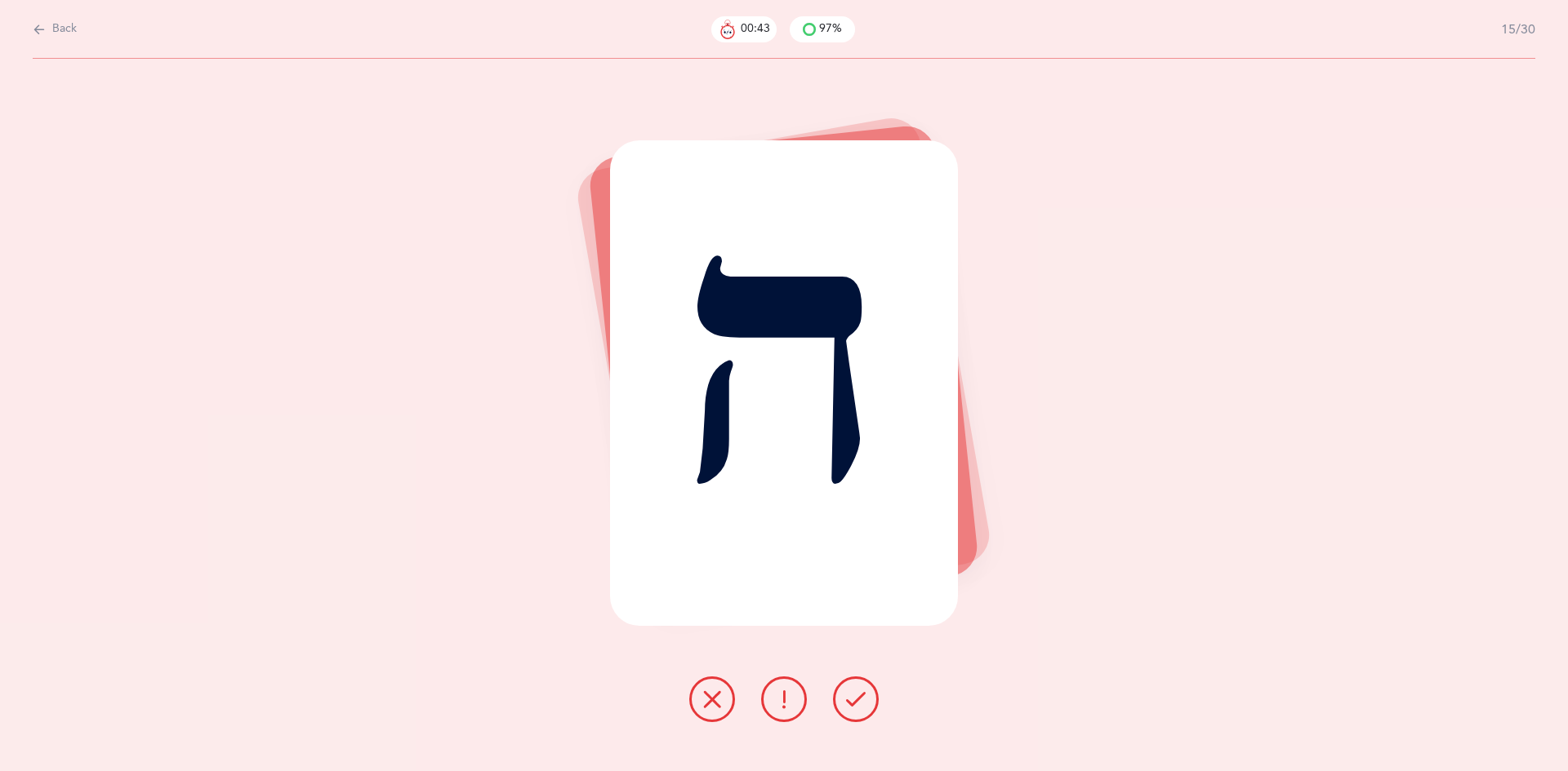
click at [860, 706] on icon at bounding box center [856, 700] width 20 height 20
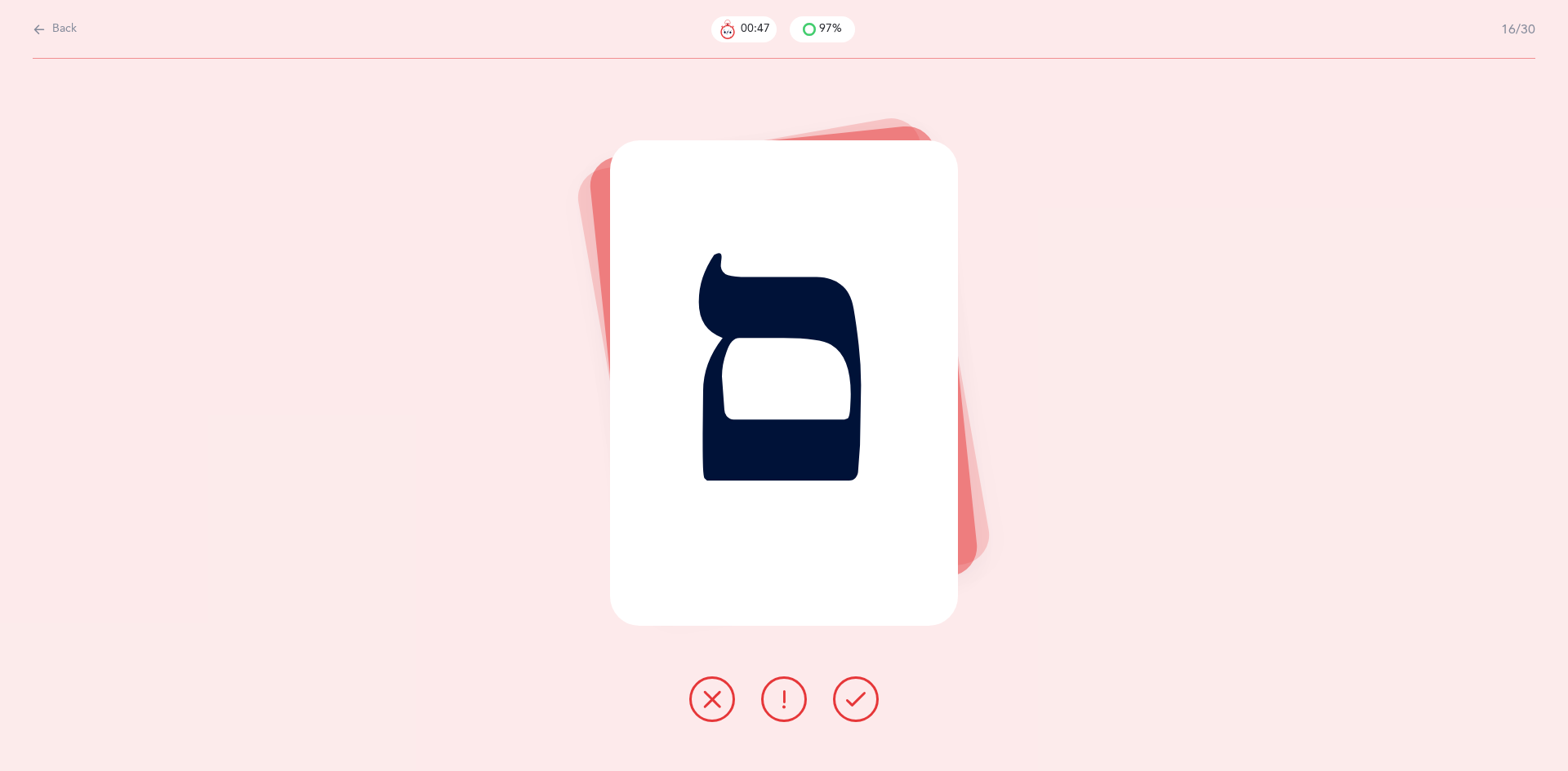
click at [863, 707] on icon at bounding box center [856, 700] width 20 height 20
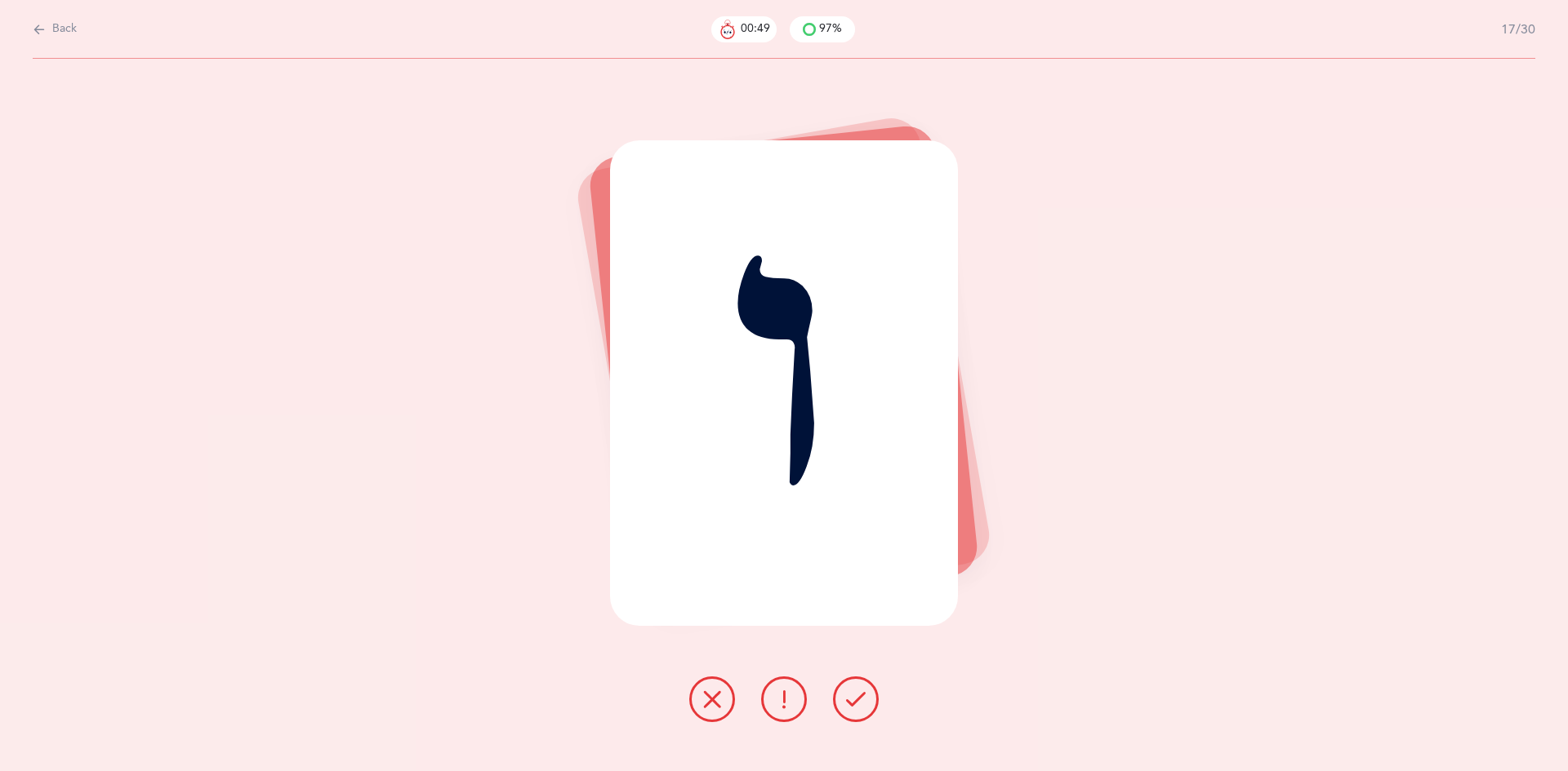
click at [870, 699] on button at bounding box center [856, 699] width 46 height 46
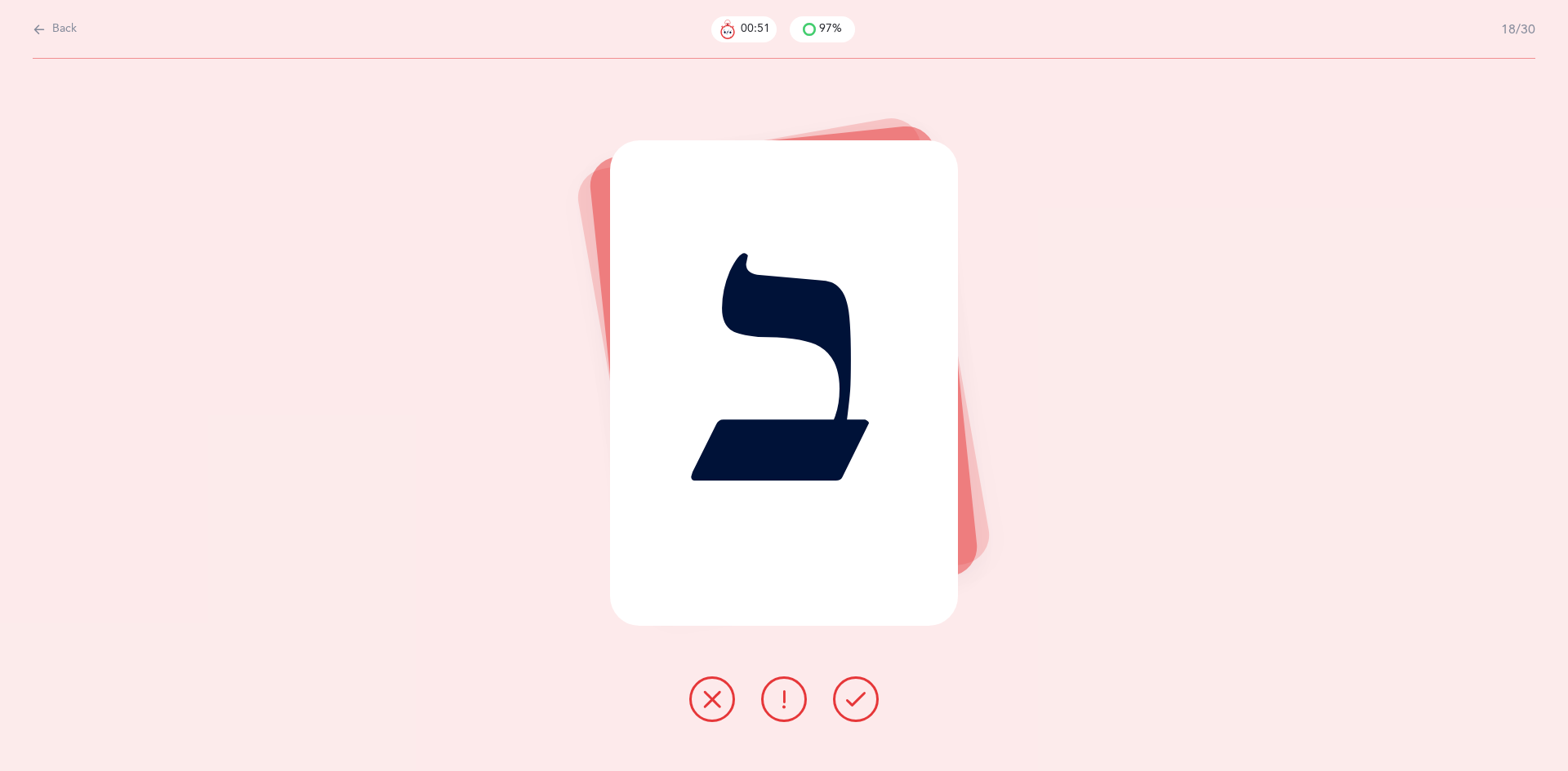
click at [845, 701] on button at bounding box center [856, 699] width 46 height 46
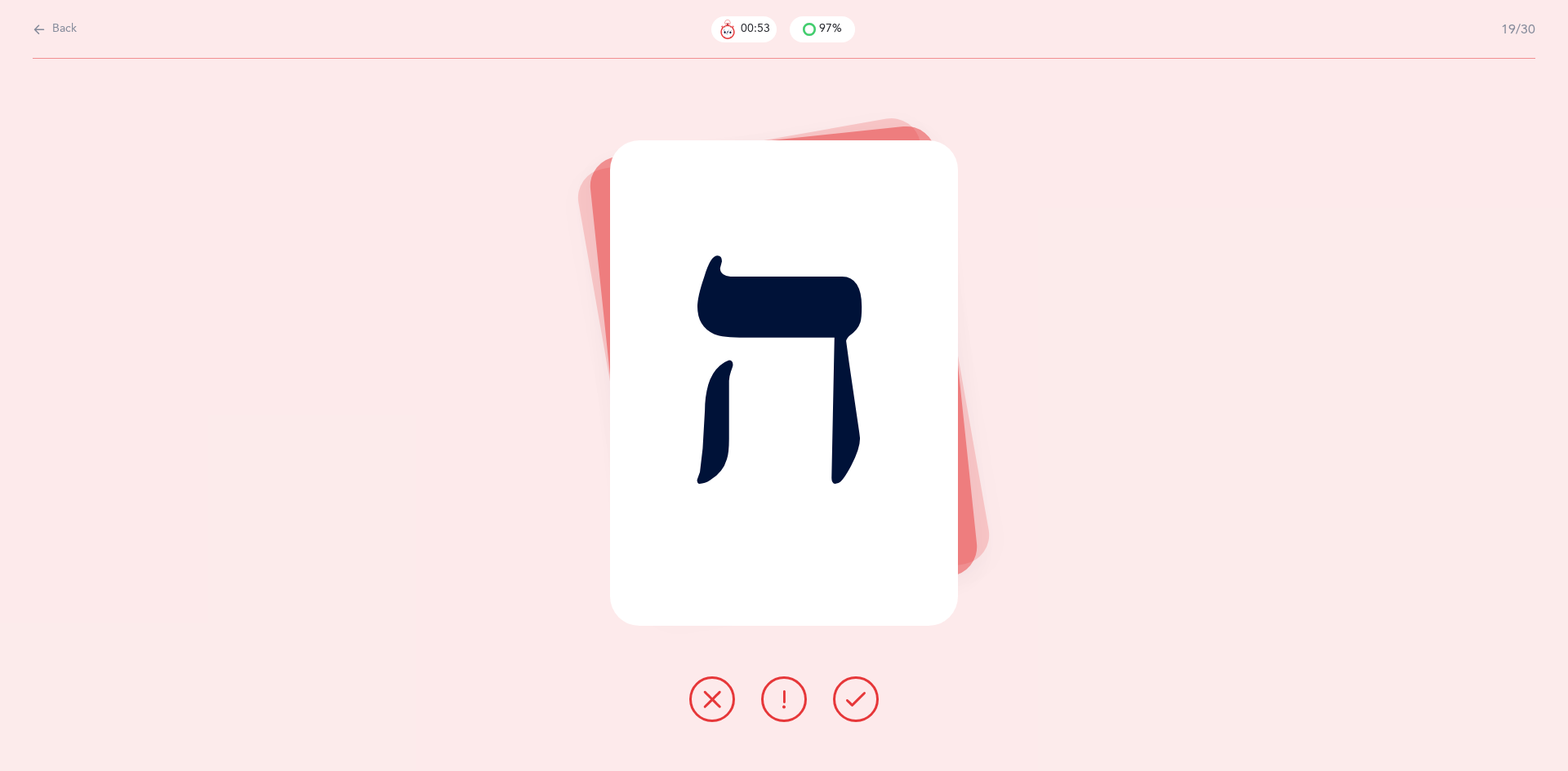
click at [850, 702] on icon at bounding box center [856, 700] width 20 height 20
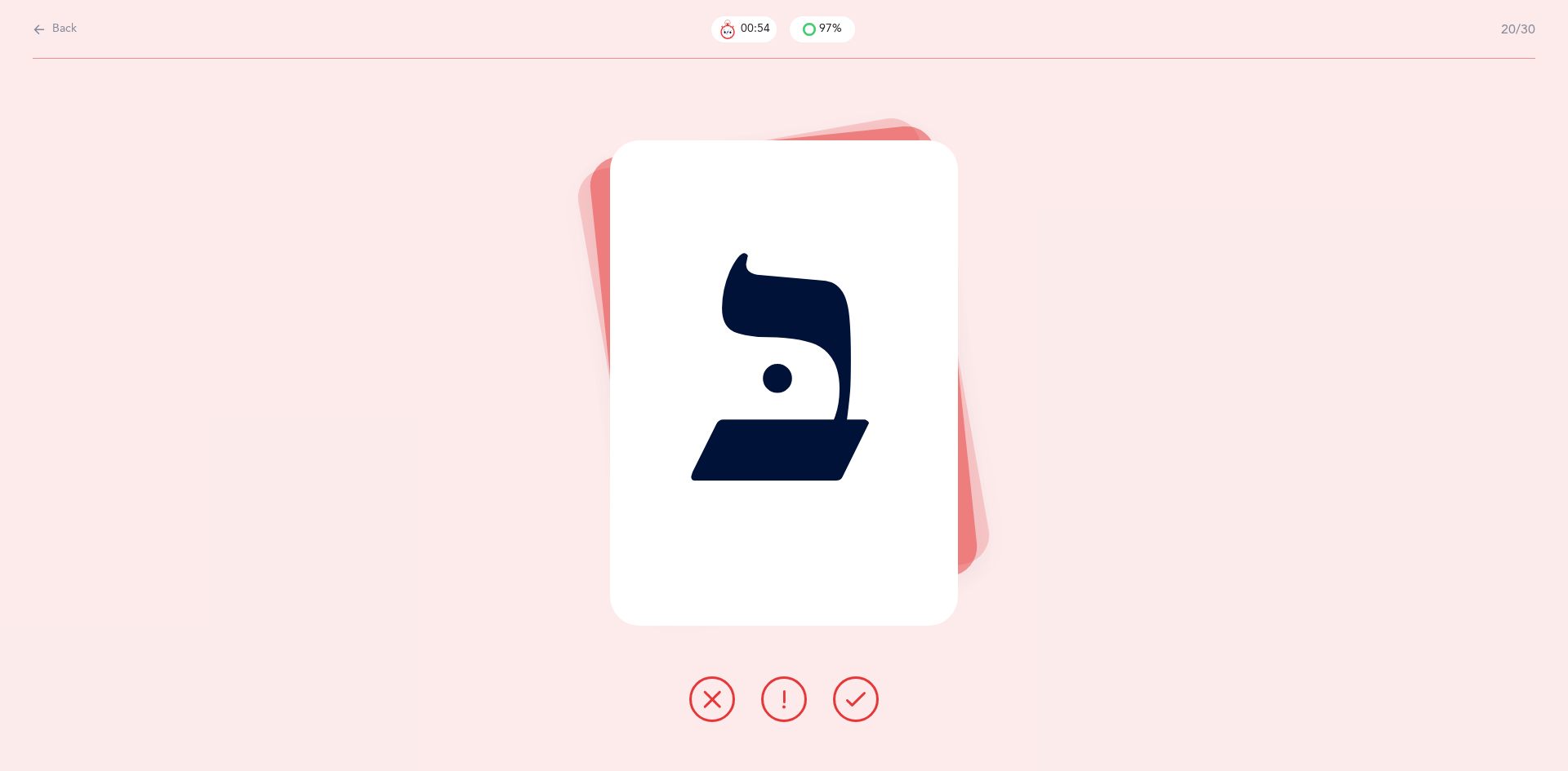
click at [851, 702] on icon at bounding box center [856, 700] width 20 height 20
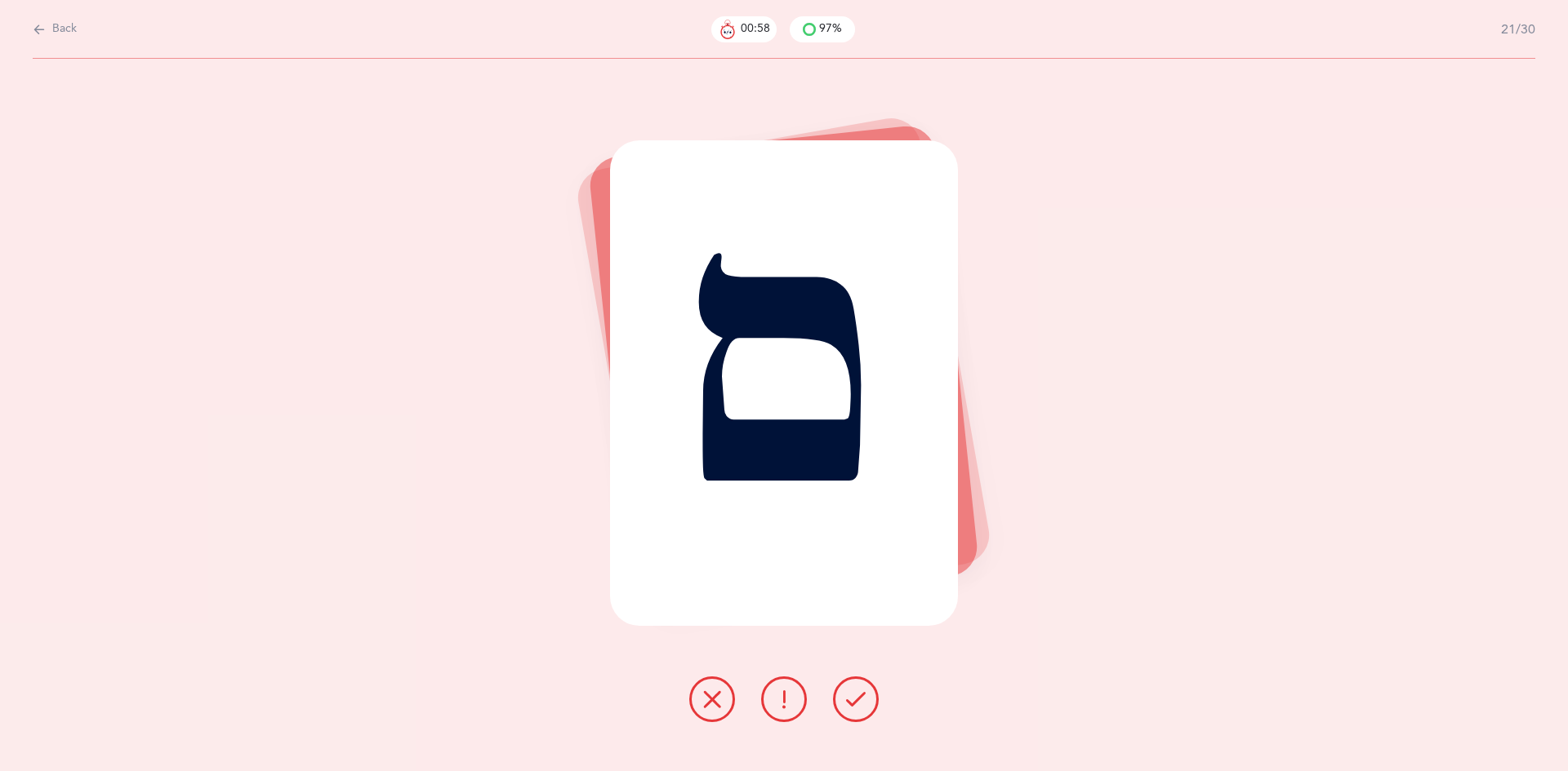
click at [853, 703] on icon at bounding box center [856, 700] width 20 height 20
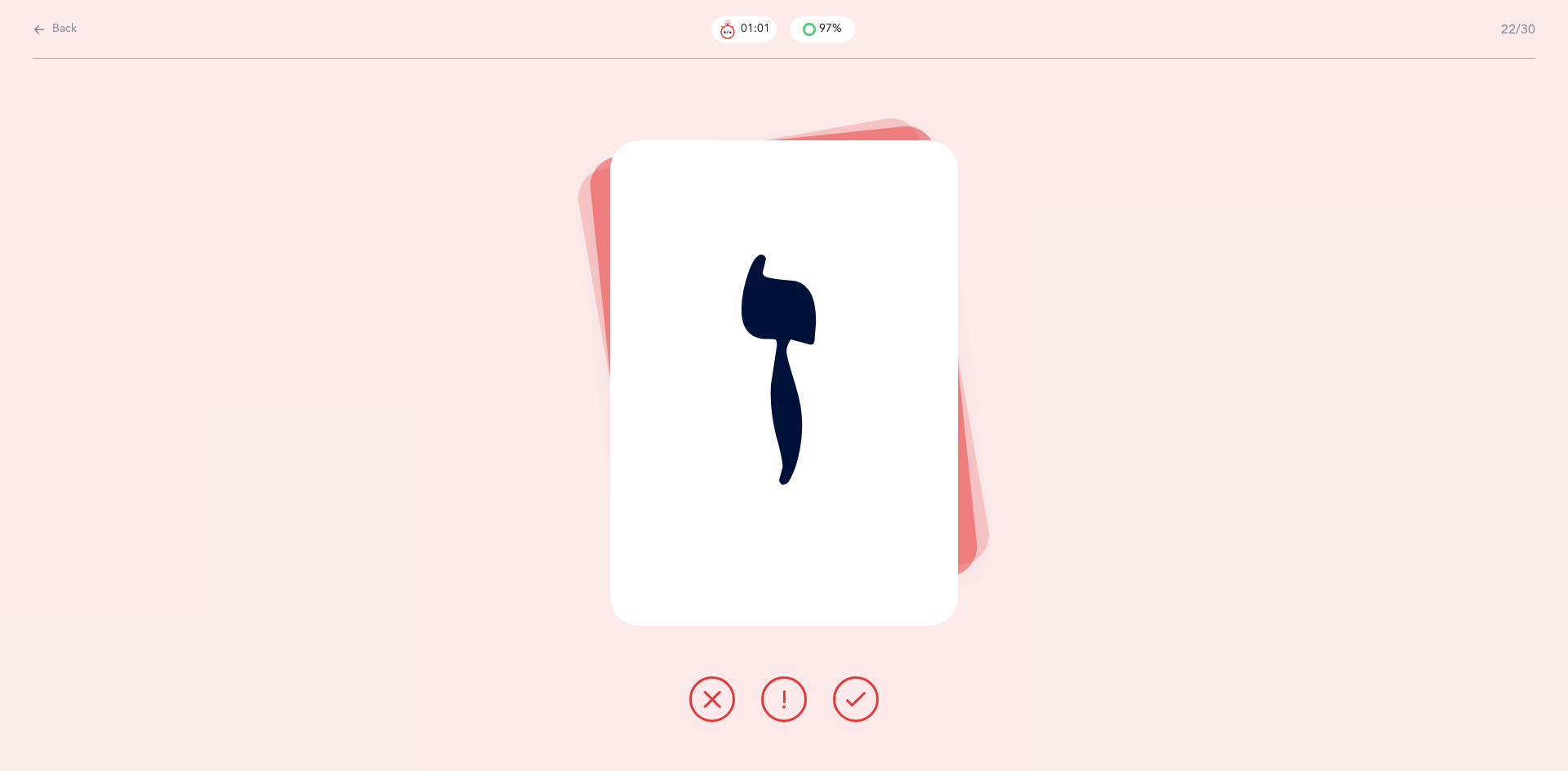
click at [853, 703] on icon at bounding box center [856, 700] width 20 height 20
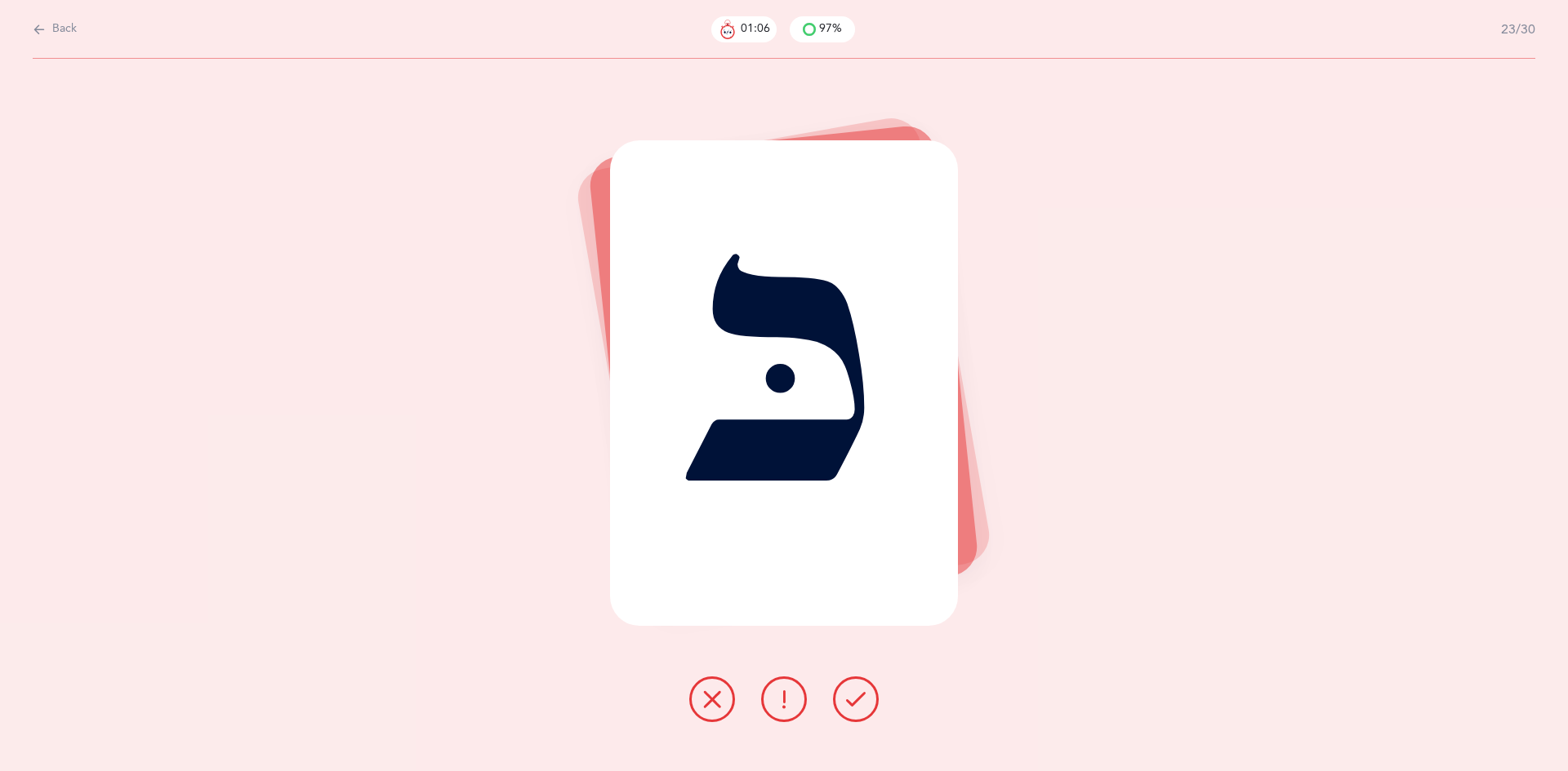
click at [850, 700] on icon at bounding box center [856, 700] width 20 height 20
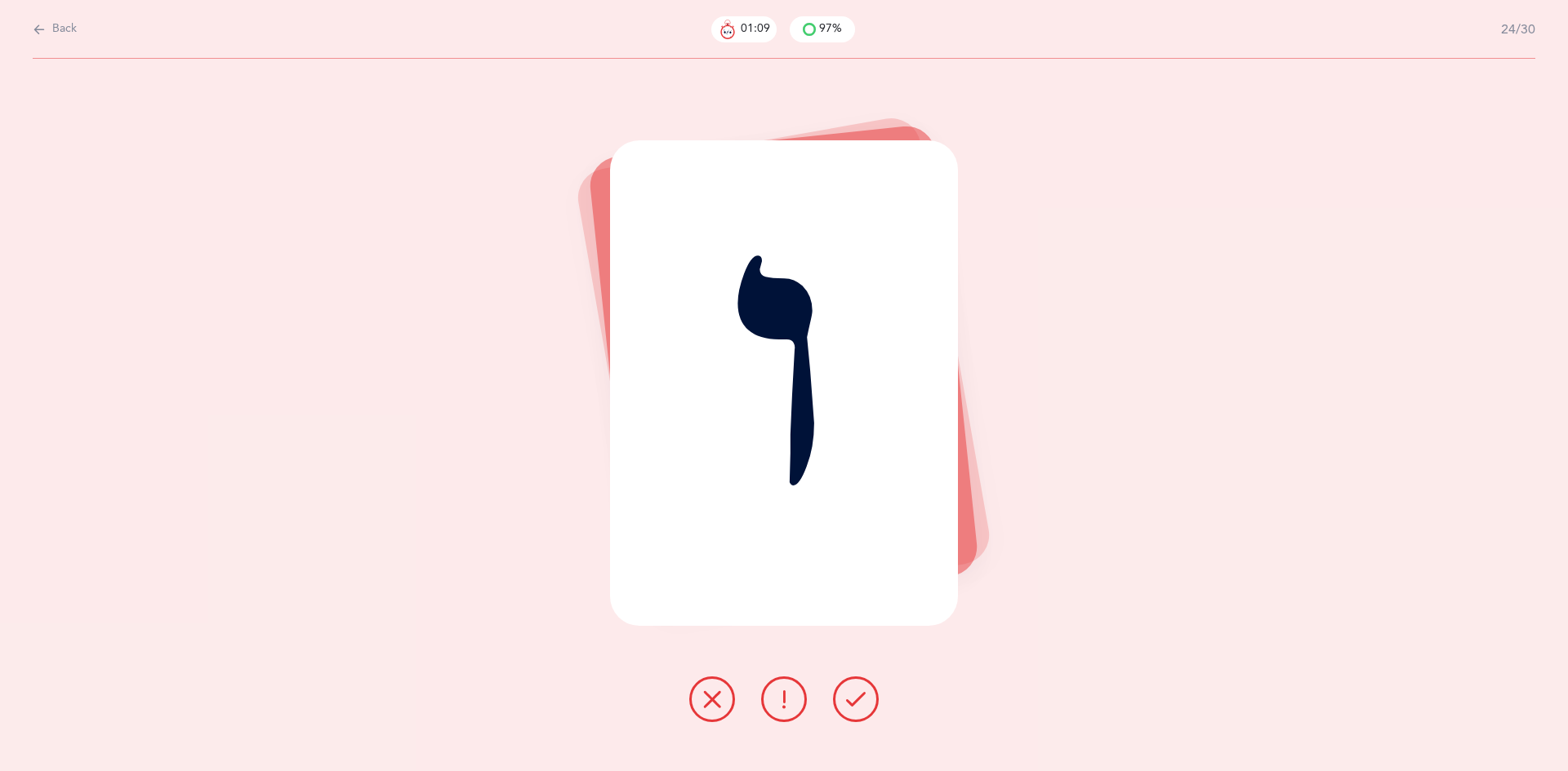
click at [852, 699] on icon at bounding box center [856, 700] width 20 height 20
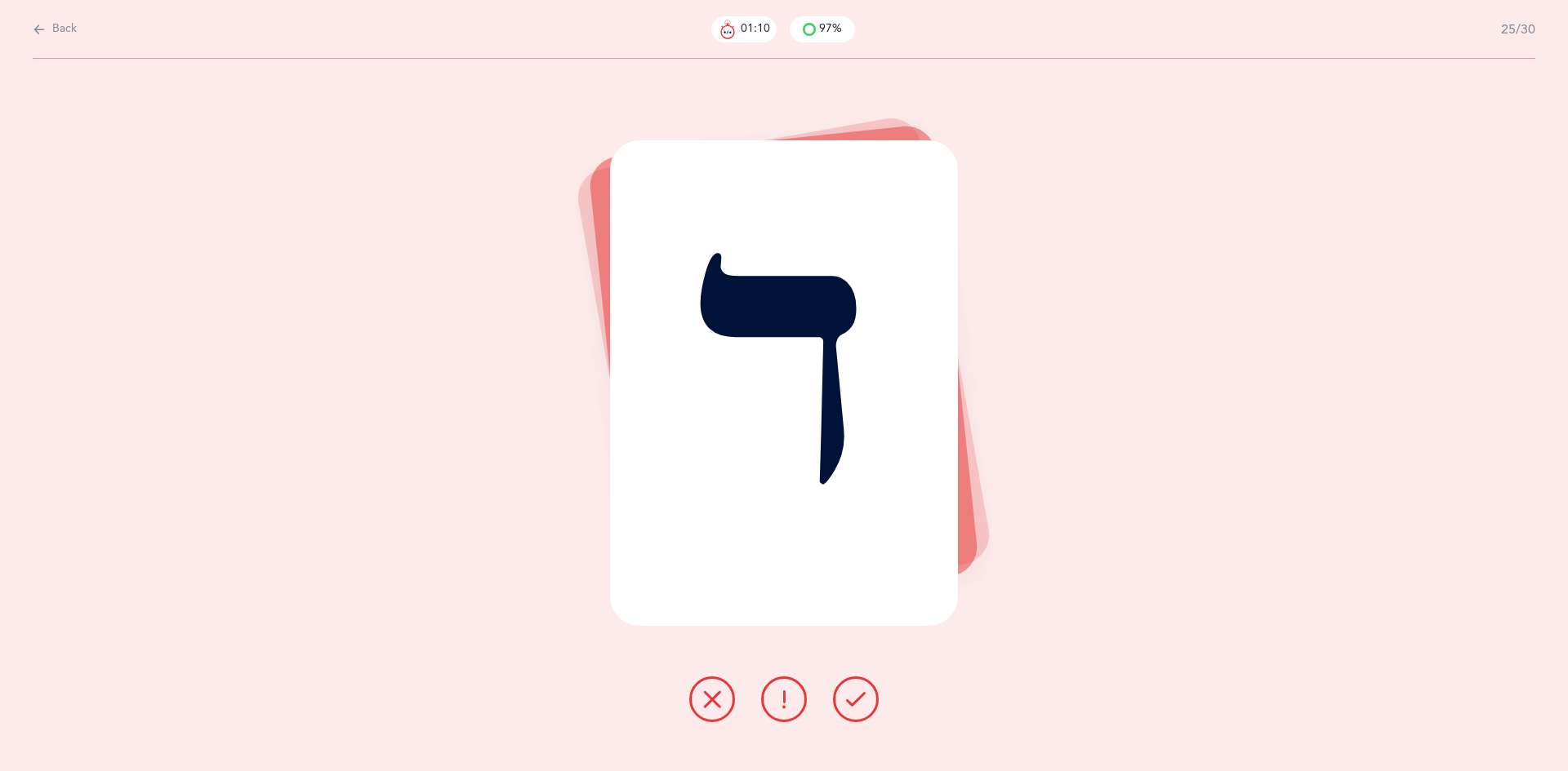
click at [852, 699] on icon at bounding box center [856, 700] width 20 height 20
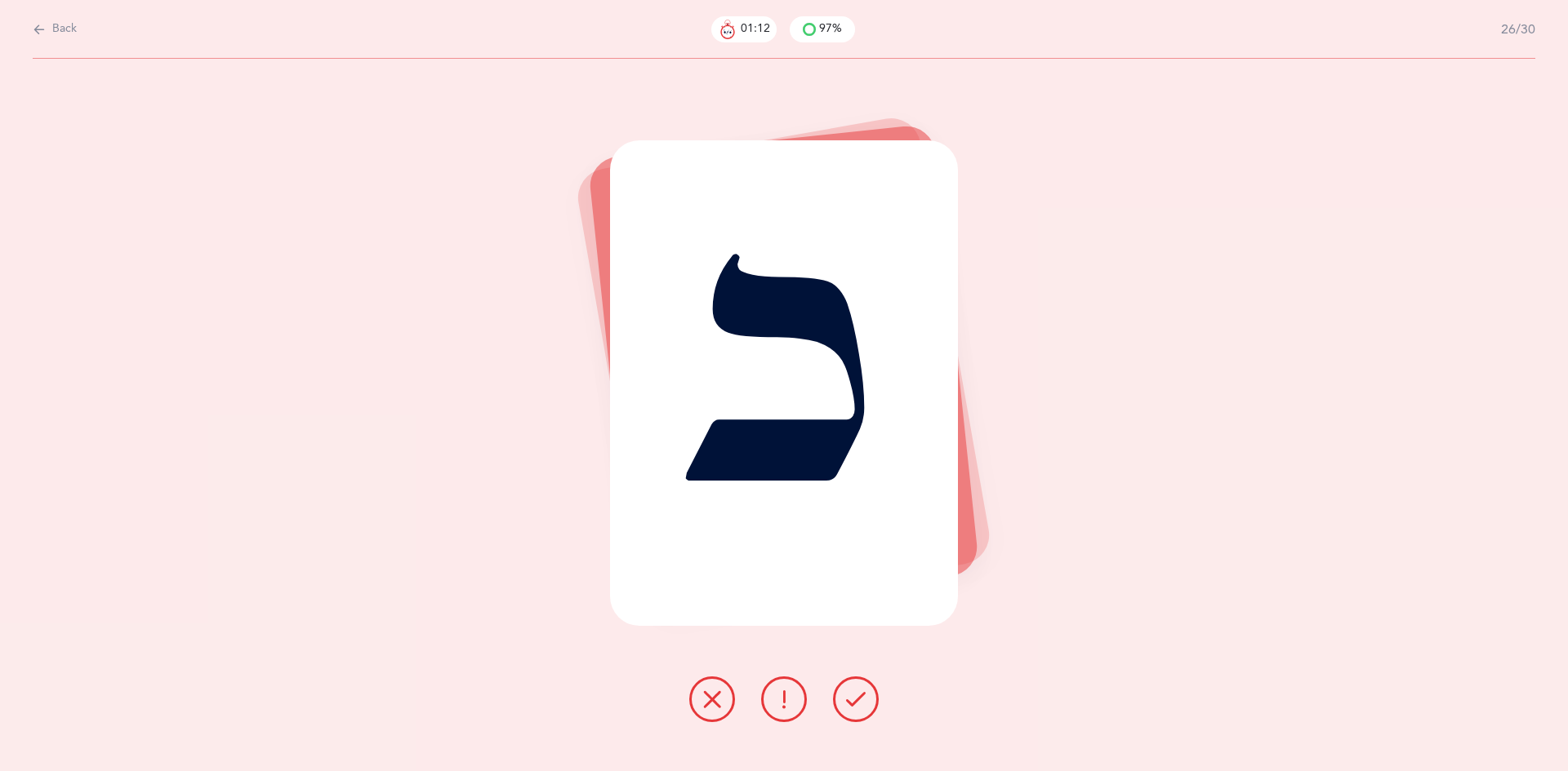
click at [852, 704] on icon at bounding box center [856, 700] width 20 height 20
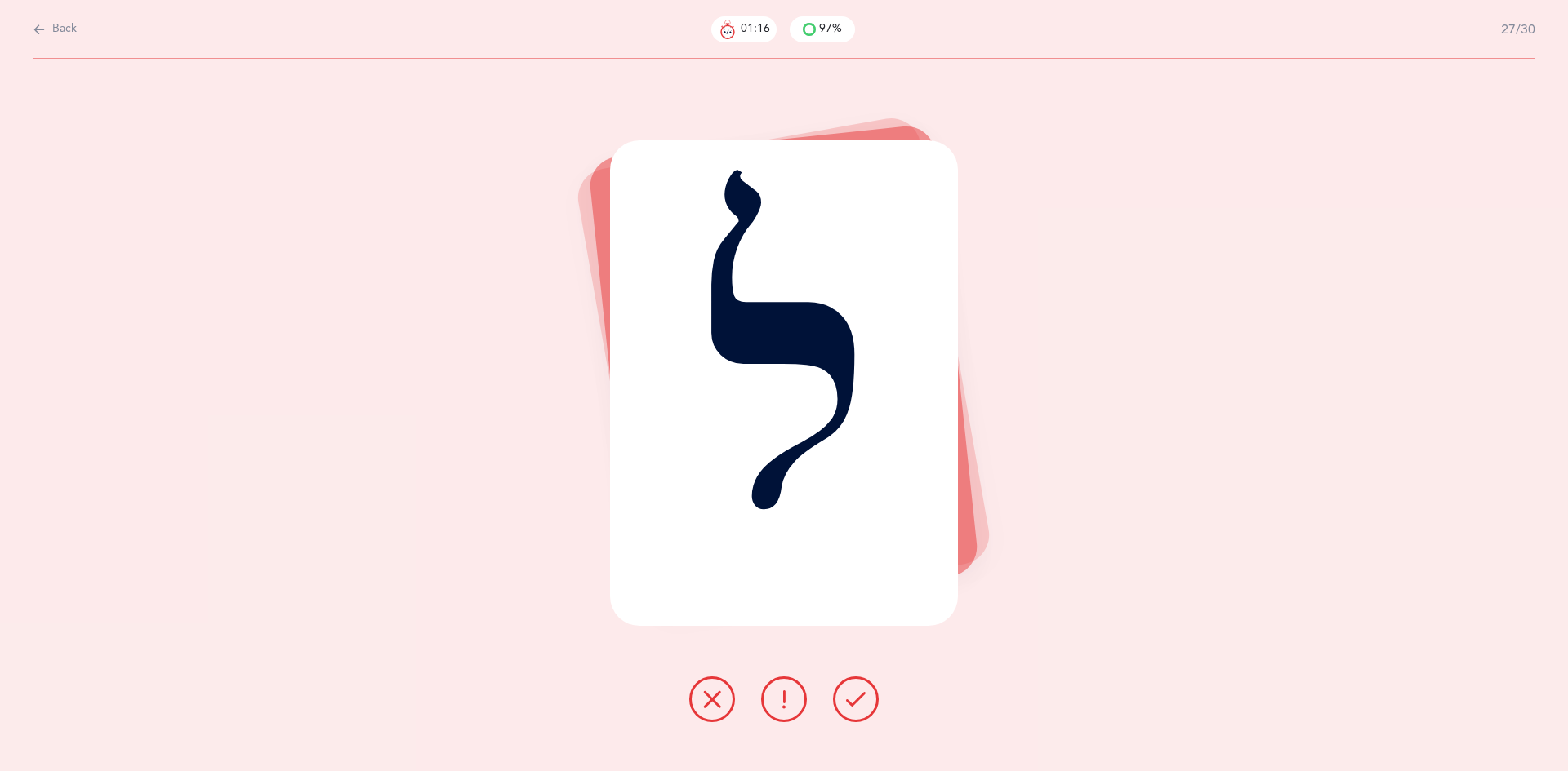
click at [858, 701] on icon at bounding box center [856, 700] width 20 height 20
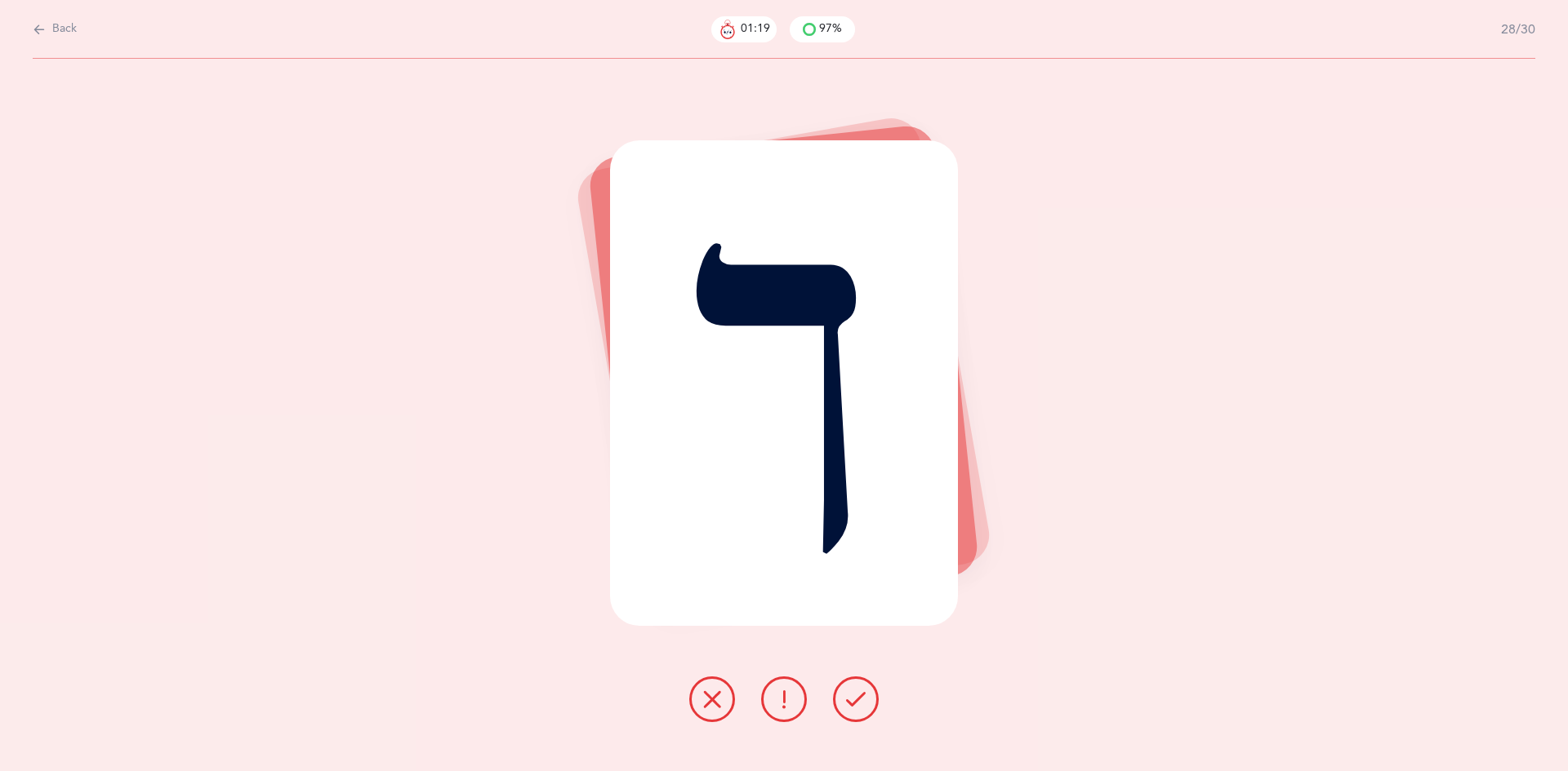
click at [852, 707] on icon at bounding box center [856, 700] width 20 height 20
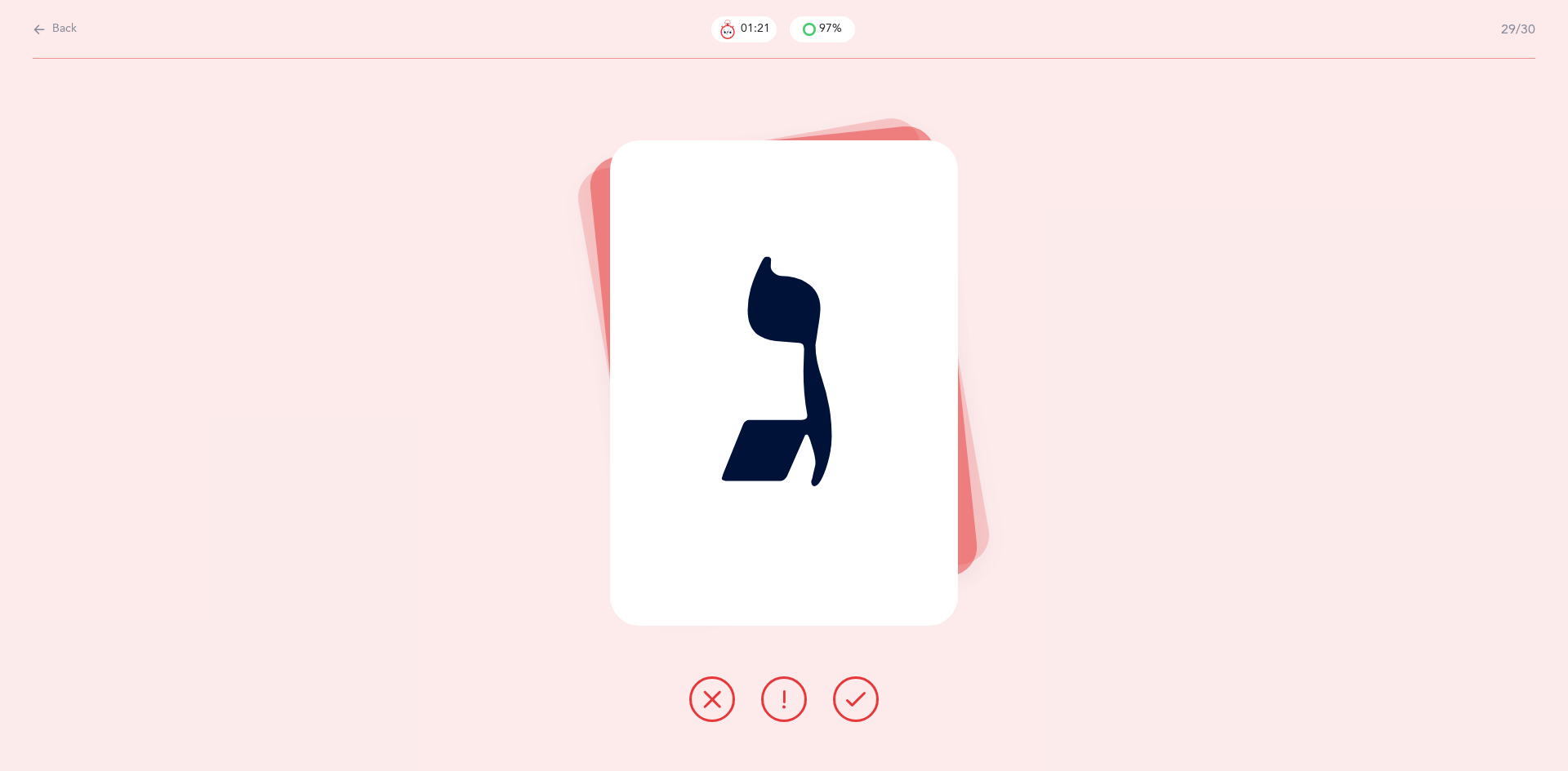
click at [848, 702] on icon at bounding box center [856, 700] width 20 height 20
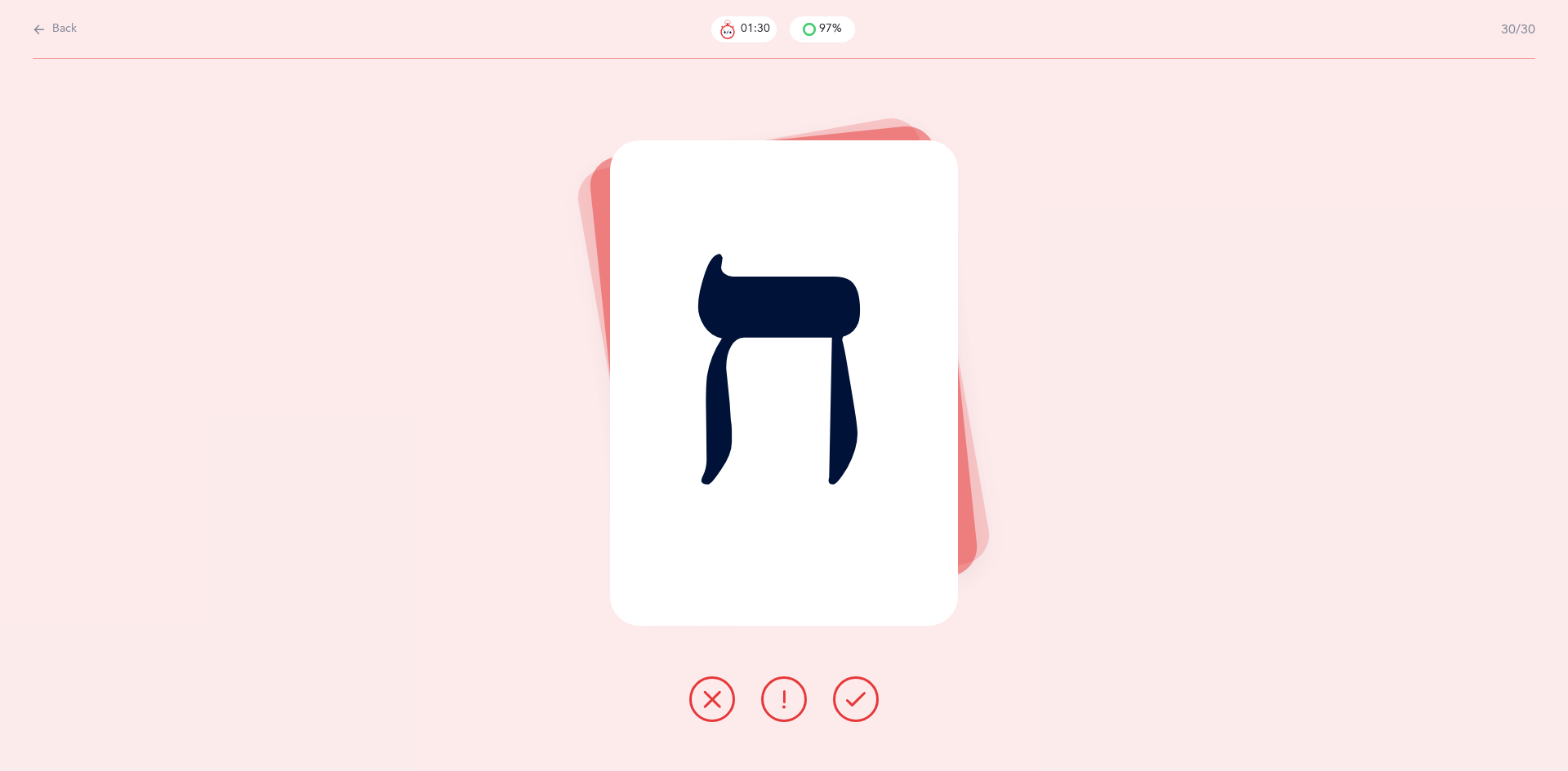
click at [703, 710] on button at bounding box center [712, 699] width 46 height 46
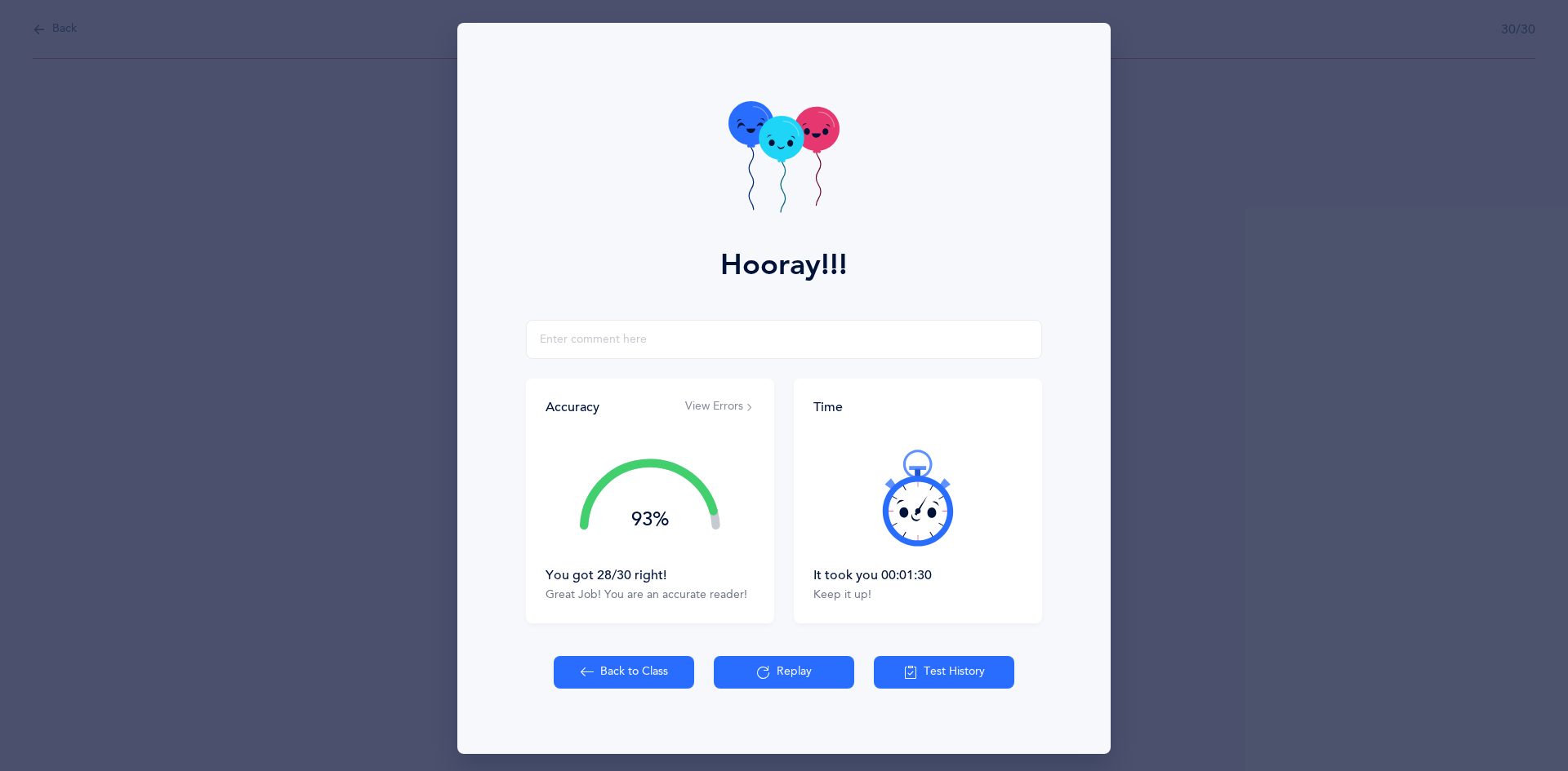
click at [770, 139] on icon at bounding box center [780, 138] width 45 height 44
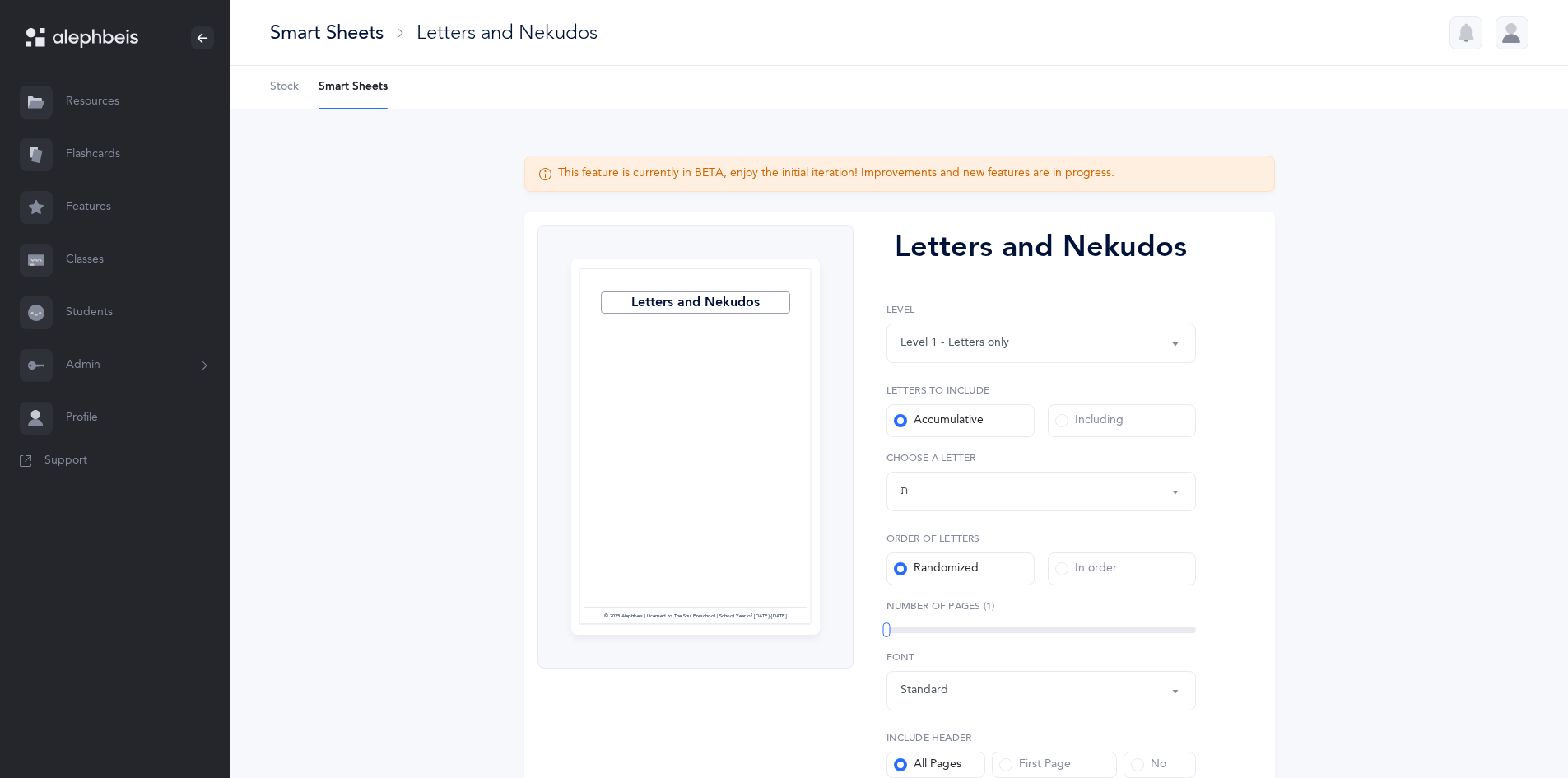
select select "27"
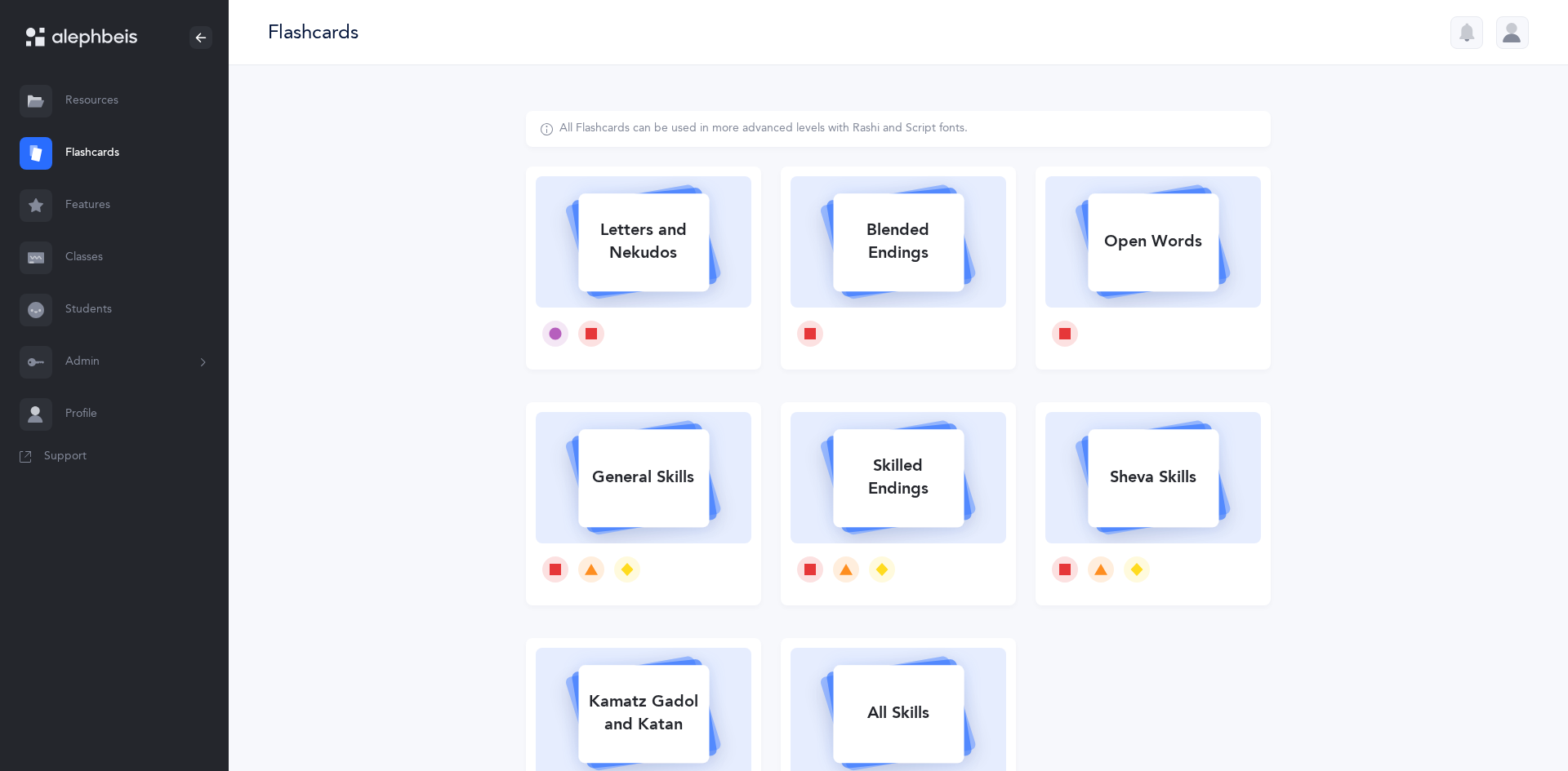
select select "27"
select select "single"
